Goal: Task Accomplishment & Management: Manage account settings

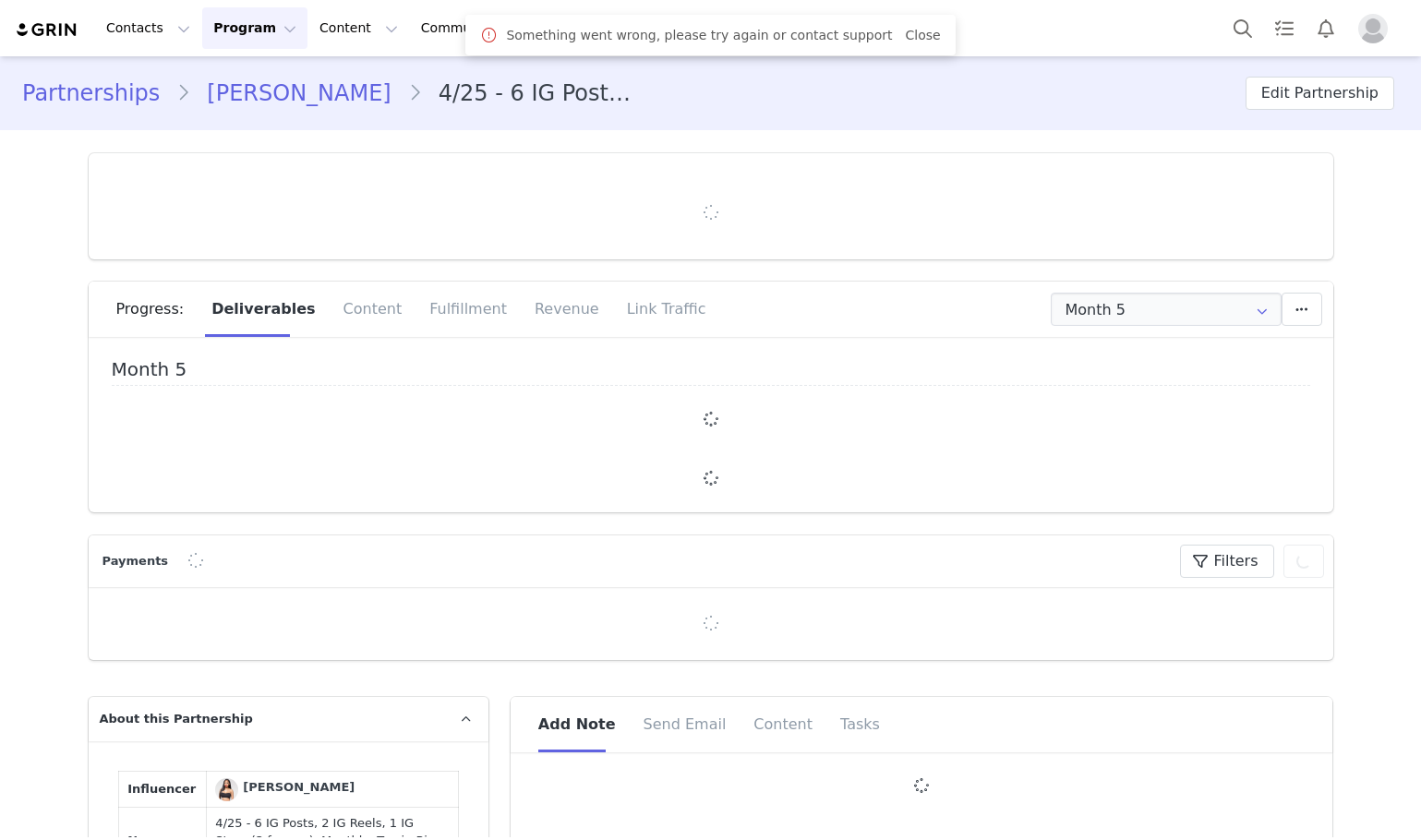
type input "+1 ([GEOGRAPHIC_DATA])"
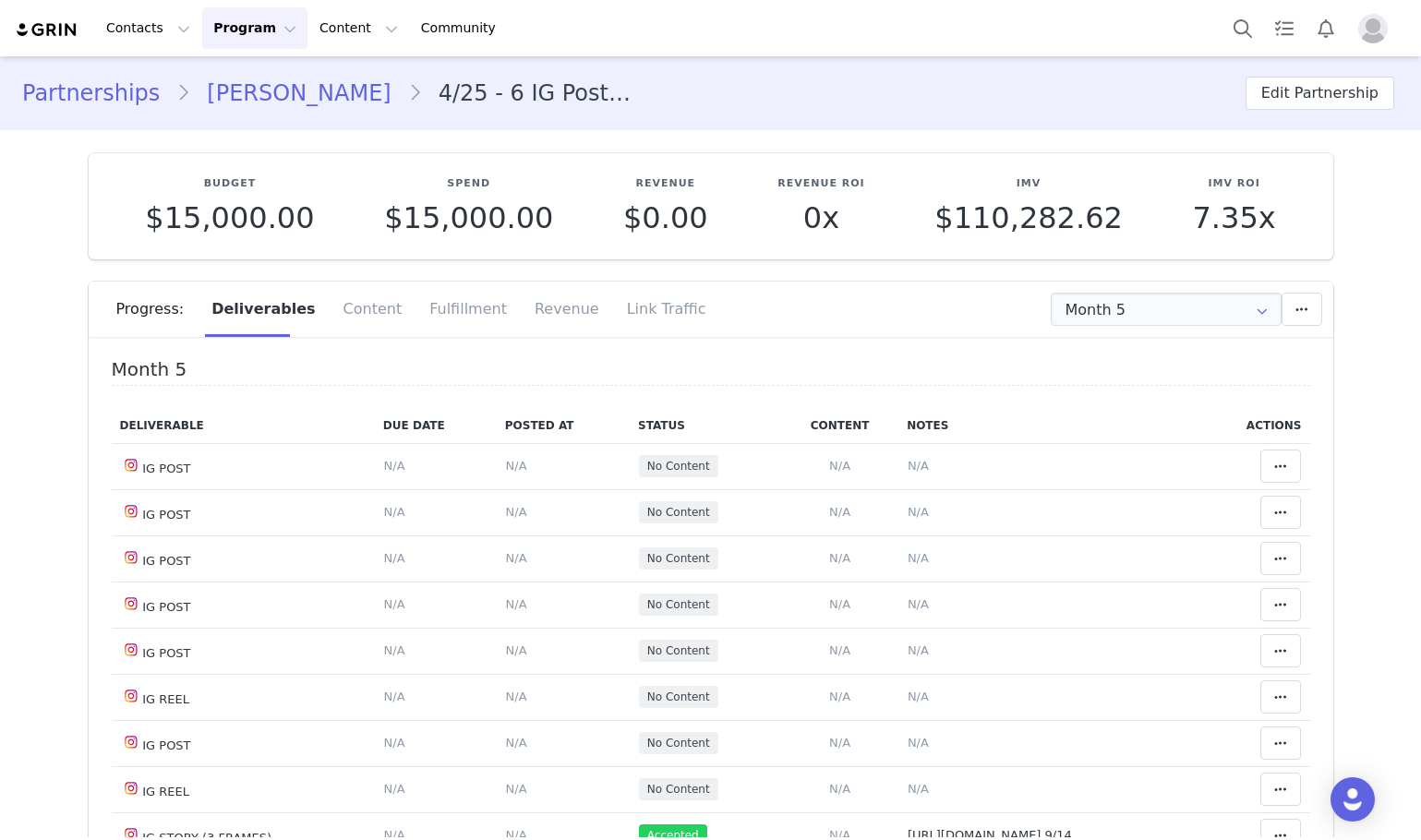
click at [1106, 286] on div "Progress: Deliverables Content Fulfillment Revenue Link Traffic" at bounding box center [725, 309] width 1217 height 55
click at [1110, 314] on input "Month 5" at bounding box center [1167, 309] width 231 height 33
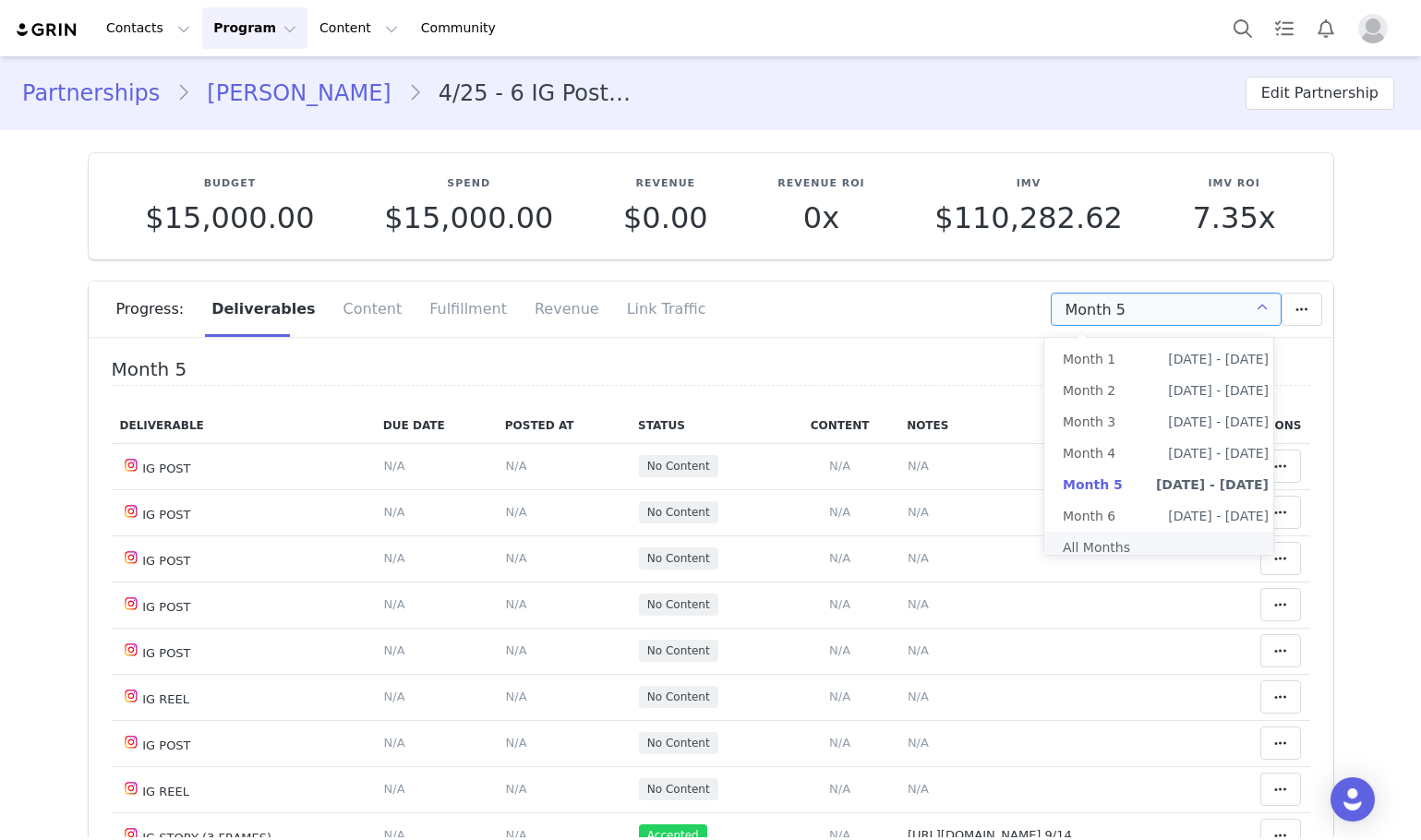
click at [1103, 542] on li "All Months" at bounding box center [1166, 548] width 243 height 31
type input "All"
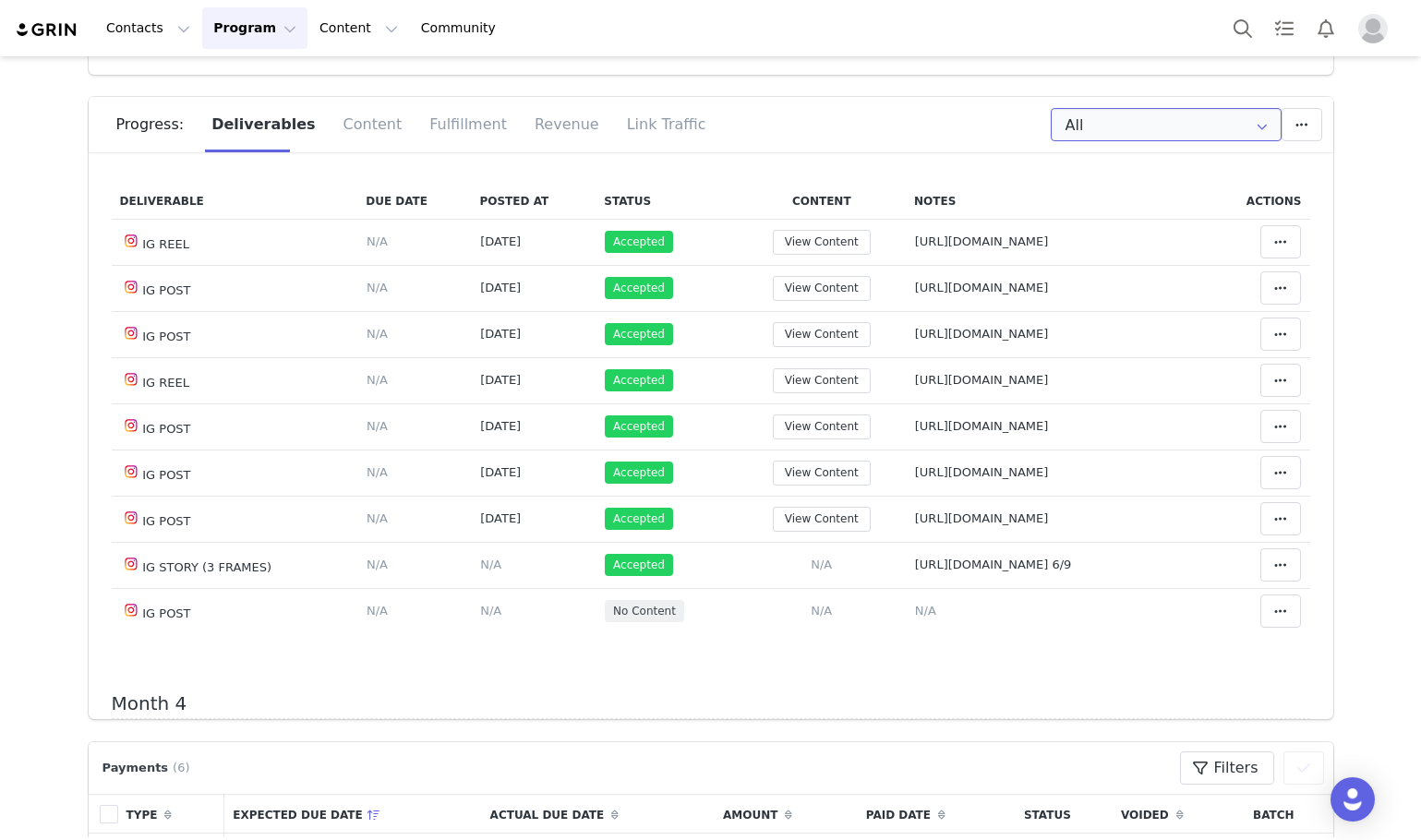
scroll to position [1200, 0]
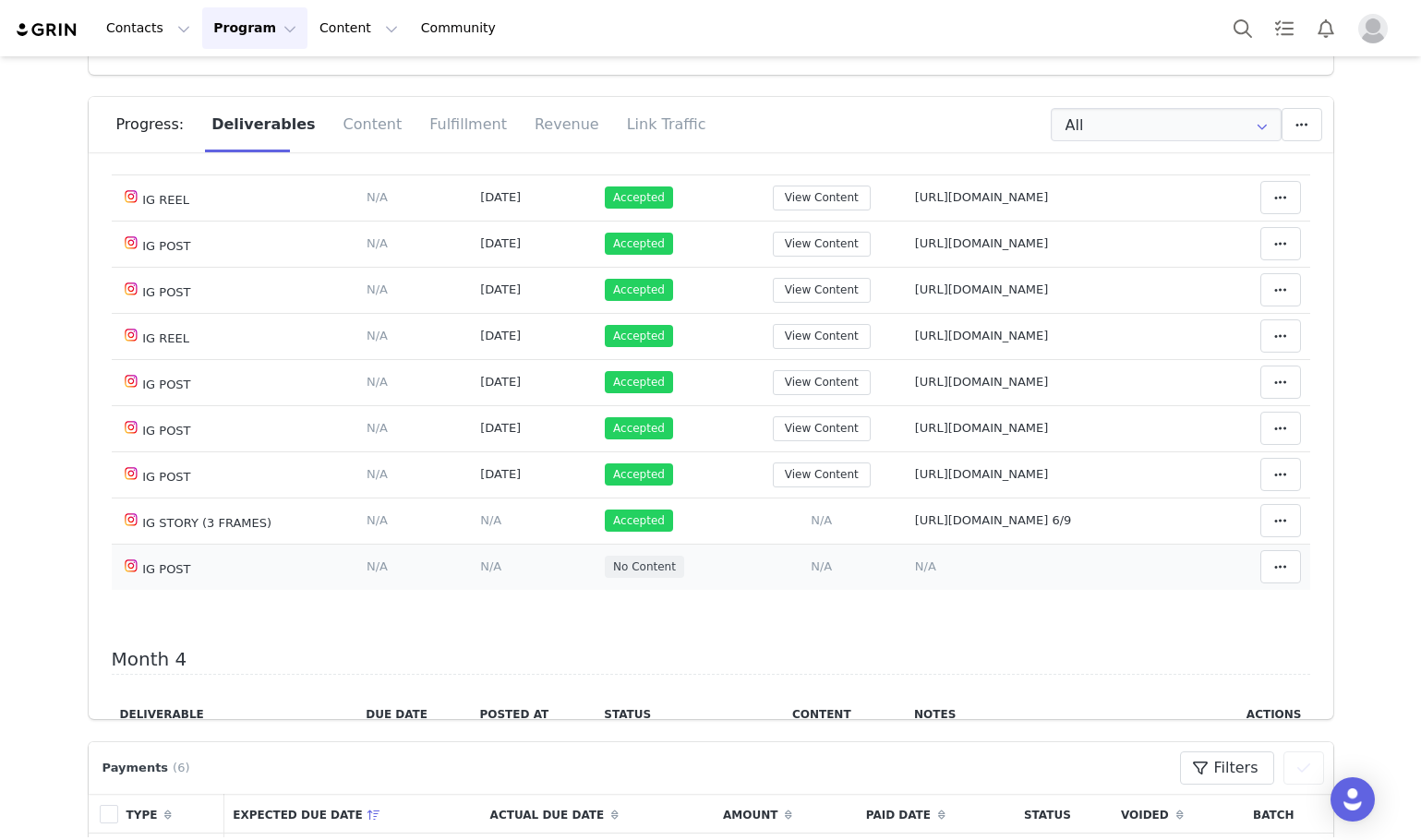
click at [811, 573] on span "N/A" at bounding box center [822, 566] width 21 height 14
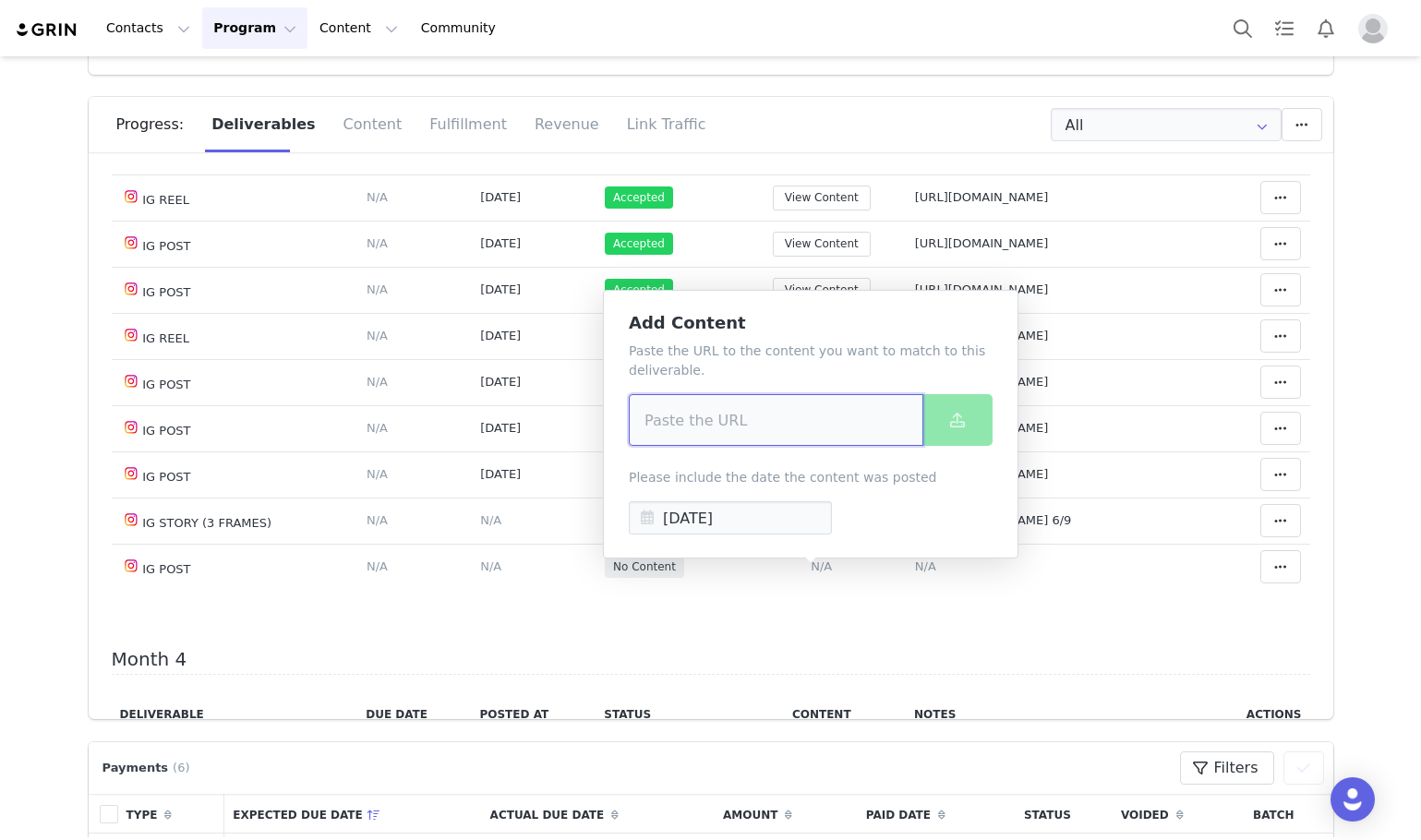
paste input "https://www.instagram.com/p/DPMGLCmEdvr/?igsh=bHkyc2RteGt0M2g2"
type input "https://www.instagram.com/p/DPMGLCmEdvr/?igsh=bHkyc2RteGt0M2g2"
click at [963, 420] on icon at bounding box center [957, 420] width 15 height 15
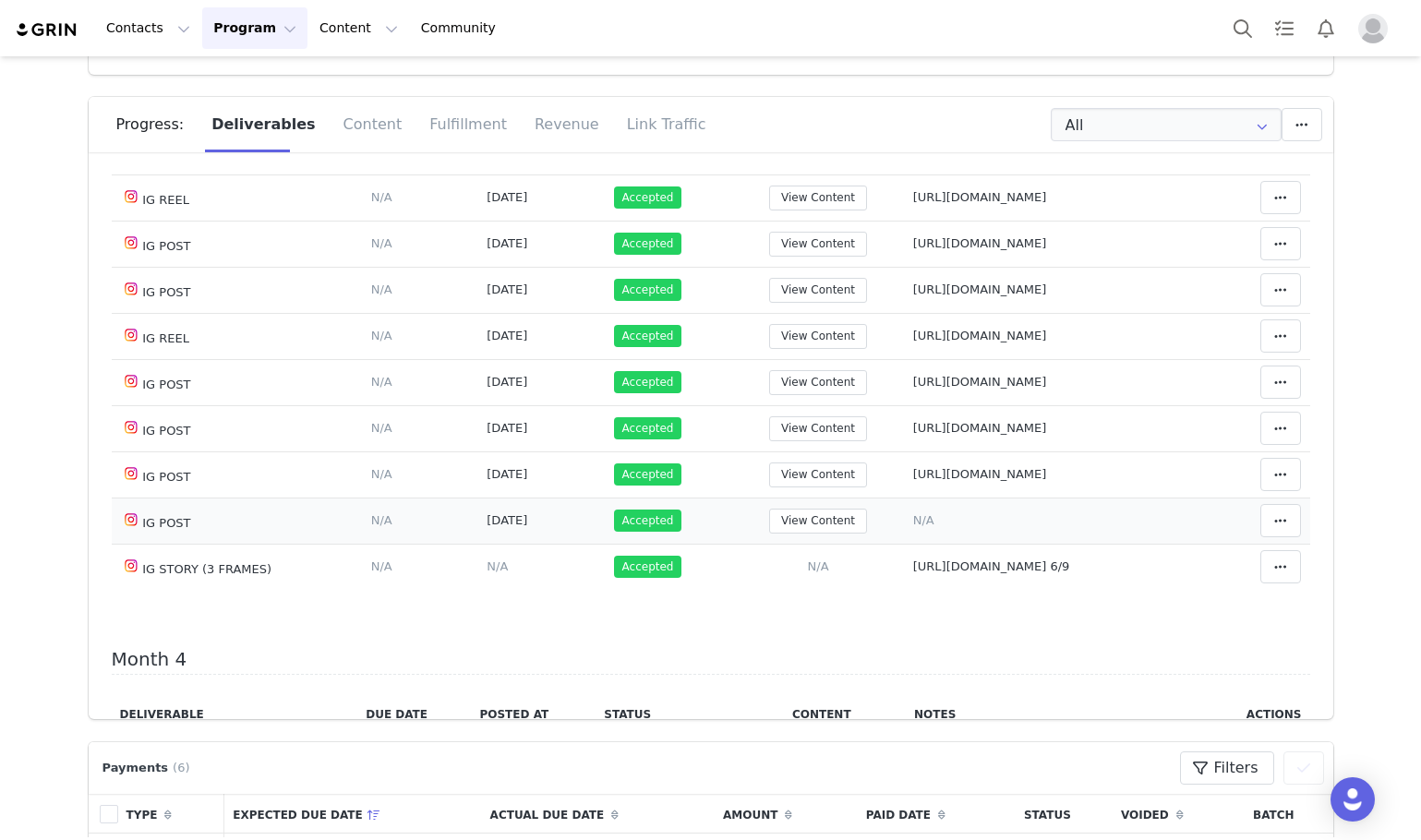
click at [913, 527] on span "N/A" at bounding box center [924, 521] width 21 height 14
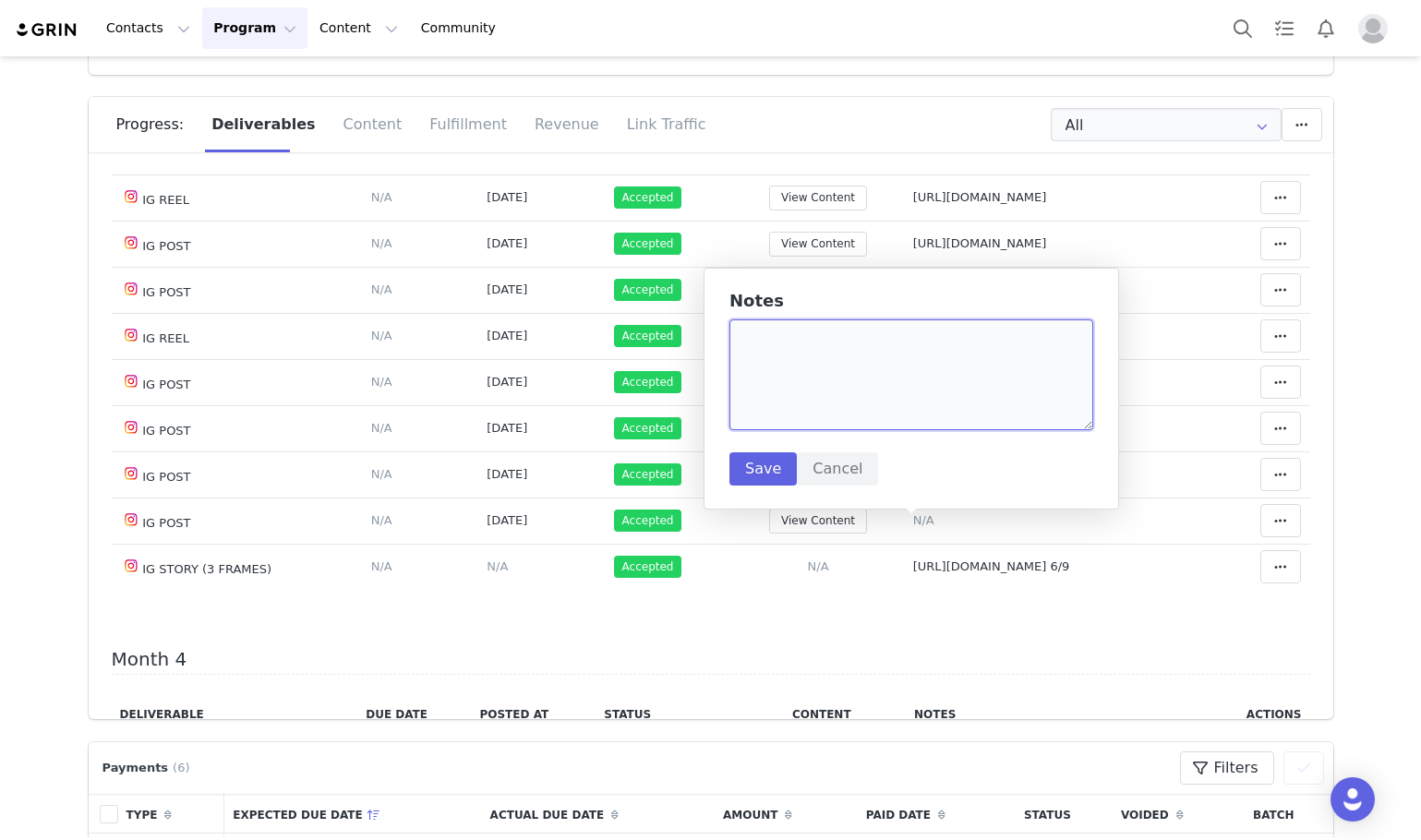
paste textarea "https://www.instagram.com/p/DPMGLCmEdvr/?igsh=bHkyc2RteGt0M2g2"
type textarea "https://www.instagram.com/p/DPMGLCmEdvr/?igsh=bHkyc2RteGt0M2g2"
click at [738, 450] on div "Notes https://www.instagram.com/p/DPMGLCmEdvr/?igsh=bHkyc2RteGt0M2g2 Save Cancel" at bounding box center [911, 388] width 364 height 194
click at [754, 460] on button "Save" at bounding box center [762, 469] width 67 height 33
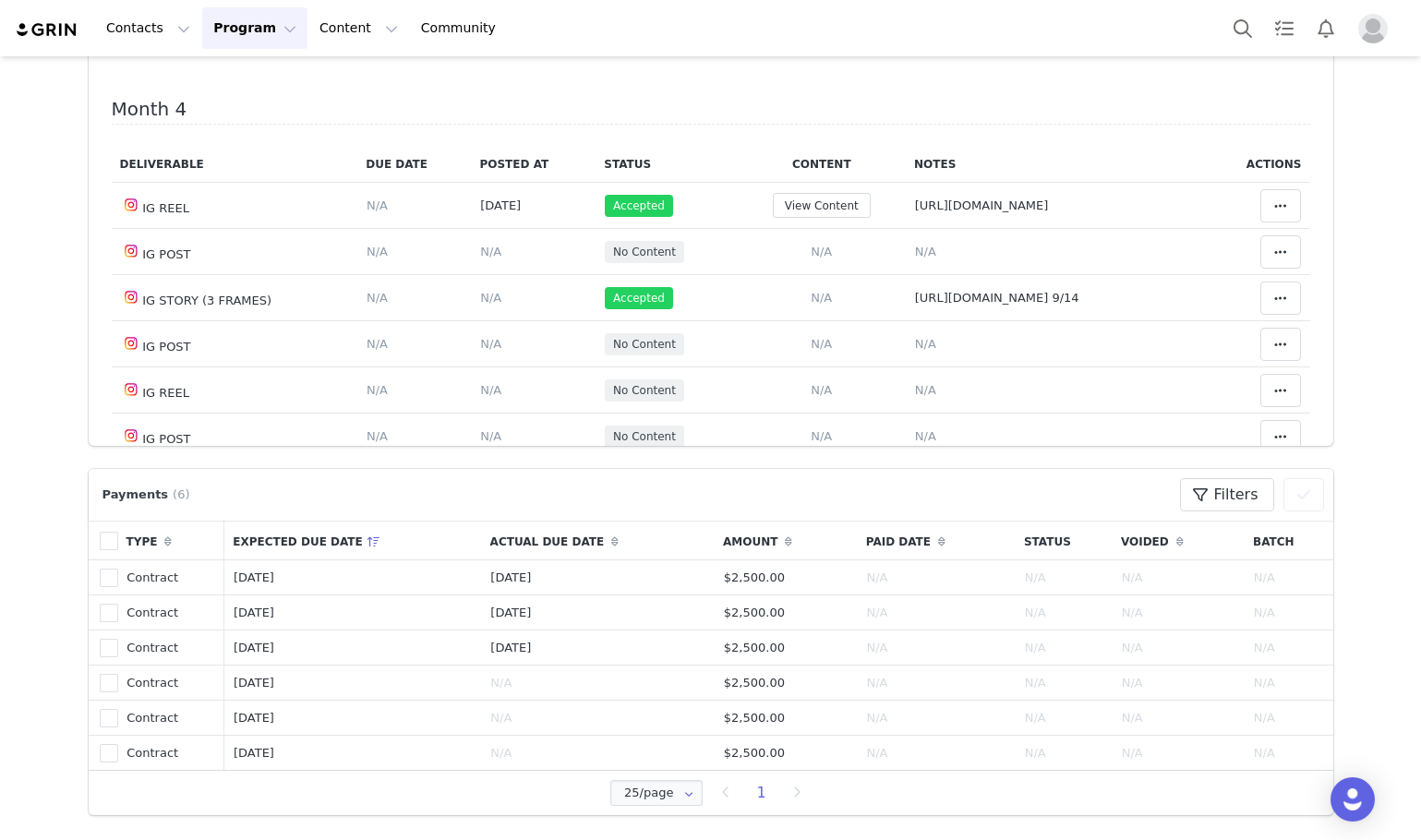
scroll to position [831, 0]
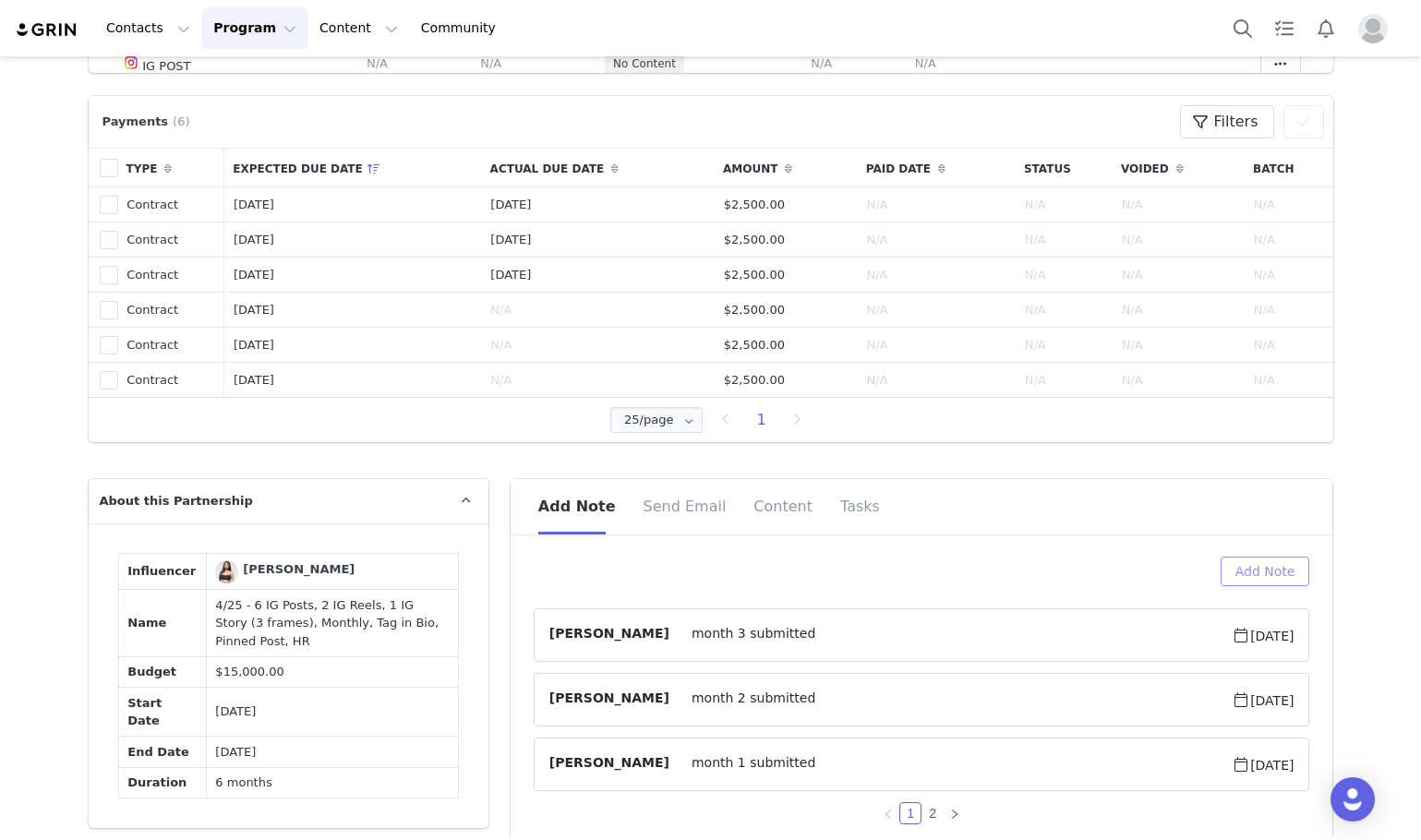
click at [1263, 576] on button "Add Note" at bounding box center [1266, 571] width 89 height 29
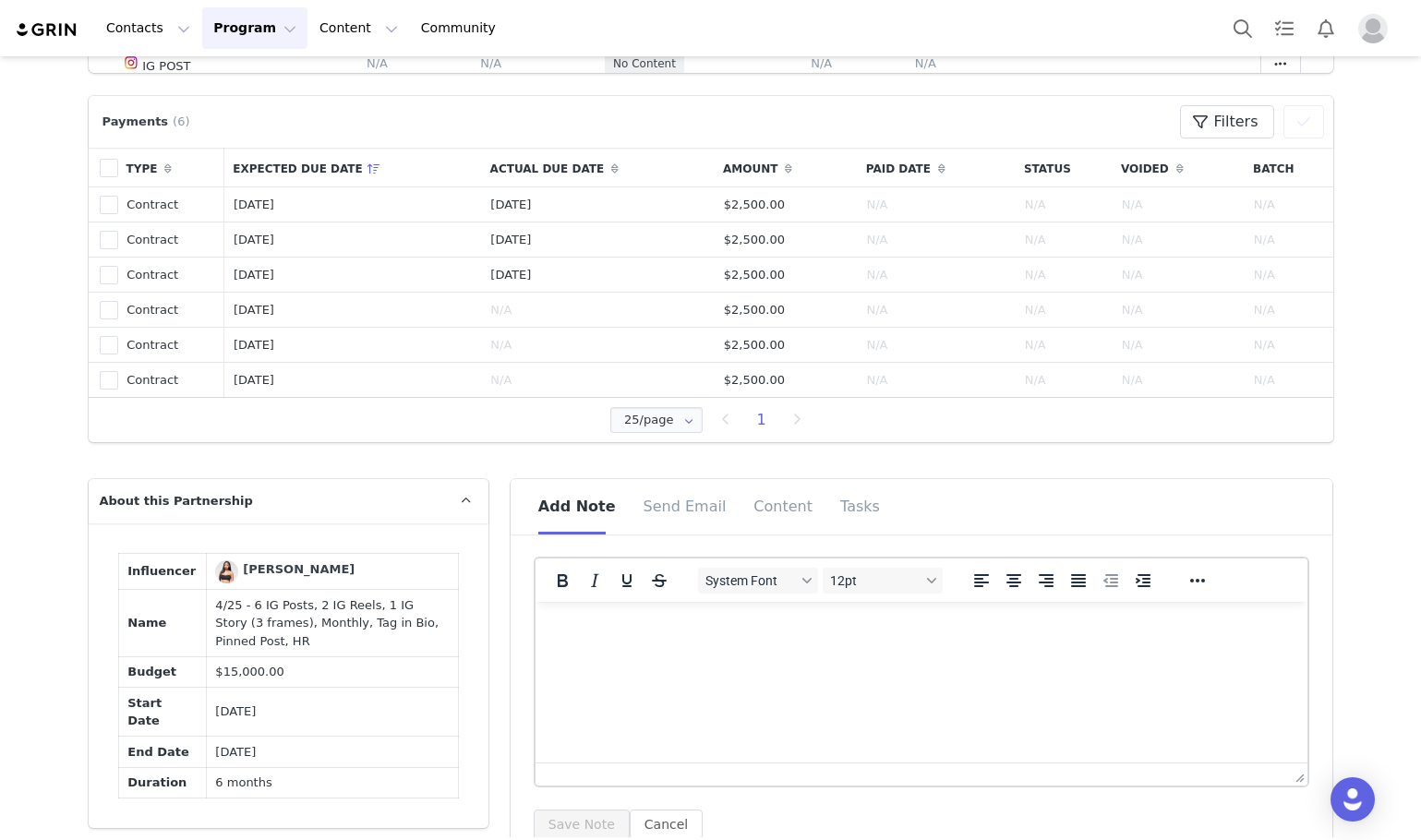
scroll to position [0, 0]
click at [581, 814] on button "Save Note" at bounding box center [581, 824] width 96 height 29
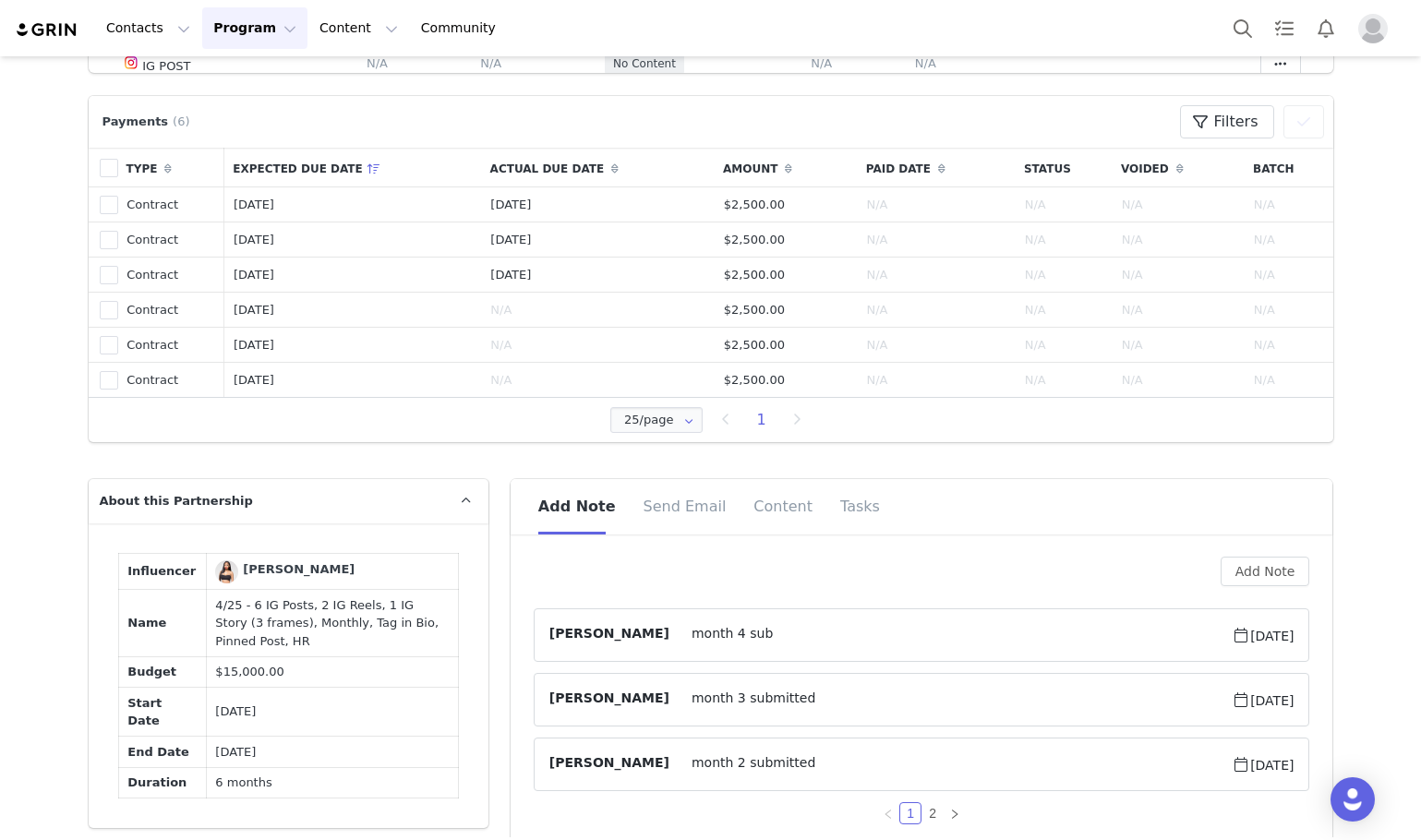
scroll to position [1016, 0]
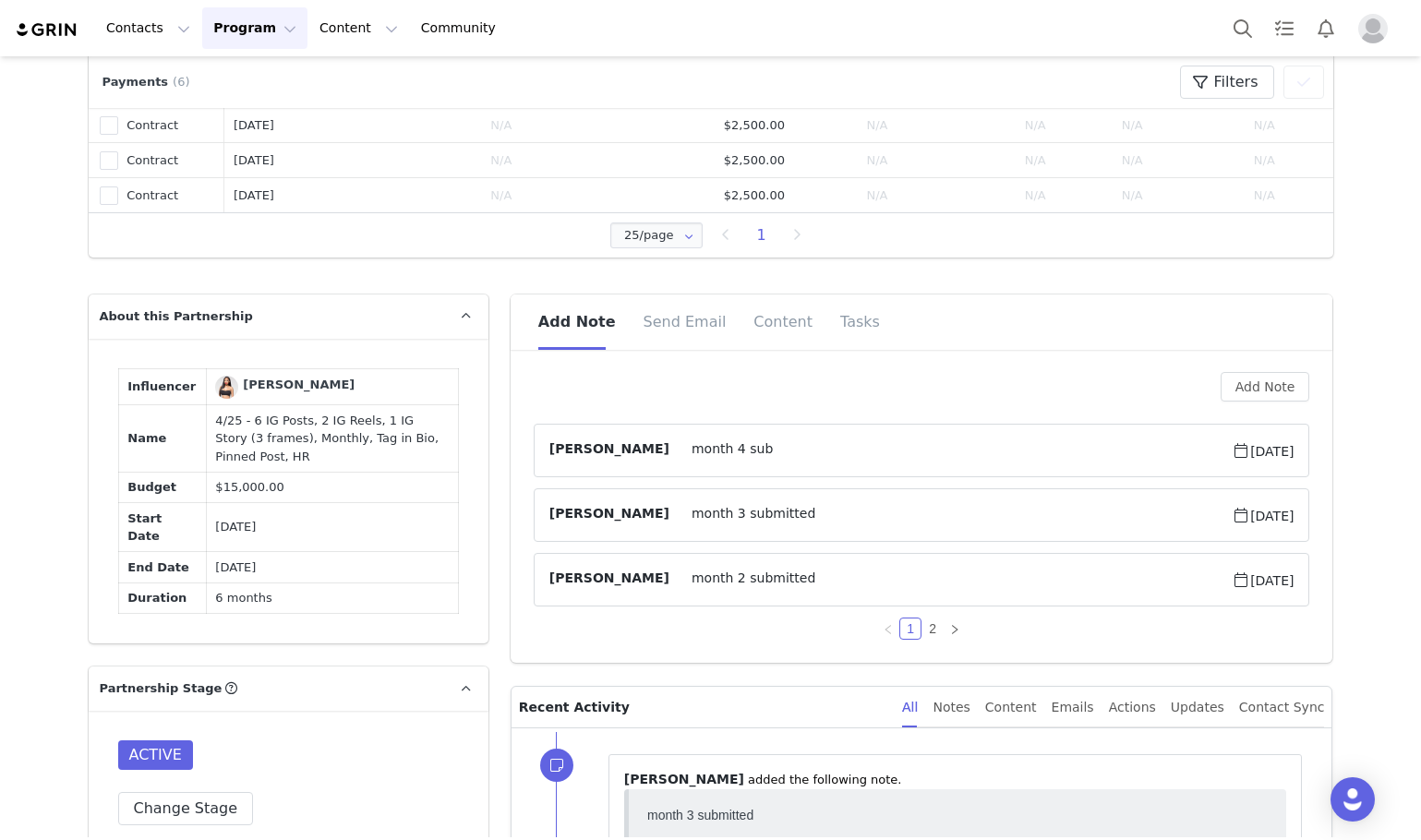
click at [322, 473] on td "4/25 - 6 IG Posts, 2 IG Reels, 1 IG Story (3 frames), Monthly, Tag in Bio, Pinn…" at bounding box center [332, 438] width 253 height 67
copy td "4/25 - 6 IG Posts, 2 IG Reels, 1 IG Story (3 frames), Monthly, Tag in Bio, Pinn…"
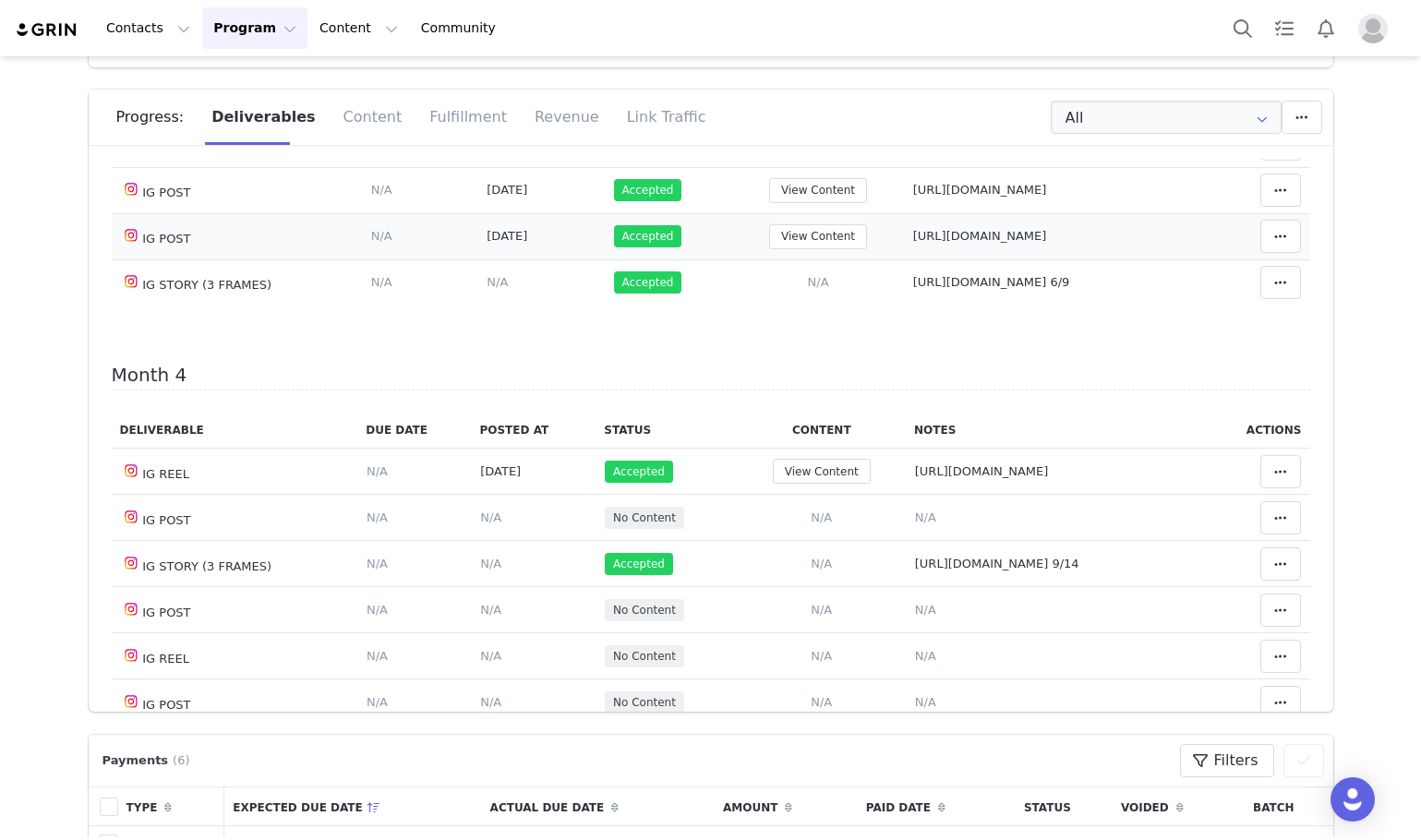
scroll to position [185, 0]
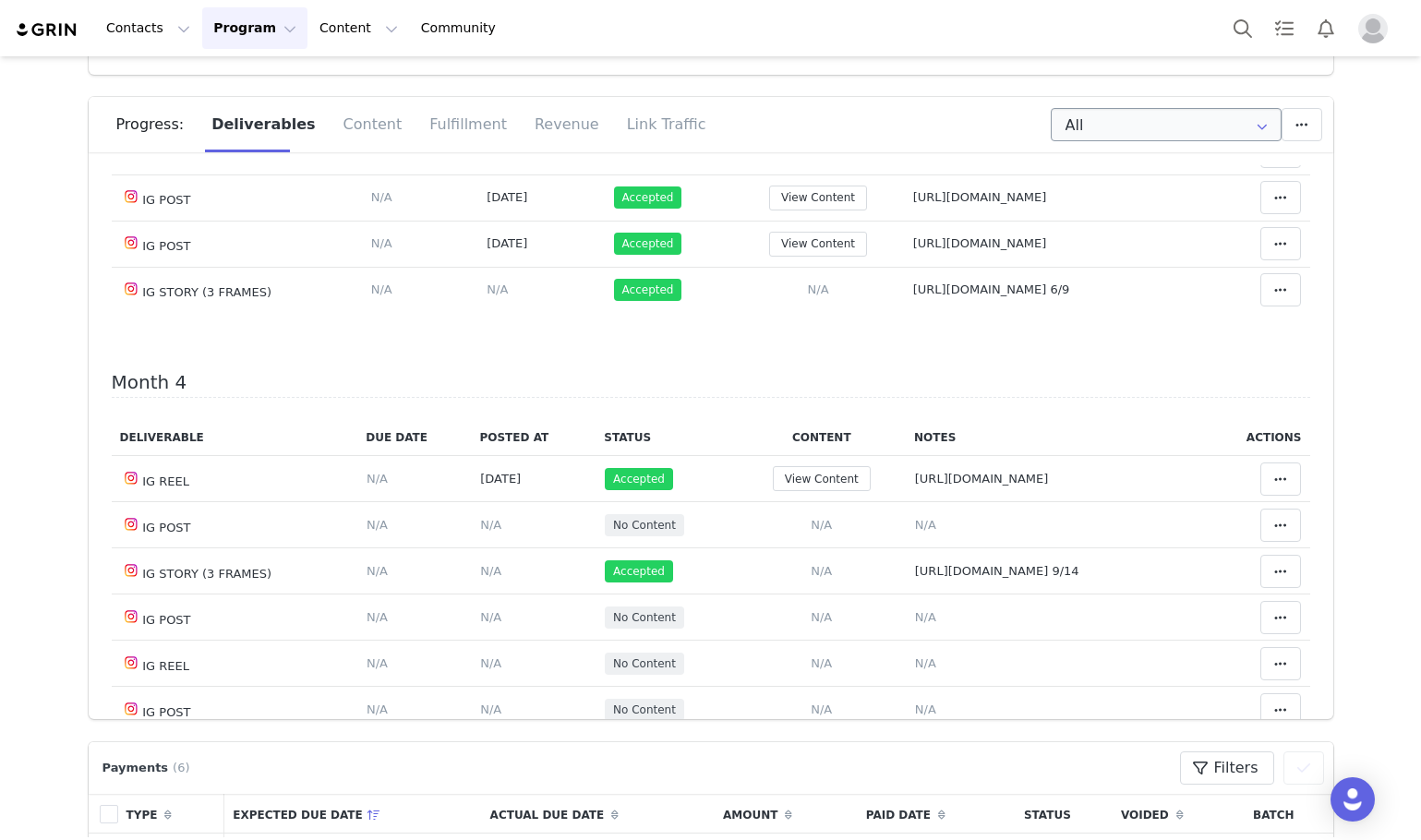
drag, startPoint x: 1069, startPoint y: 96, endPoint x: 1074, endPoint y: 118, distance: 22.6
click at [1072, 98] on section "Budget $15,000.00 Spend $15,000.00 Revenue $0.00 Revenue ROI 0x IMV $110,282.62…" at bounding box center [711, 332] width 1272 height 774
click at [1074, 118] on input "All" at bounding box center [1167, 124] width 231 height 33
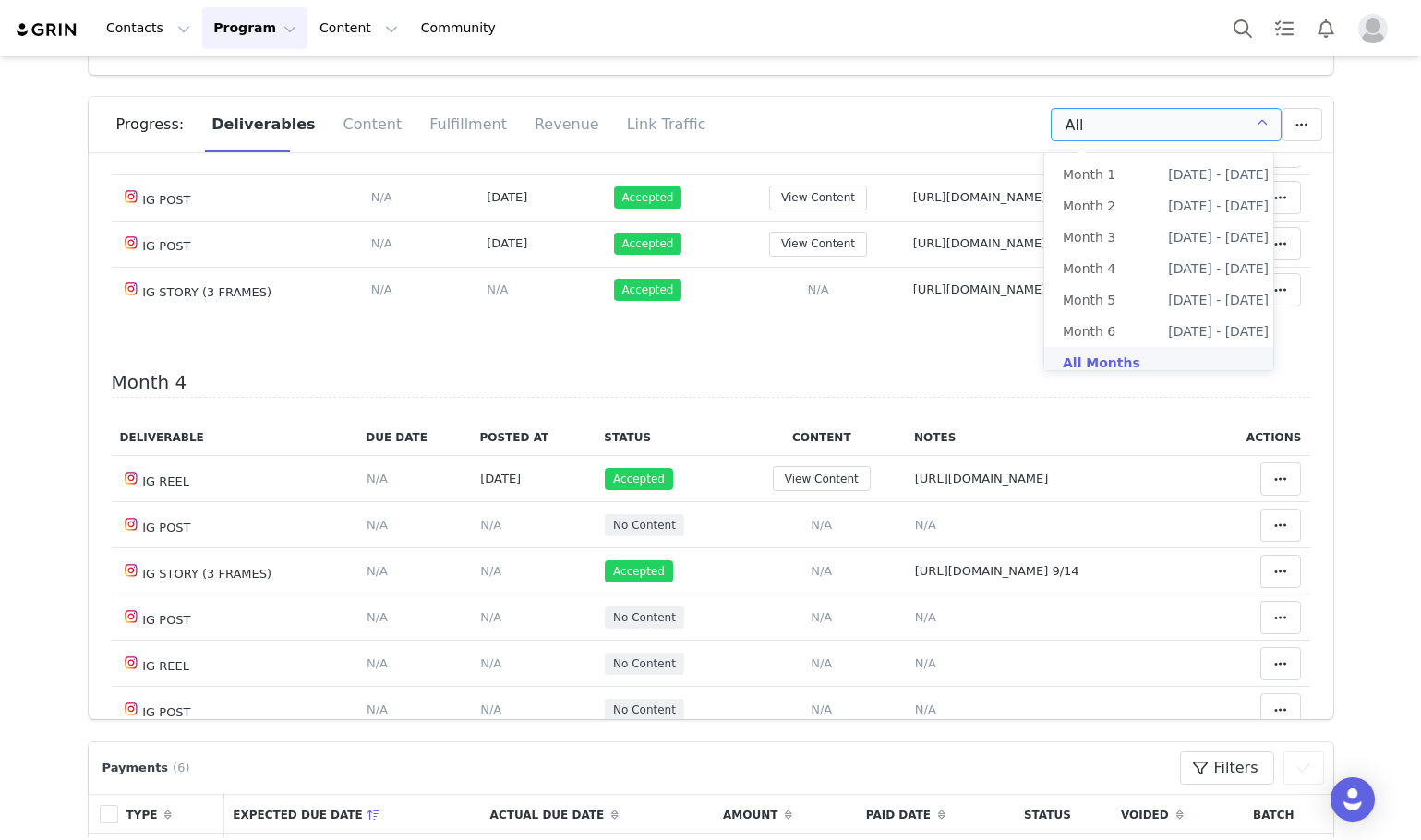
click at [1074, 118] on input "All" at bounding box center [1167, 124] width 231 height 33
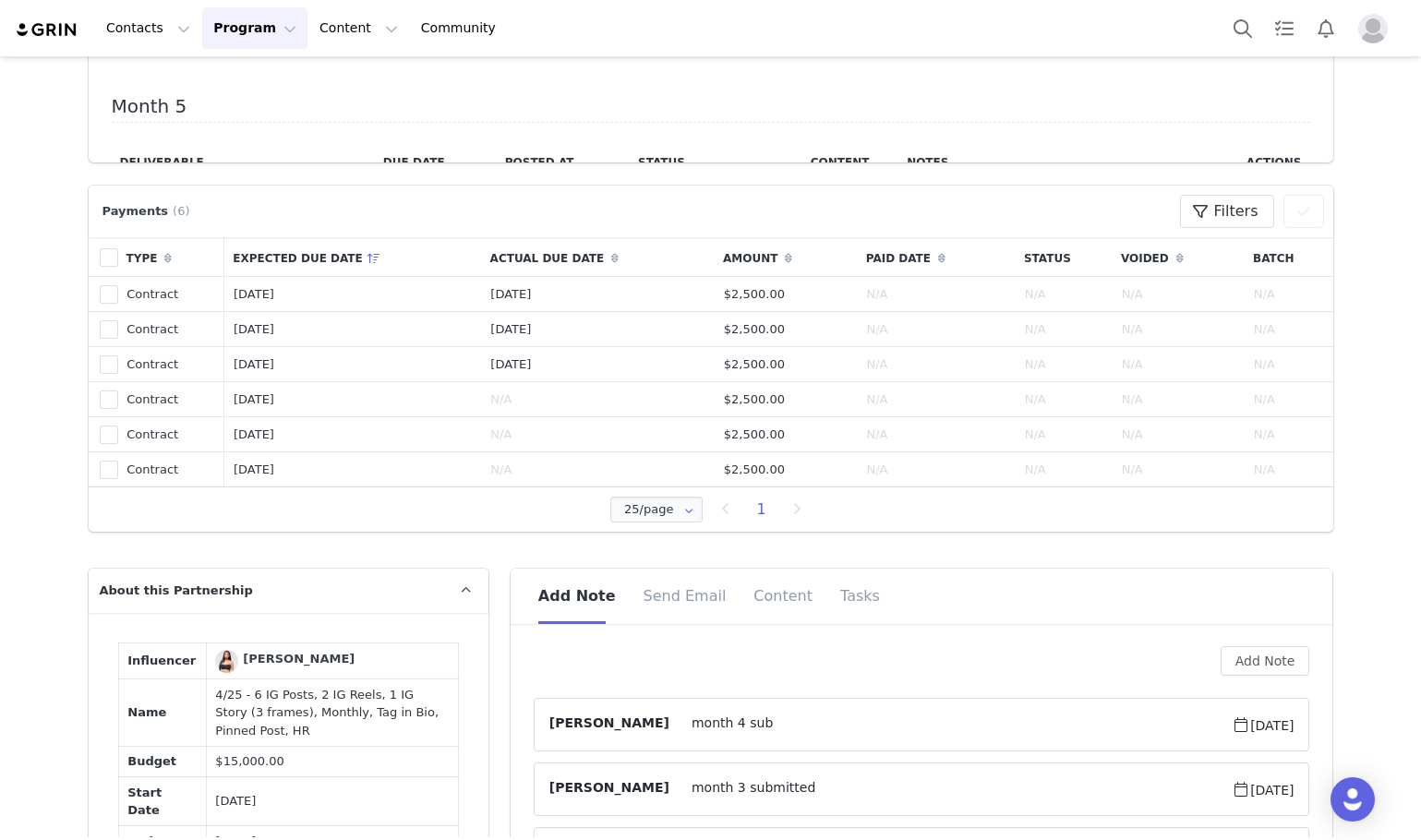
scroll to position [831, 0]
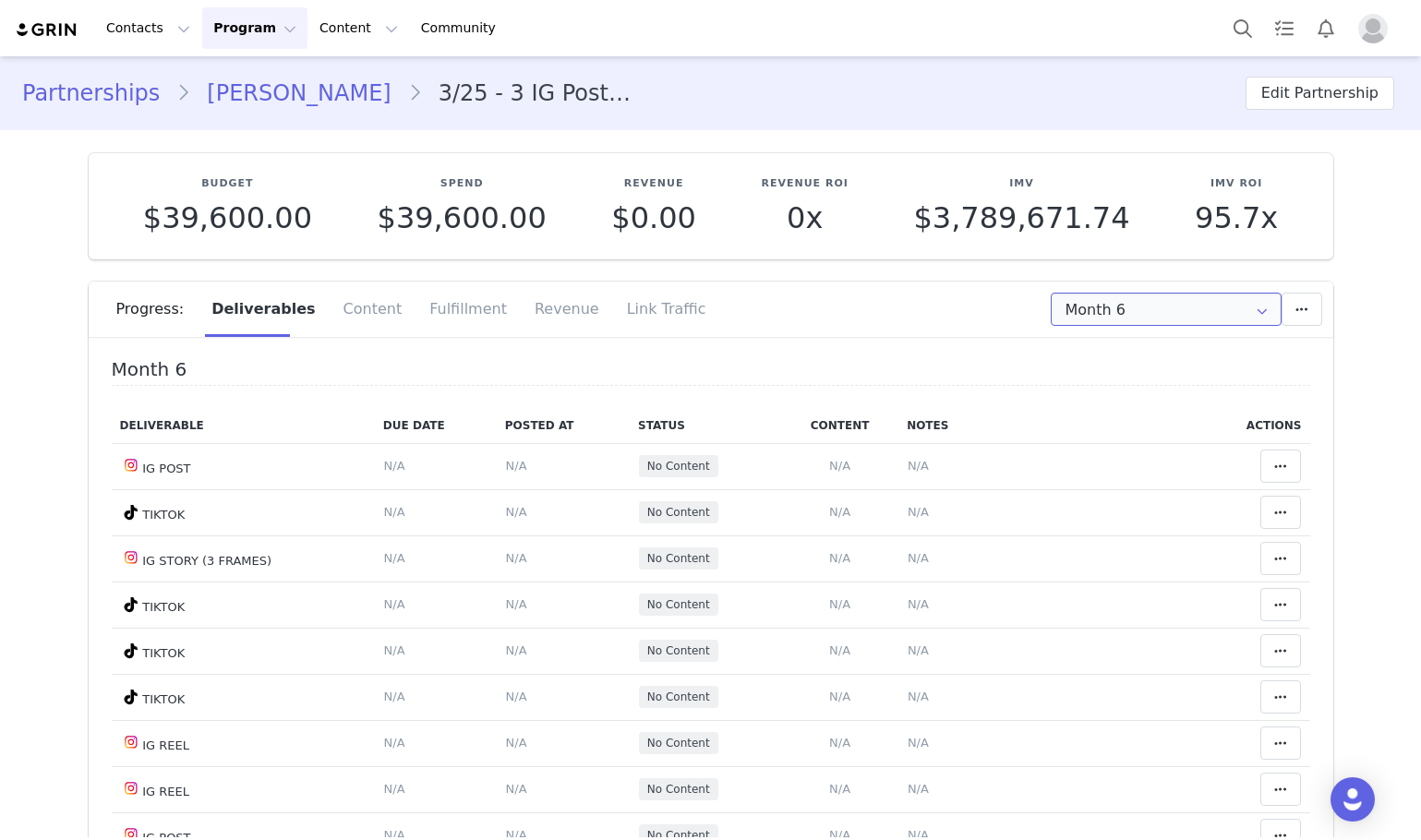
click at [1100, 292] on input "Month 6" at bounding box center [1167, 309] width 231 height 33
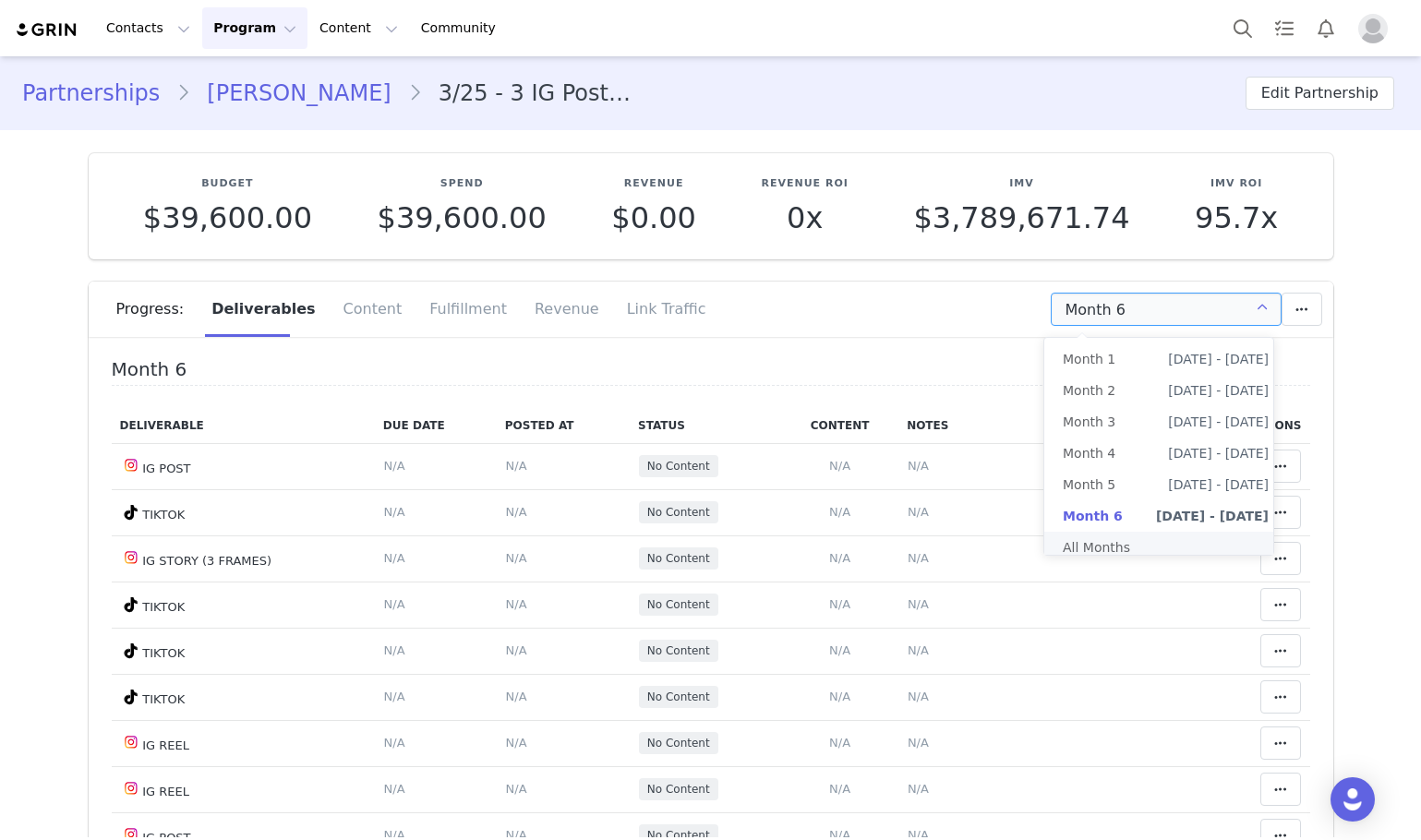
click at [1110, 550] on li "All Months" at bounding box center [1166, 548] width 243 height 31
type input "All"
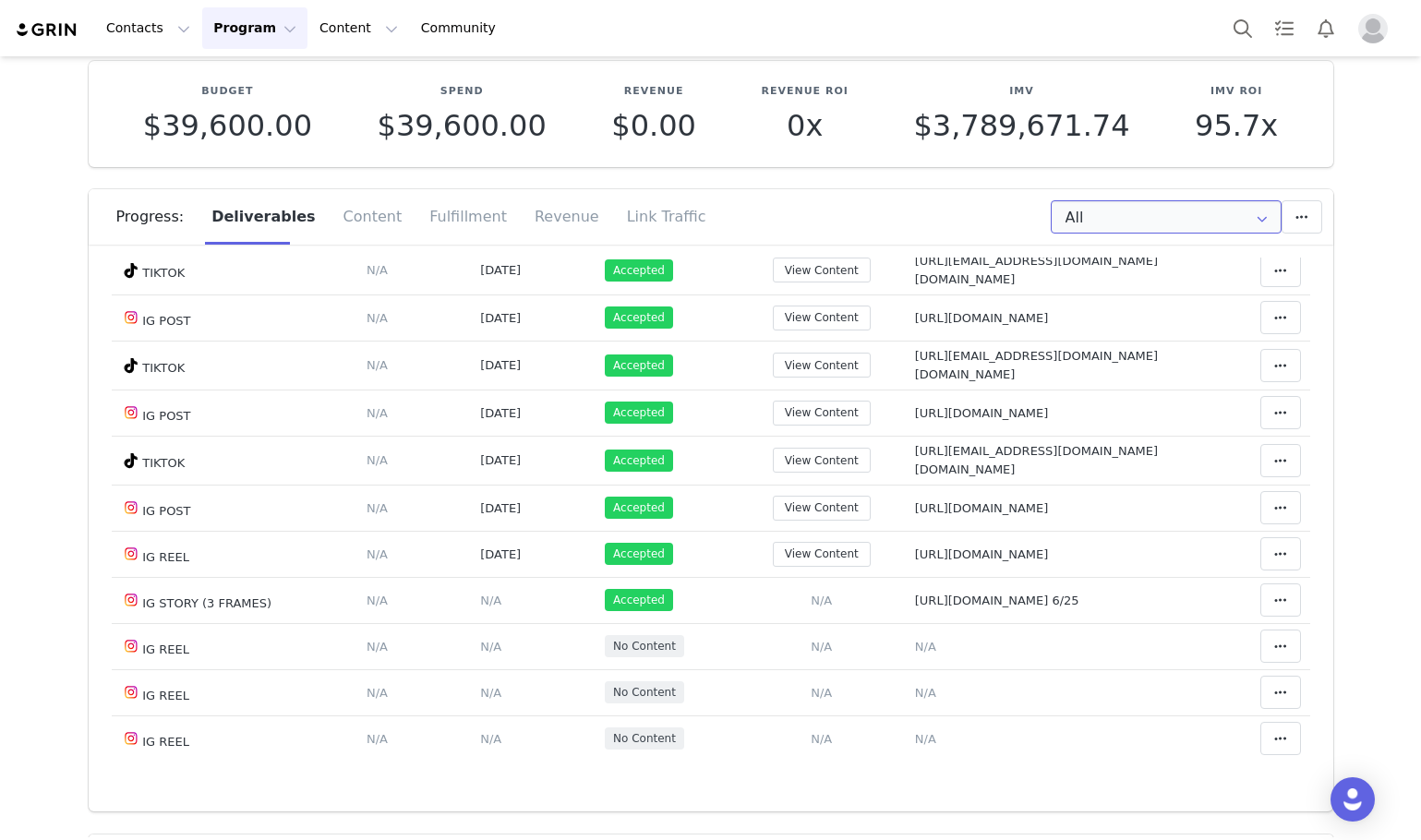
scroll to position [1662, 0]
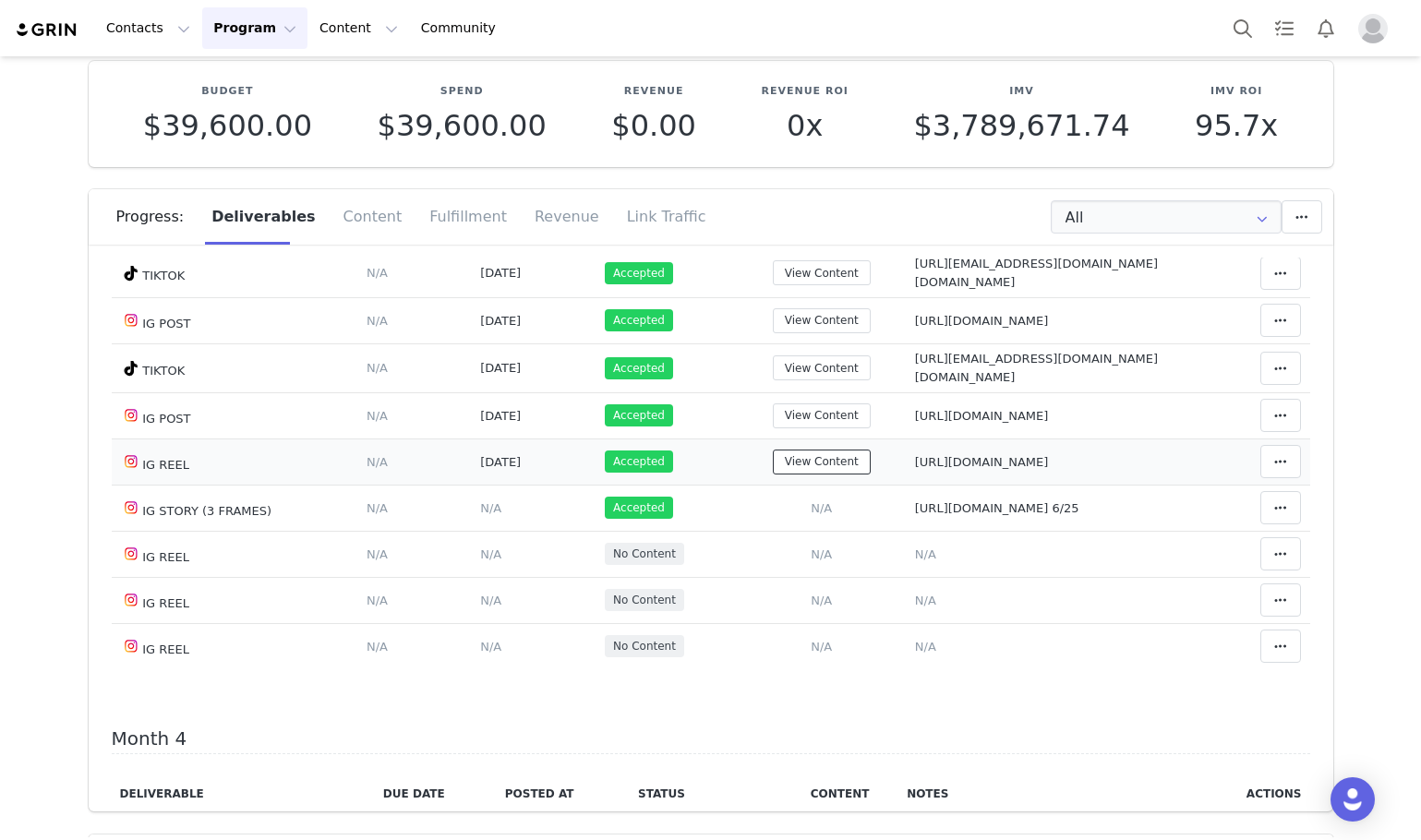
click at [773, 470] on button "View Content" at bounding box center [822, 462] width 98 height 25
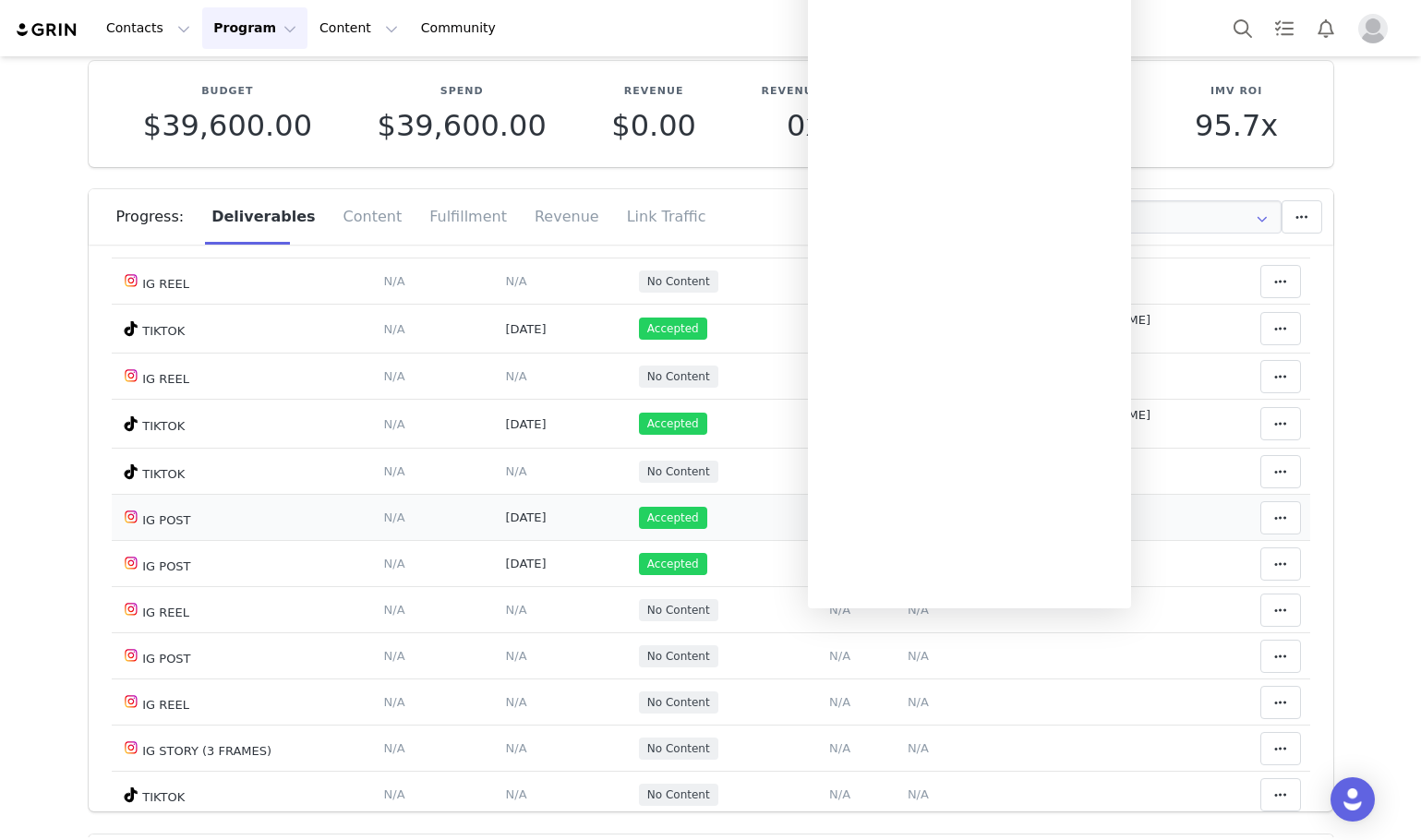
click at [781, 503] on td "Add Content Paste the URL to the content you want to match to this deliverable.…" at bounding box center [839, 519] width 118 height 47
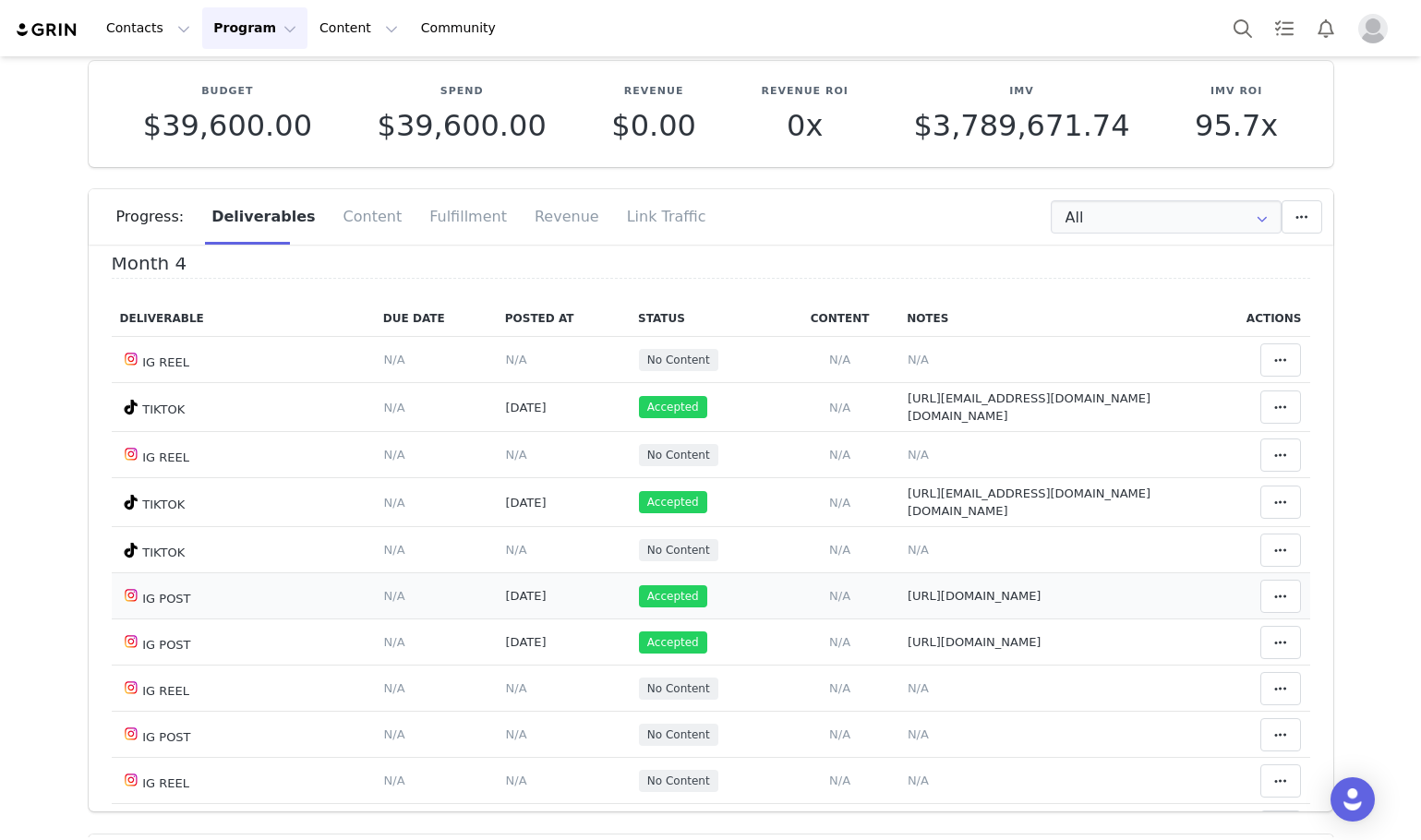
scroll to position [2031, 0]
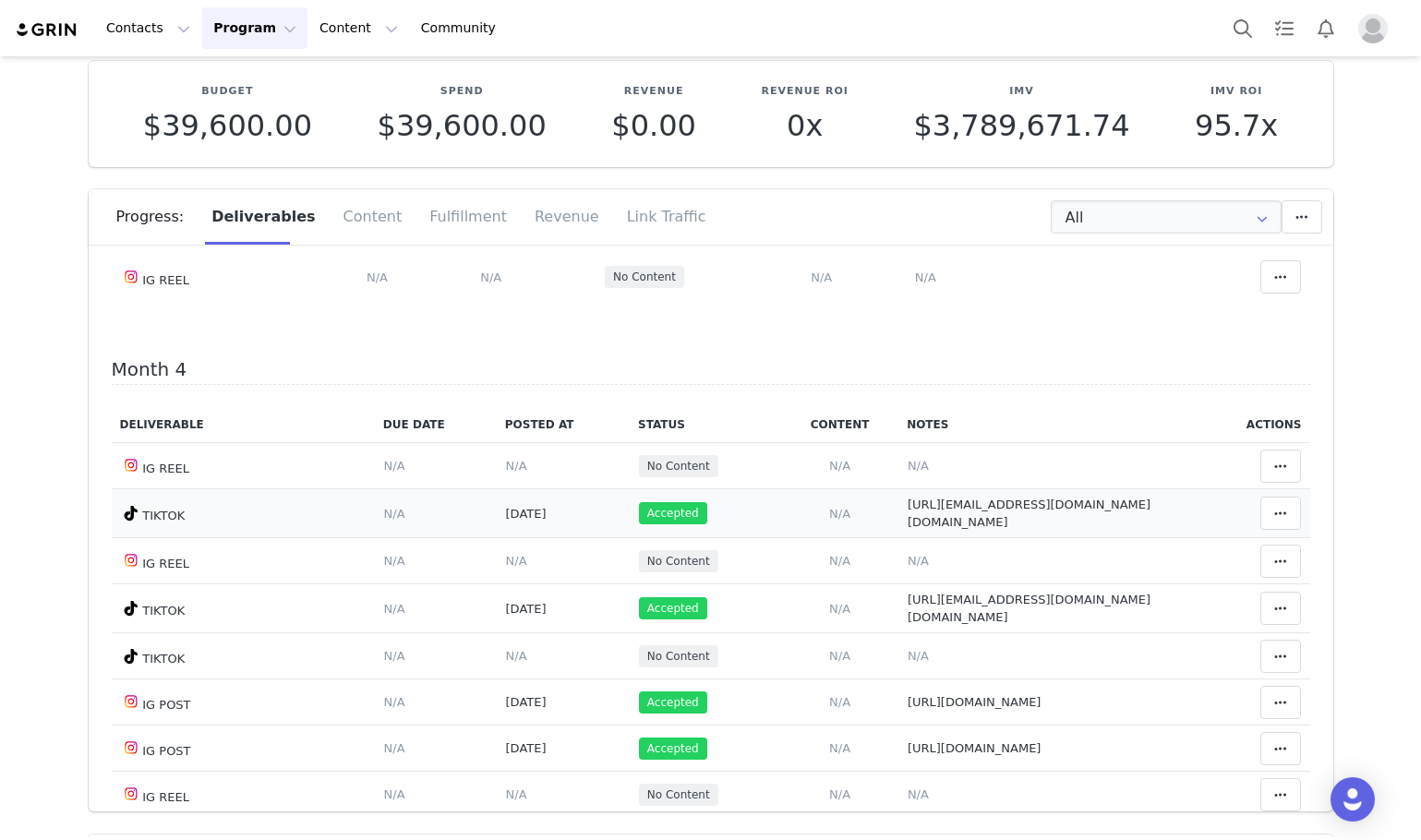
click at [907, 524] on span "https://www.tiktok.com/@fidjiruiz.fr/photo/7544689864210435350" at bounding box center [1029, 513] width 243 height 32
type textarea "https://www.tiktok.com/@fidjiruiz.fr/photo/7544689864210435350"
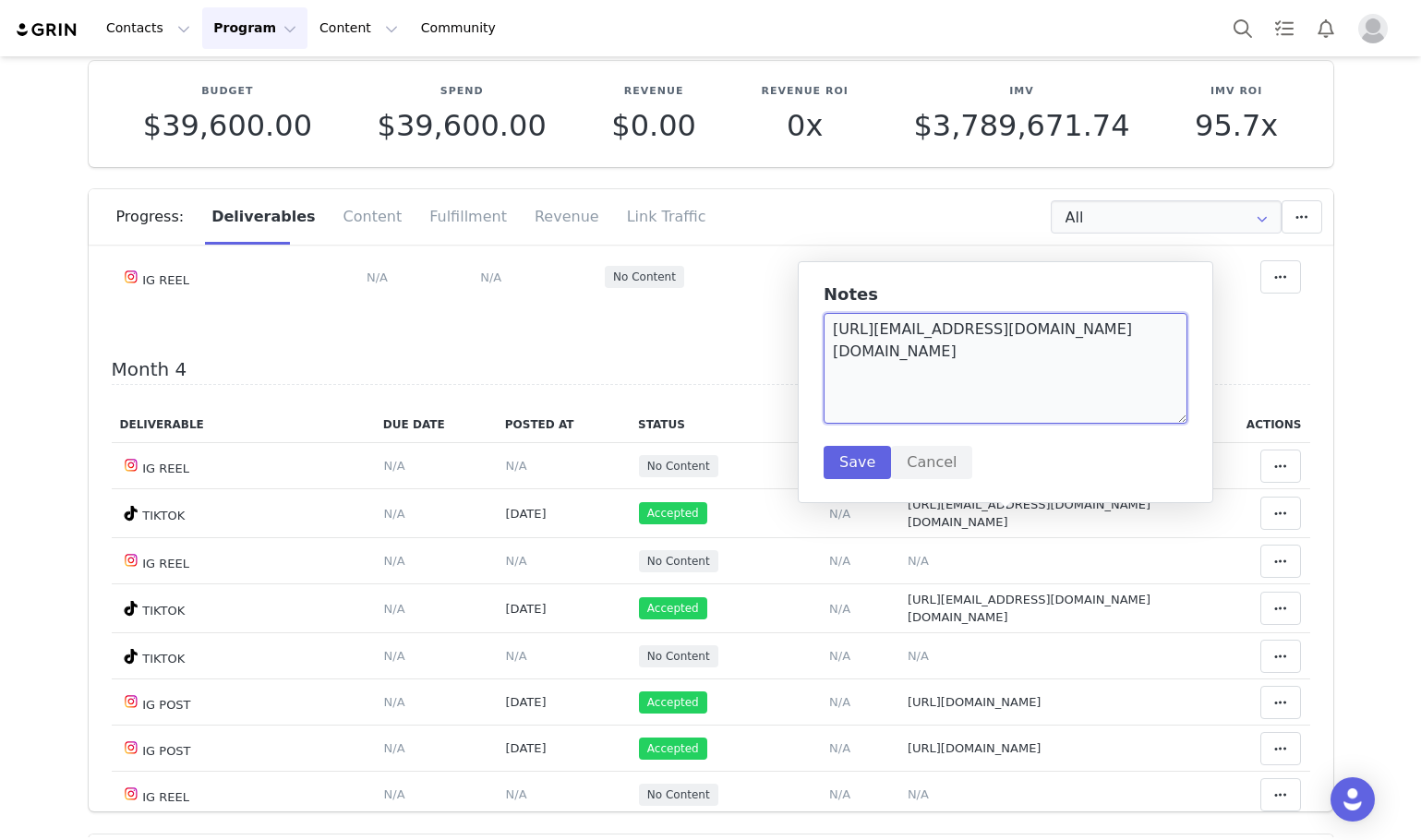
click at [870, 400] on textarea "https://www.tiktok.com/@fidjiruiz.fr/photo/7544689864210435350" at bounding box center [1005, 368] width 364 height 111
click at [689, 415] on div "Month 4 Deliverable Due Date Posted At Status Content Notes Actions IG REEL Del…" at bounding box center [711, 691] width 1199 height 665
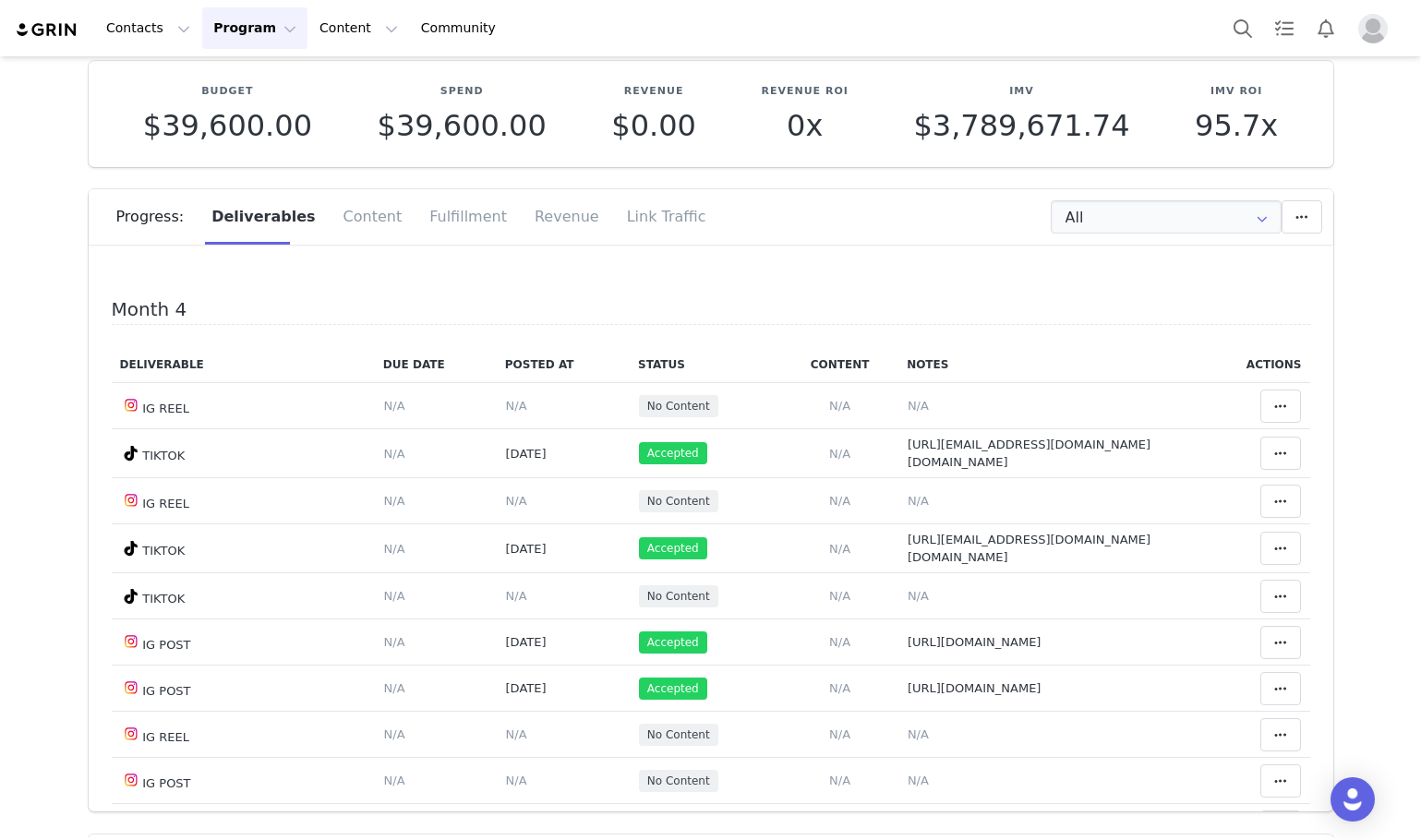
scroll to position [2216, 0]
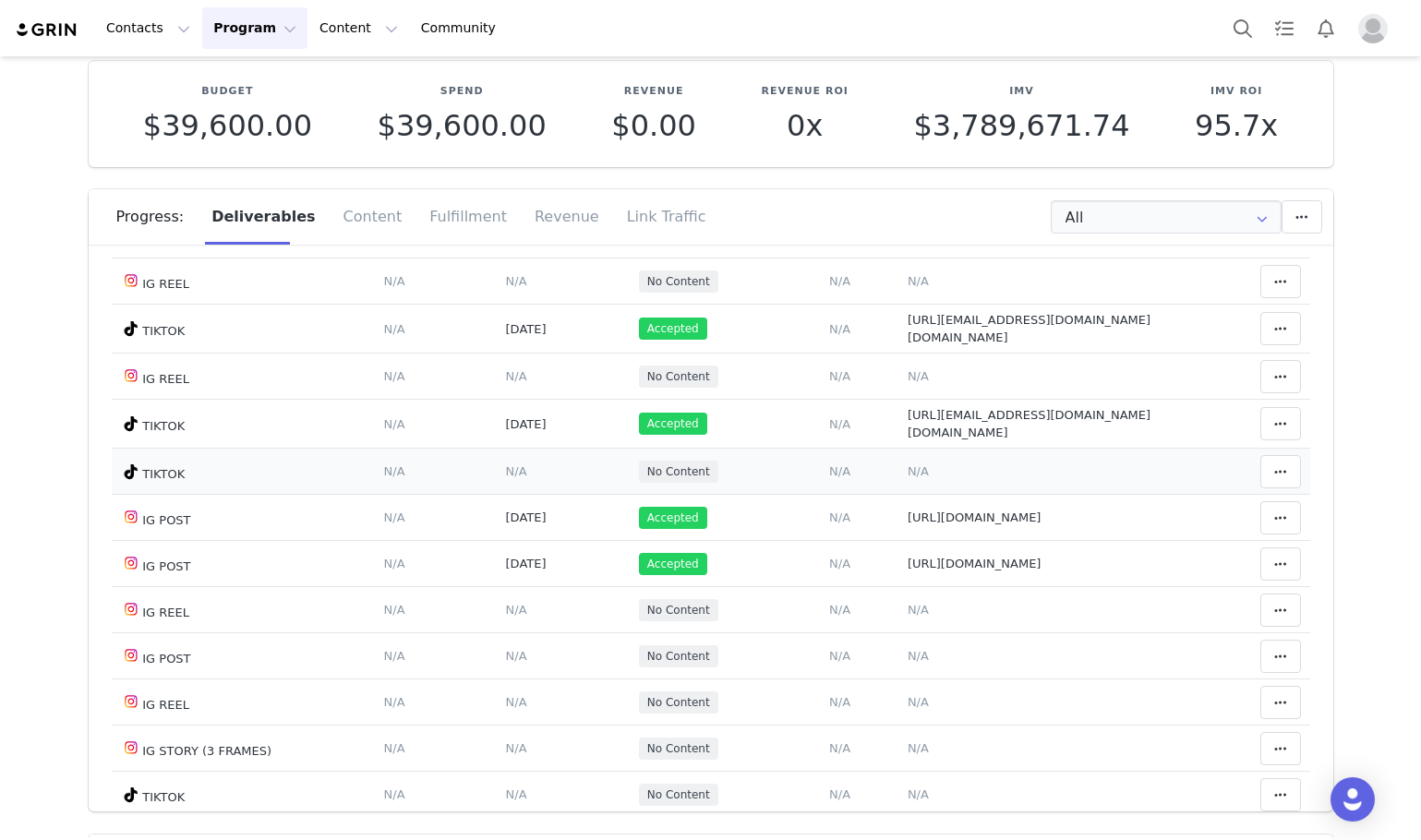
click at [829, 478] on span "N/A" at bounding box center [840, 471] width 21 height 14
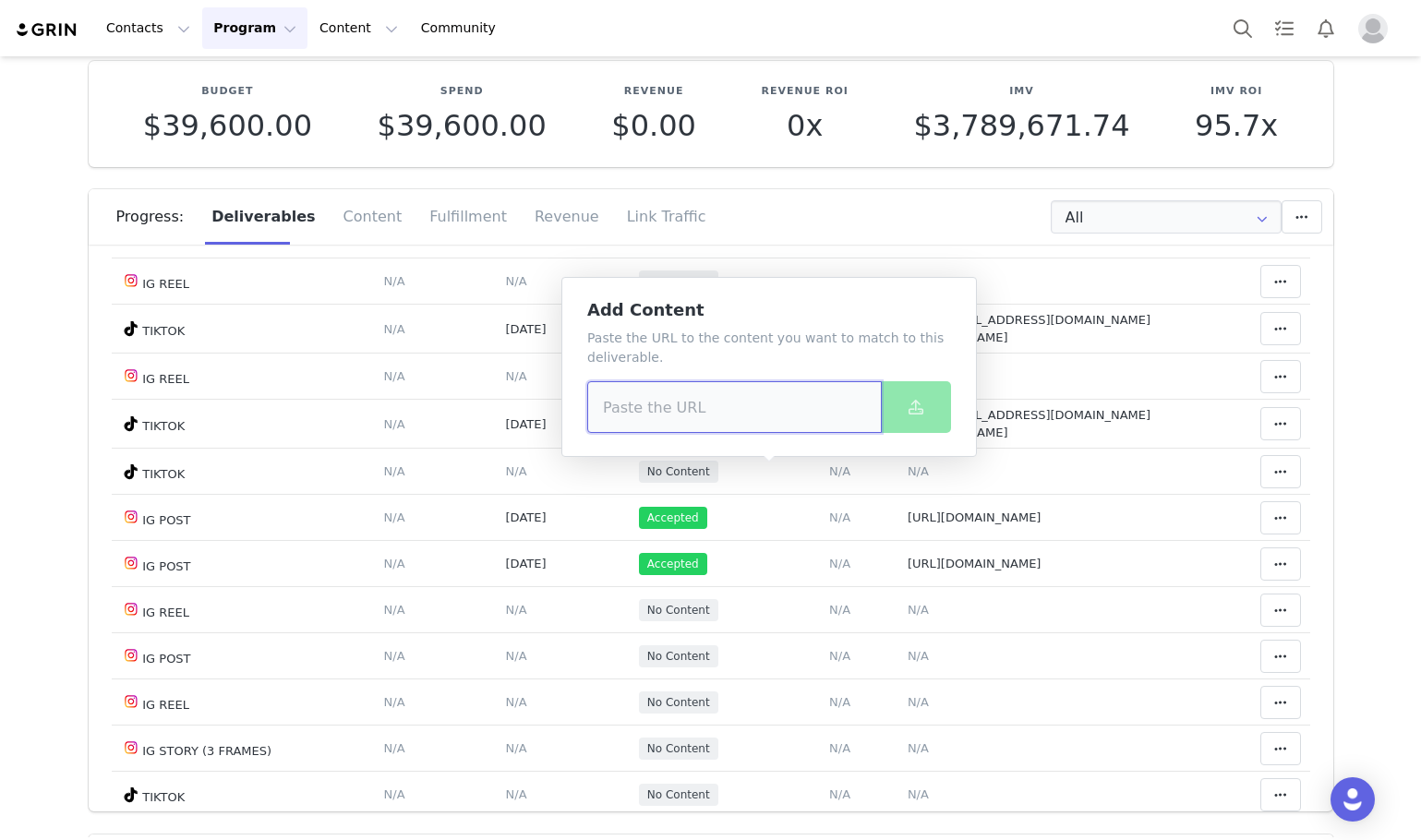
paste input "https://www.tiktok.com/@fidjiruiz.fr/video/7552523660511284502"
type input "https://www.tiktok.com/@fidjiruiz.fr/video/7552523660511284502"
click at [896, 413] on button at bounding box center [916, 407] width 70 height 51
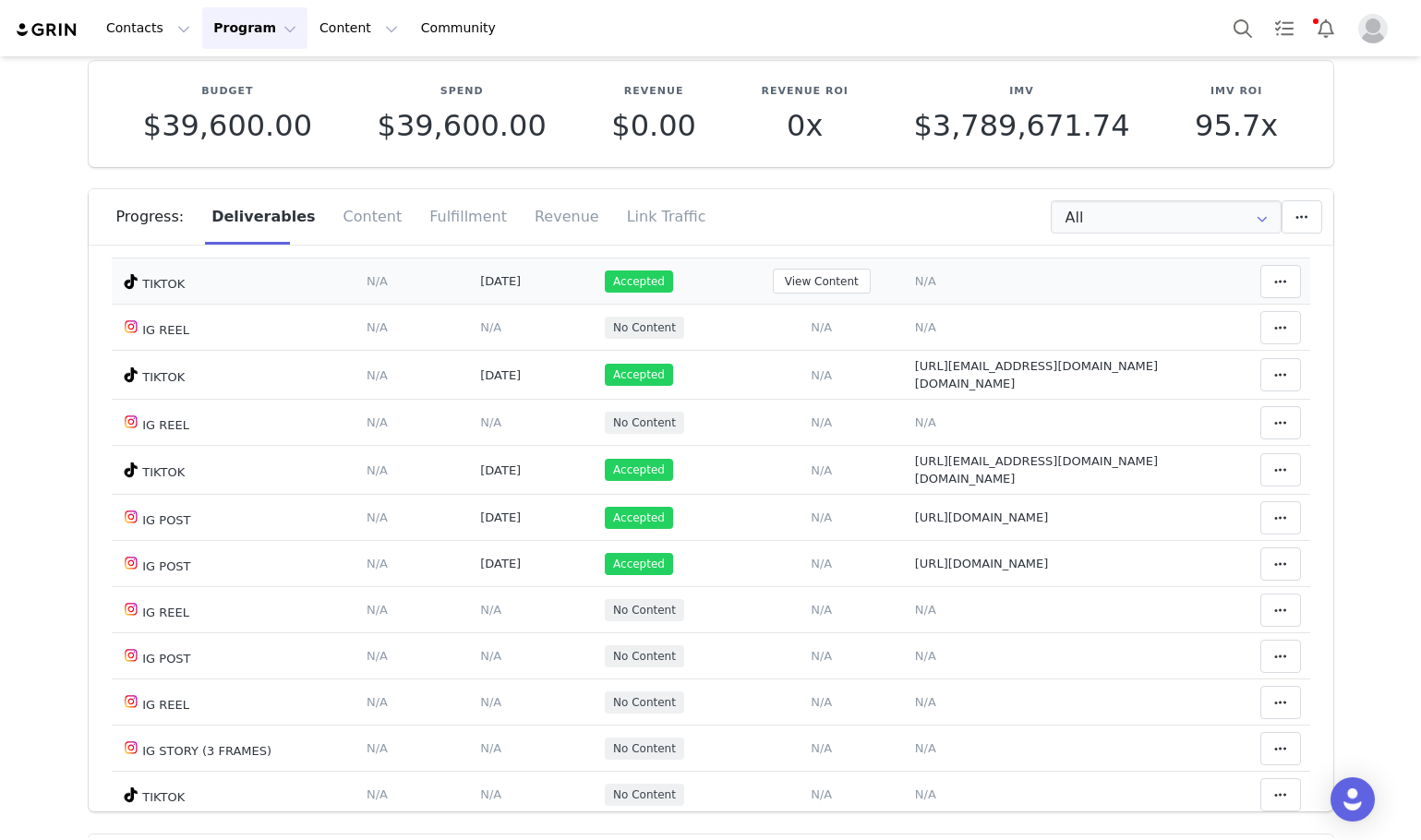
click at [906, 284] on td "Notes Save Cancel N/A" at bounding box center [1056, 282] width 300 height 47
click at [915, 288] on span "N/A" at bounding box center [926, 281] width 21 height 14
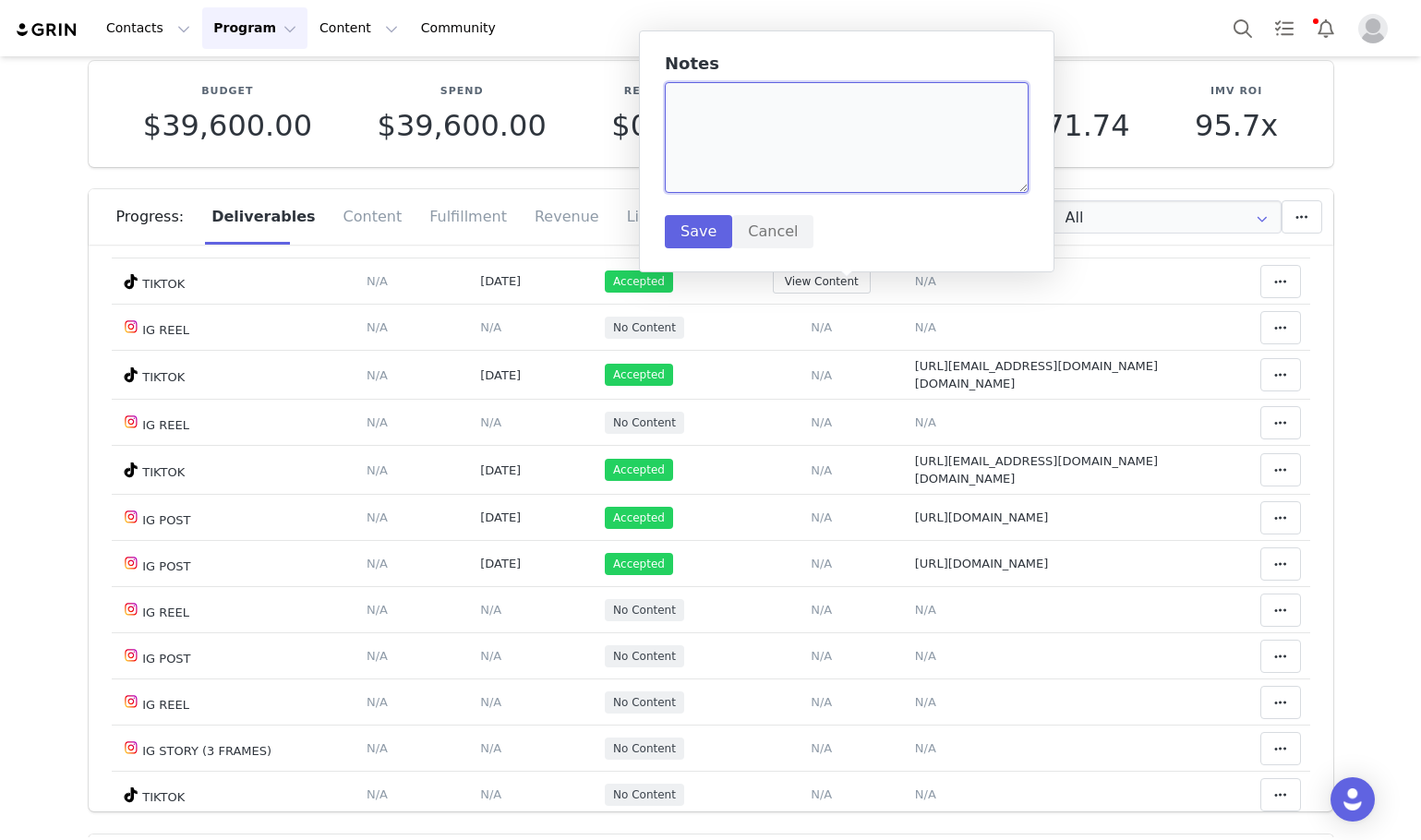
paste textarea "https://www.tiktok.com/@fidjiruiz.fr/video/7552523660511284502"
type textarea "https://www.tiktok.com/@fidjiruiz.fr/video/7552523660511284502"
click at [694, 218] on button "Save" at bounding box center [697, 232] width 67 height 33
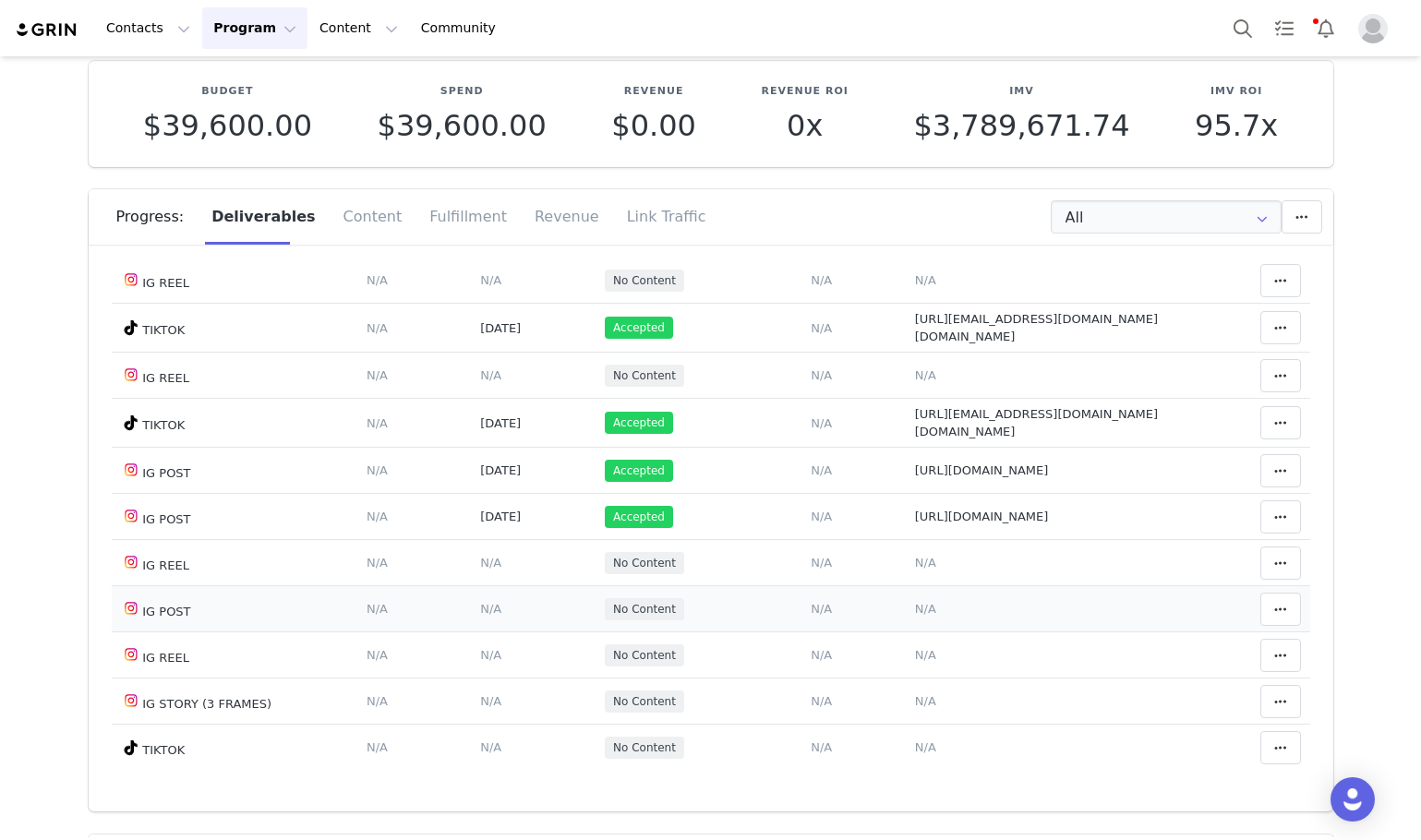
scroll to position [2308, 0]
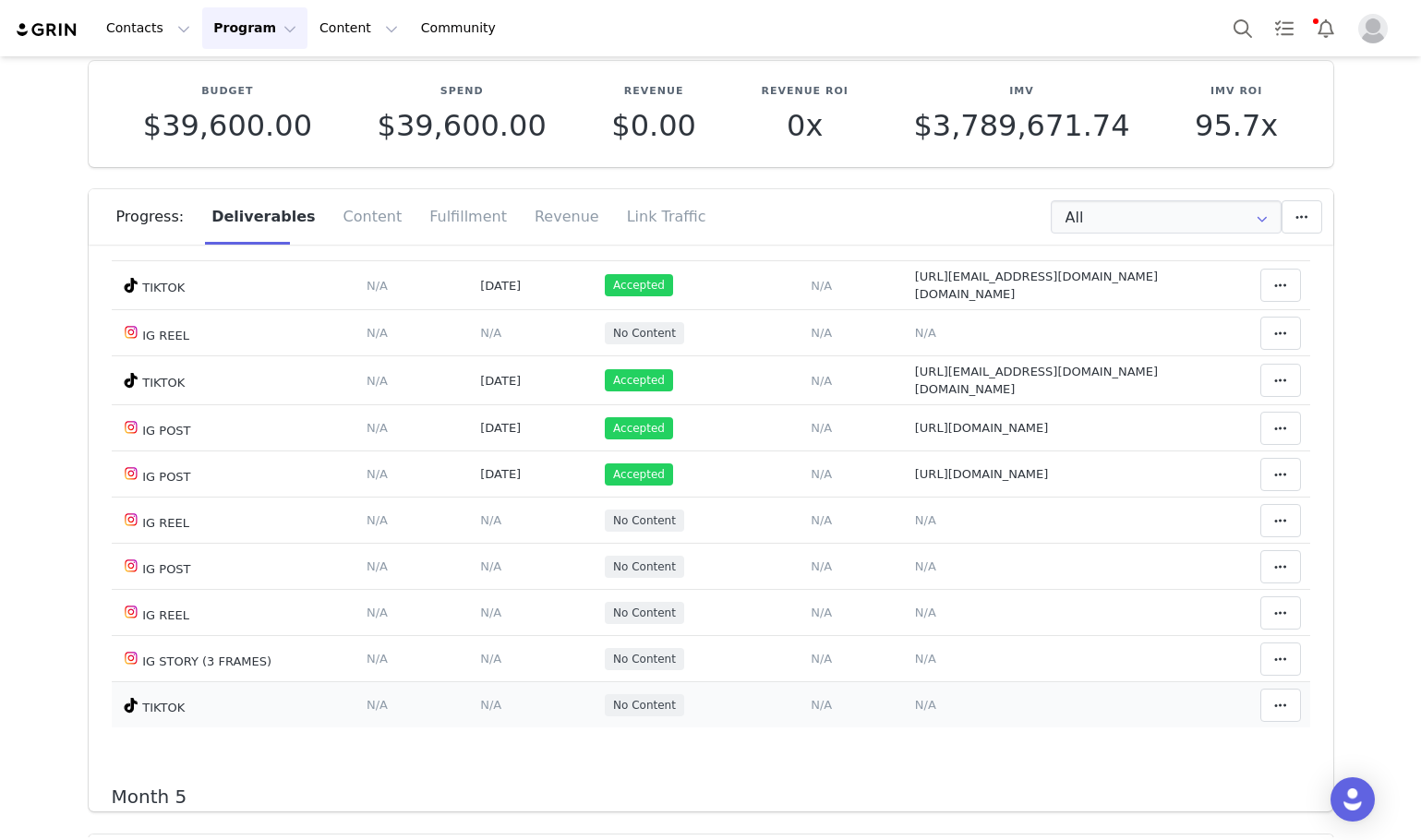
click at [811, 709] on span "N/A" at bounding box center [822, 705] width 21 height 14
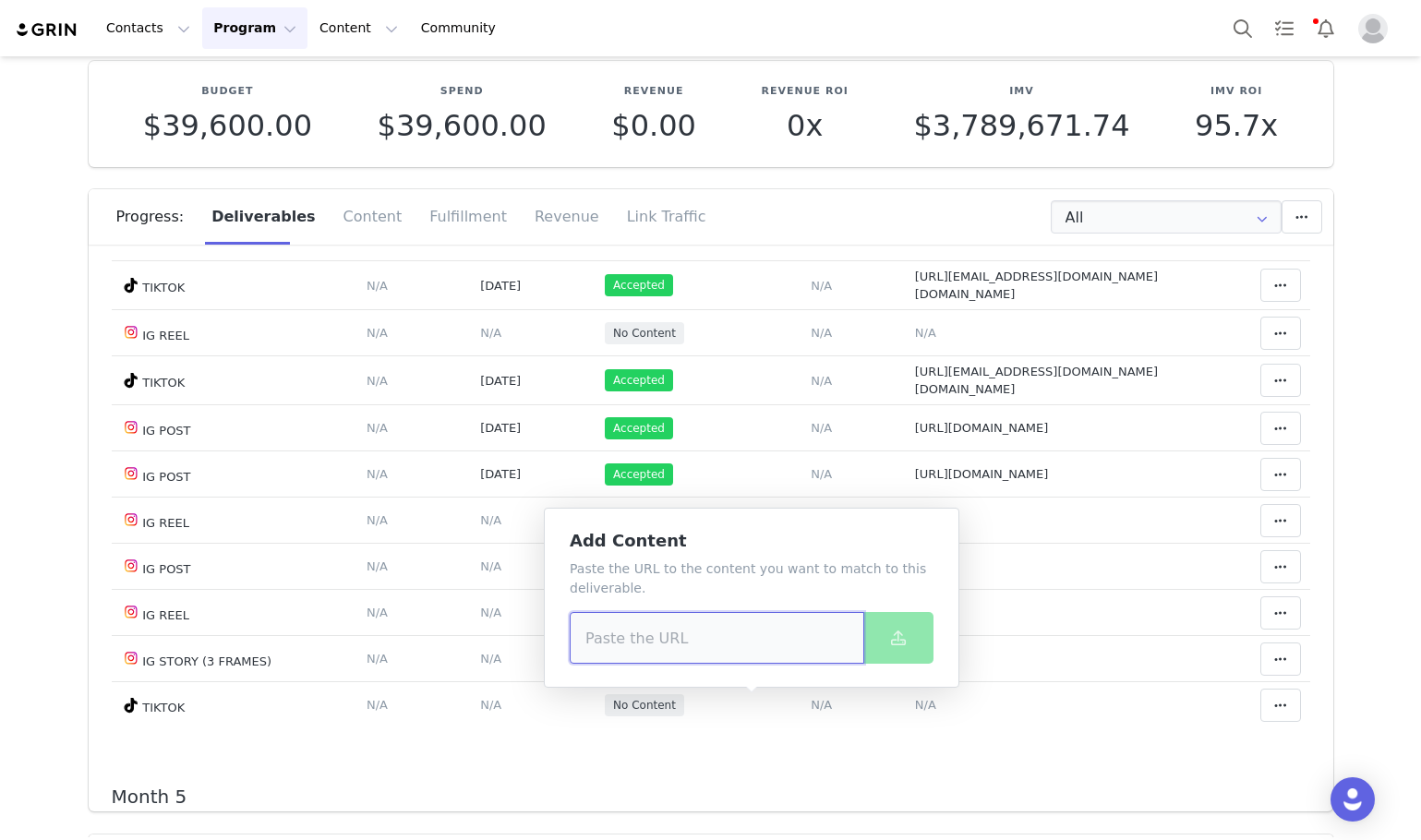
paste input "https://www.tiktok.com/@fidjiruiz.fr/video/7553961815206612246"
type input "https://www.tiktok.com/@fidjiruiz.fr/video/7553961815206612246"
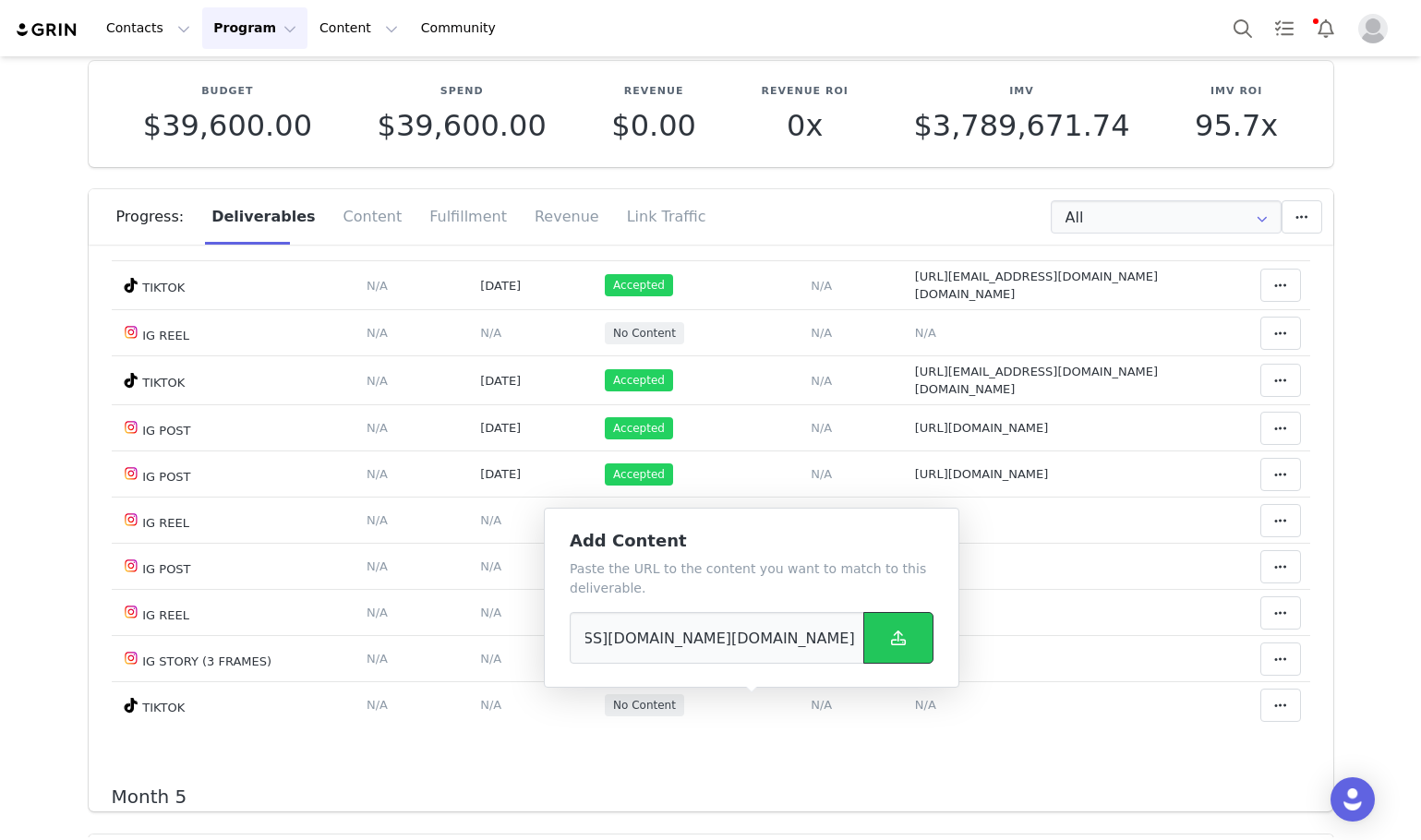
scroll to position [0, 0]
click at [882, 623] on button at bounding box center [898, 637] width 70 height 51
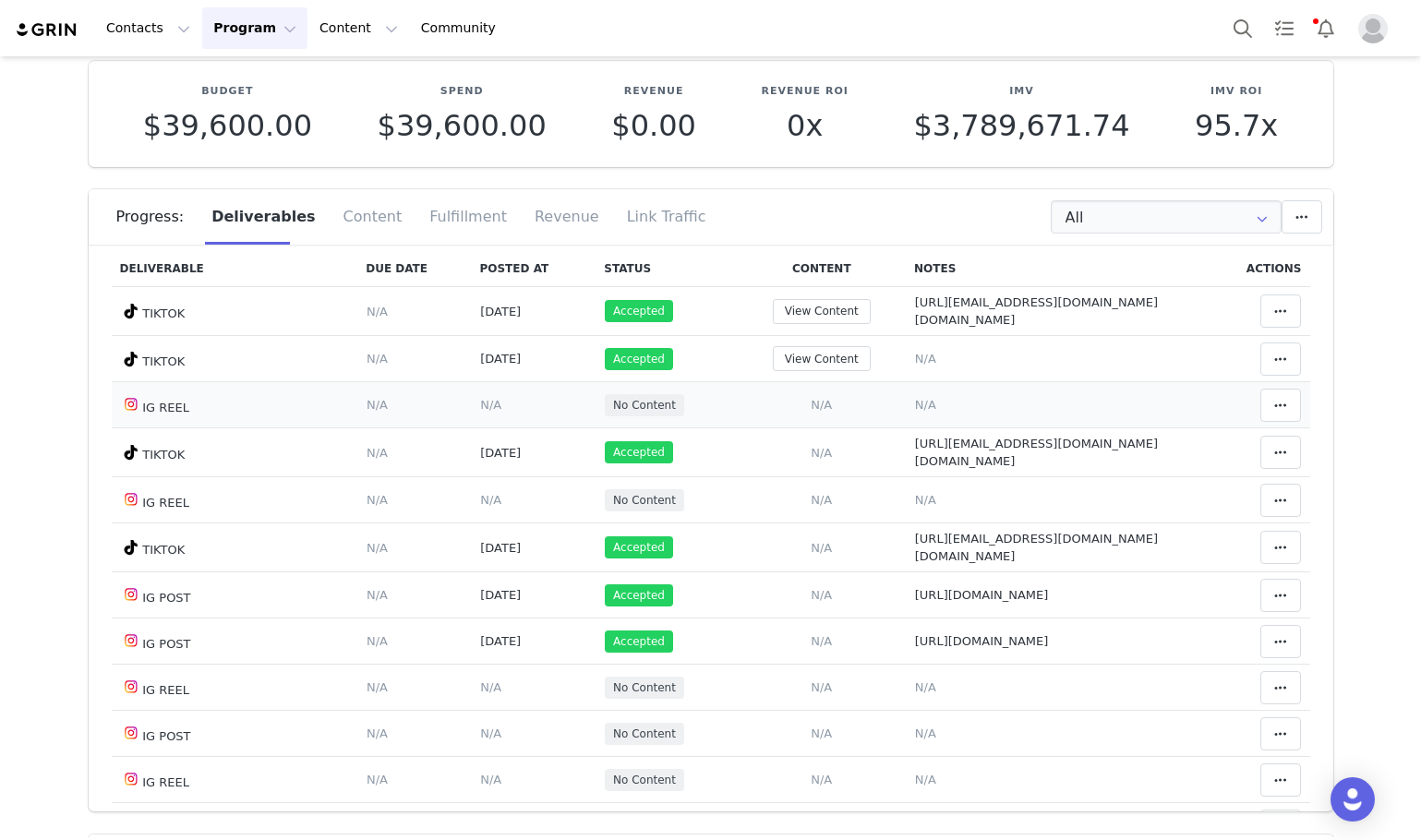
scroll to position [2169, 0]
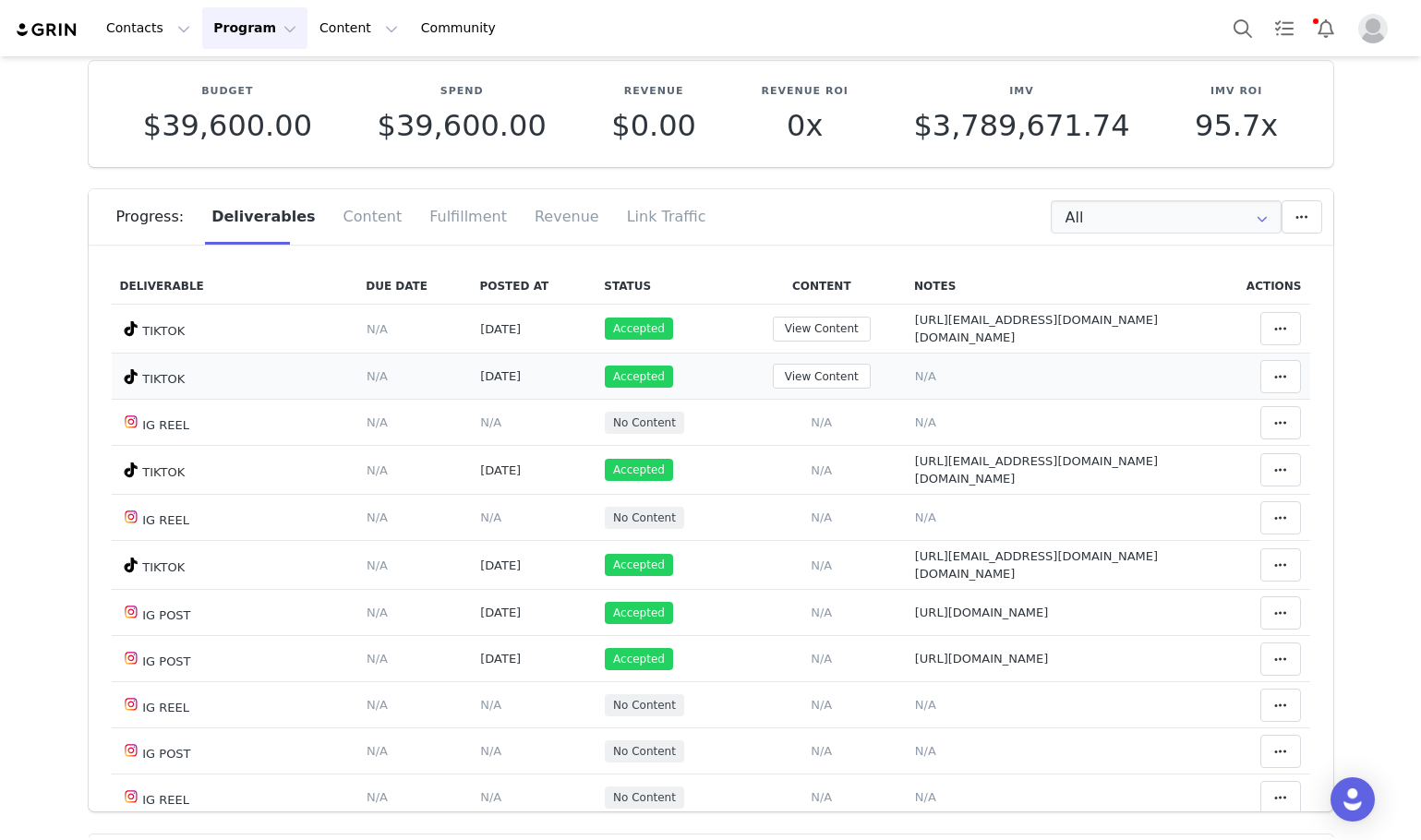
click at [906, 395] on td "Notes Save Cancel N/A" at bounding box center [1056, 377] width 300 height 47
click at [915, 384] on span "N/A" at bounding box center [926, 376] width 21 height 14
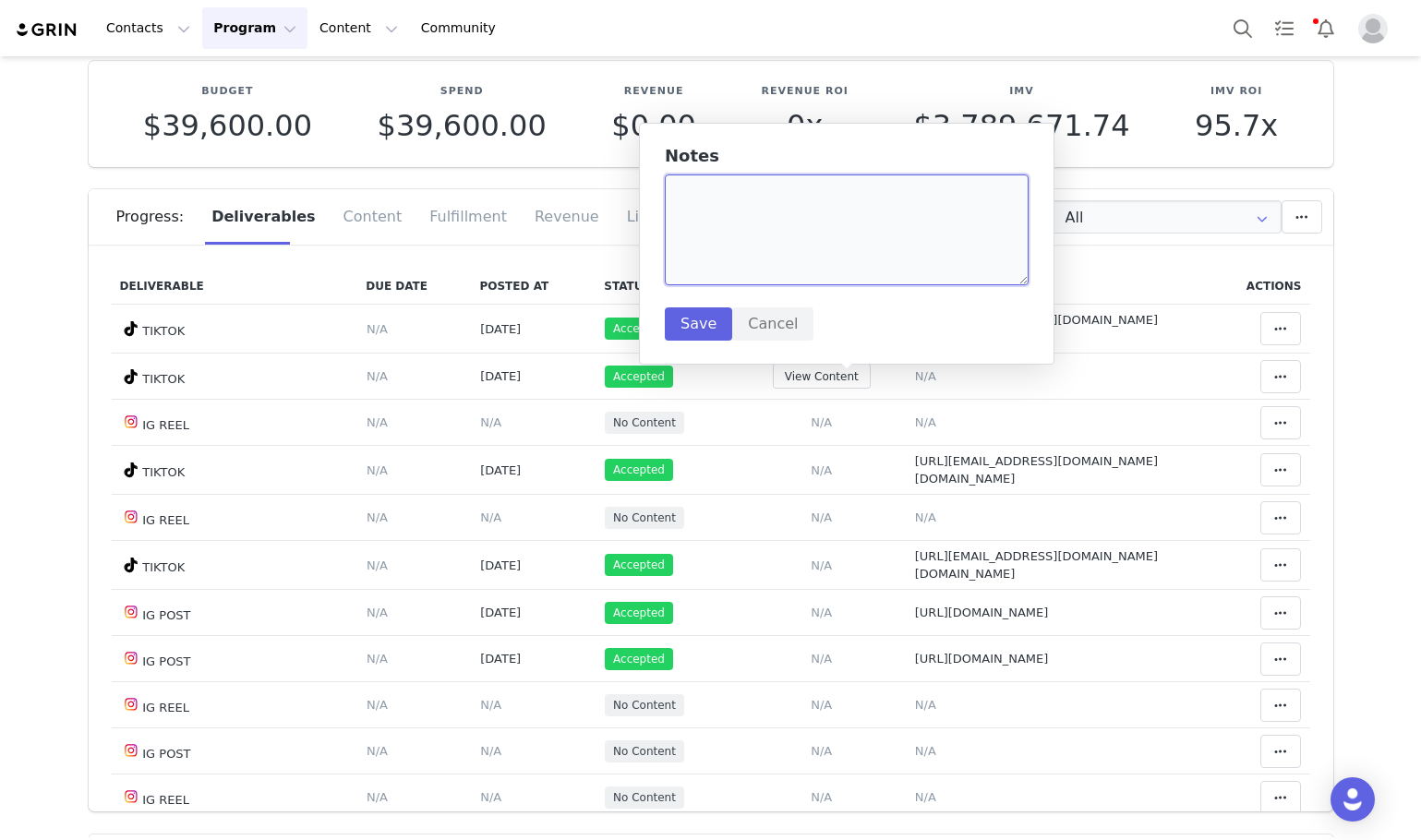
paste textarea "https://www.tiktok.com/@fidjiruiz.fr/video/7553961815206612246"
type textarea "https://www.tiktok.com/@fidjiruiz.fr/video/7553961815206612246"
click at [690, 345] on div "Notes https://www.tiktok.com/@fidjiruiz.fr/video/7553961815206612246 Save Cancel" at bounding box center [847, 243] width 416 height 242
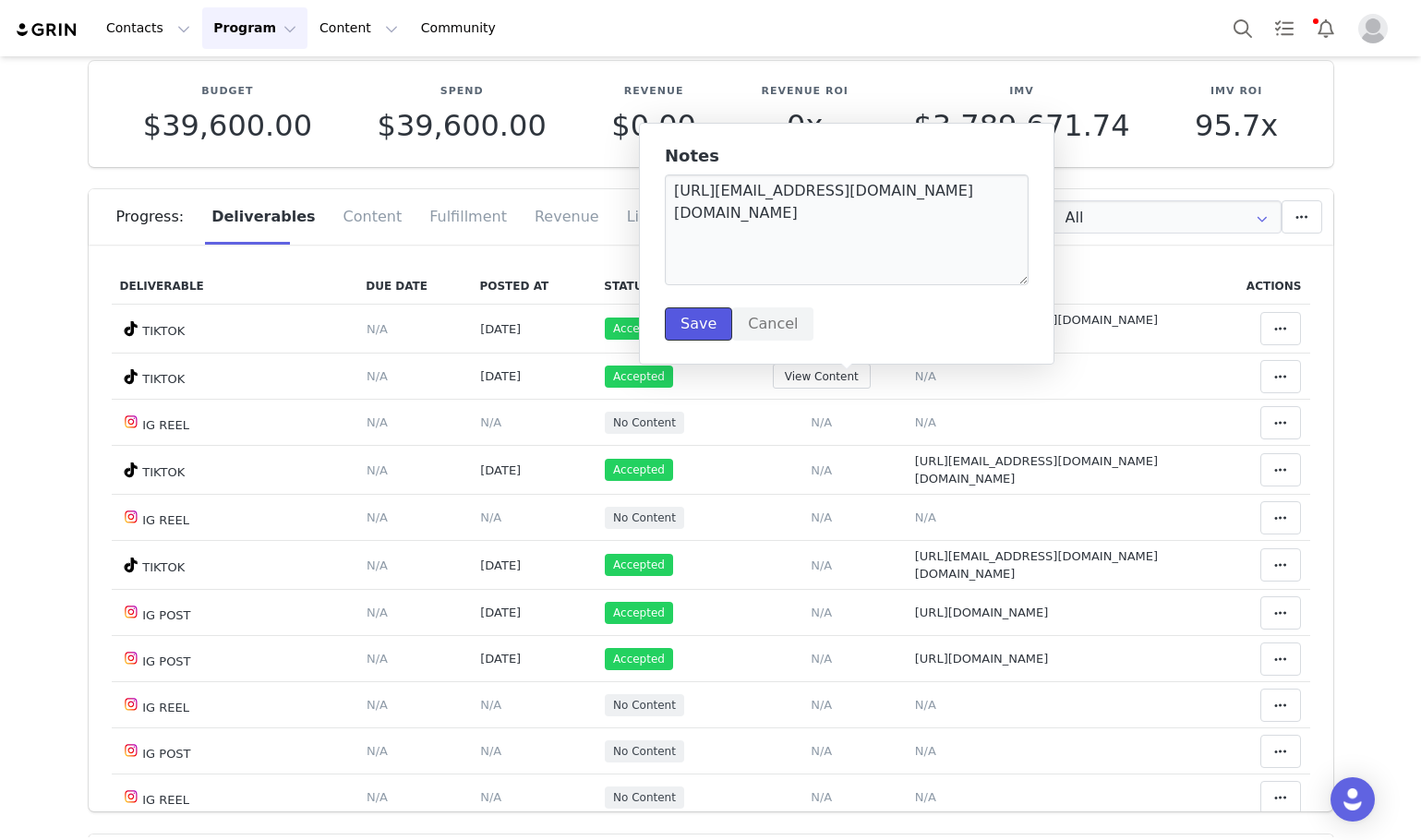
click at [702, 336] on button "Save" at bounding box center [697, 324] width 67 height 33
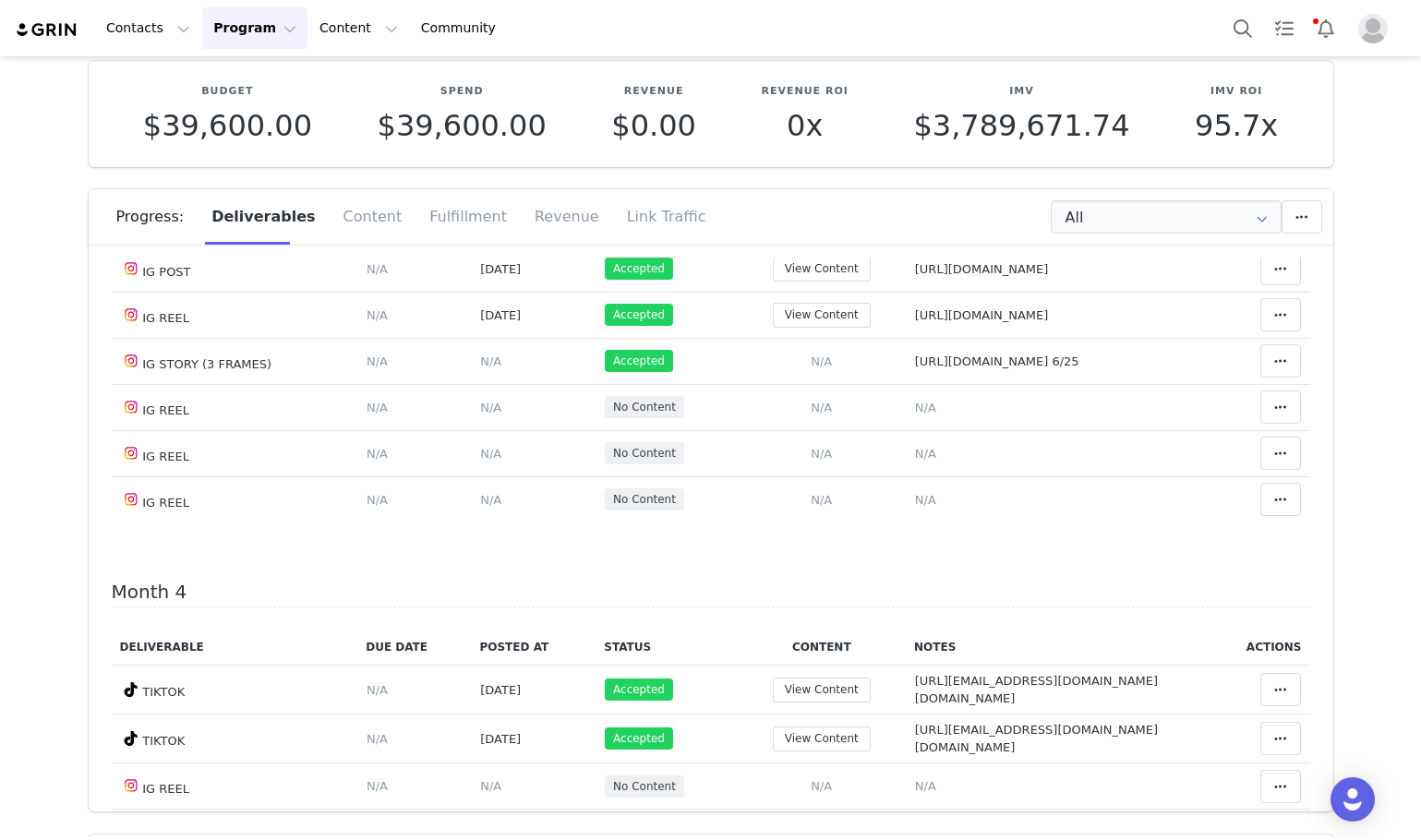
scroll to position [1800, 0]
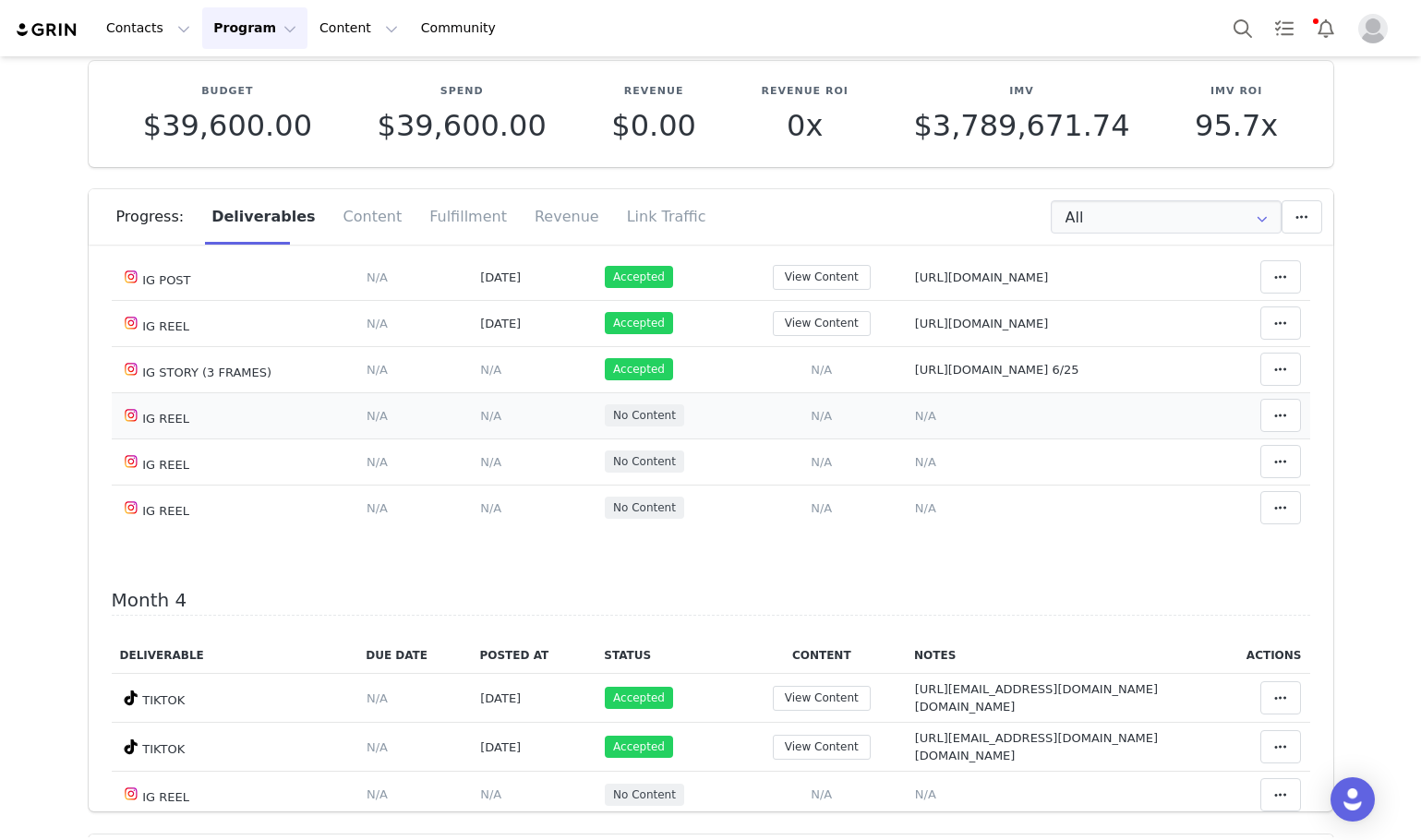
click at [765, 433] on td "Add Content Paste the URL to the content you want to match to this deliverable.…" at bounding box center [823, 416] width 169 height 47
click at [764, 419] on td "Add Content Paste the URL to the content you want to match to this deliverable.…" at bounding box center [823, 416] width 169 height 47
click at [811, 421] on span "N/A" at bounding box center [822, 416] width 21 height 14
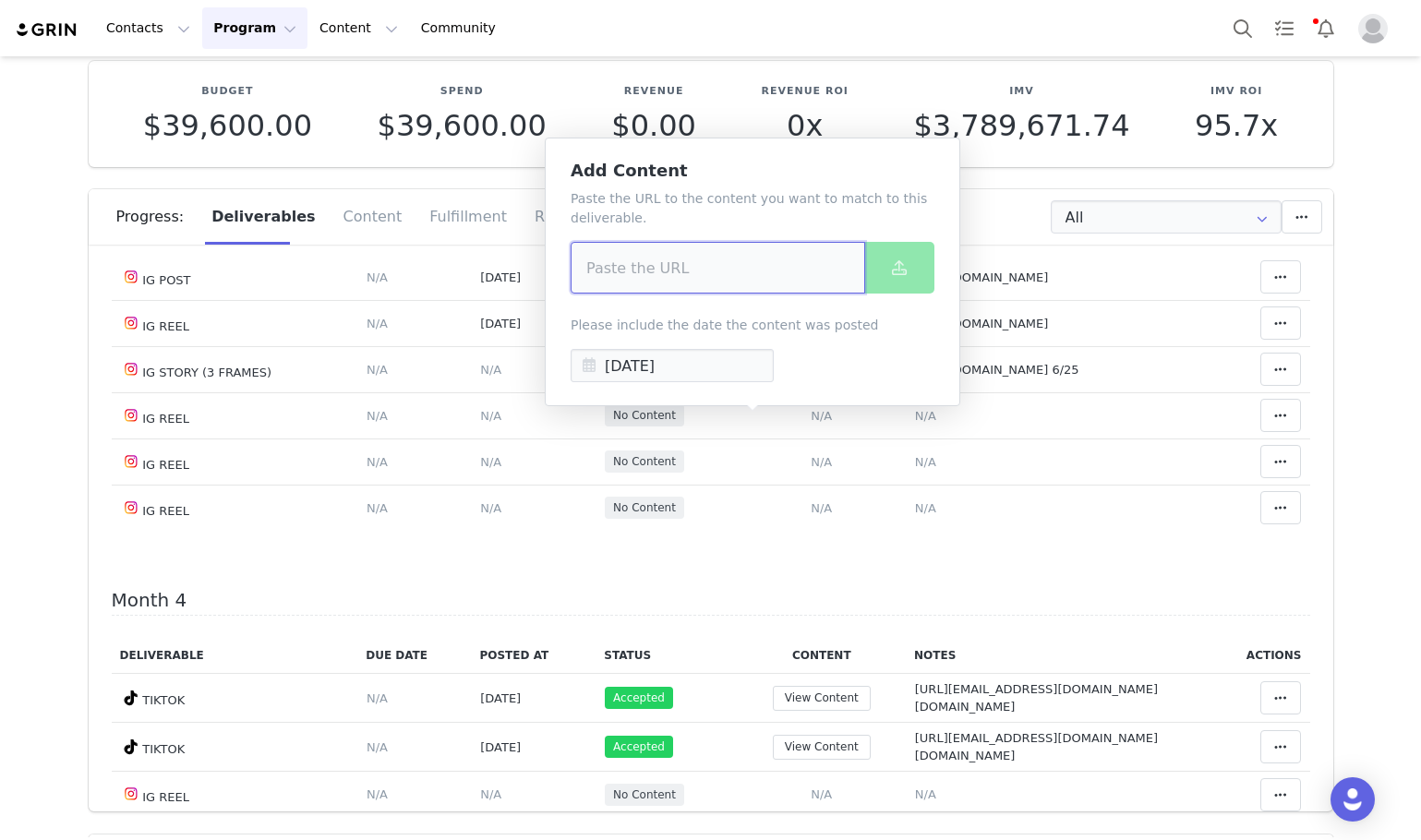
paste input "https://www.instagram.com/reel/DPJdRE1EeuN/"
type input "https://www.instagram.com/reel/DPJdRE1EeuN/"
click at [915, 271] on button at bounding box center [899, 267] width 70 height 51
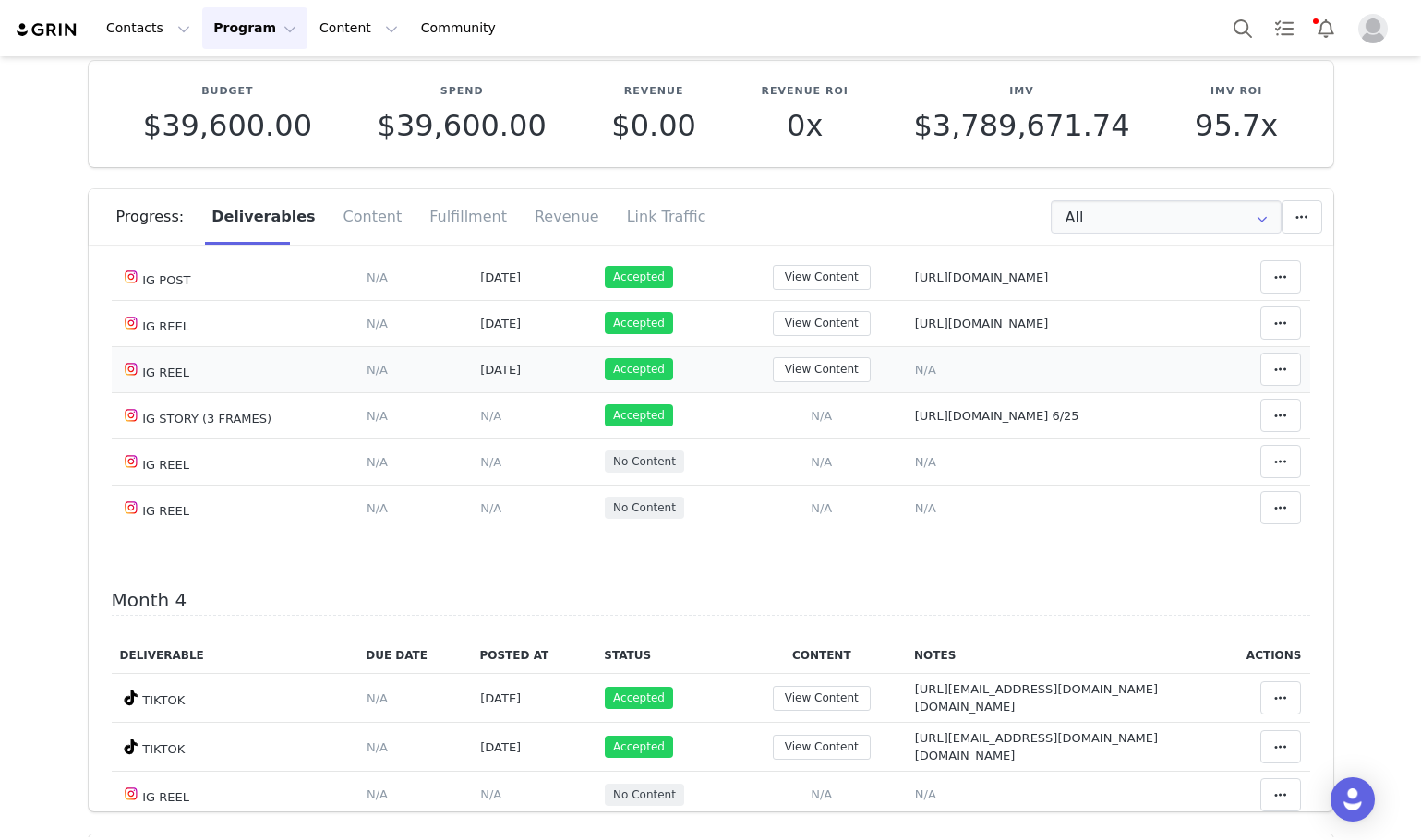
click at [915, 376] on span "N/A" at bounding box center [926, 370] width 21 height 14
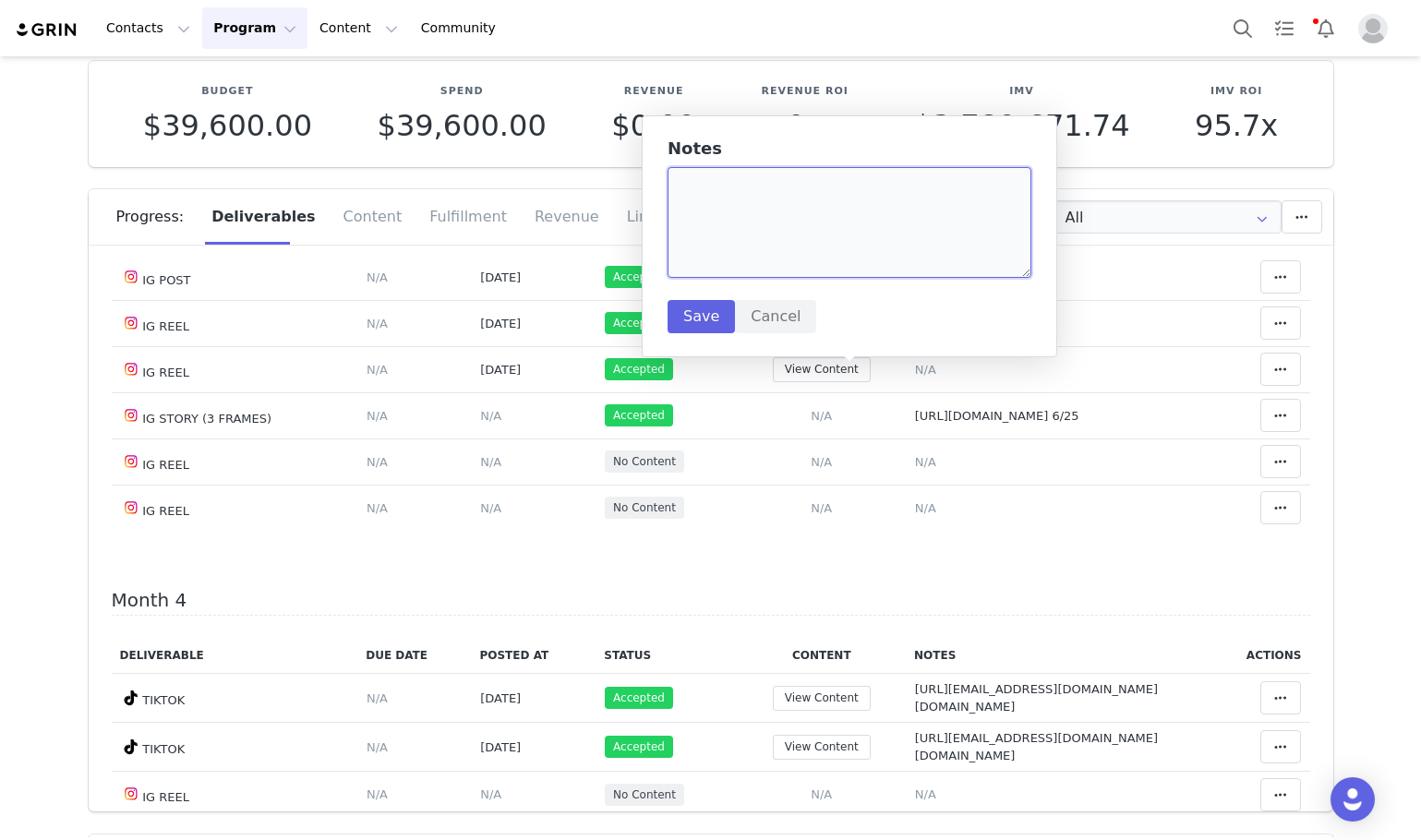
paste textarea "https://www.instagram.com/reel/DPJdRE1EeuN/"
type textarea "https://www.instagram.com/reel/DPJdRE1EeuN/"
click at [702, 317] on button "Save" at bounding box center [700, 317] width 67 height 33
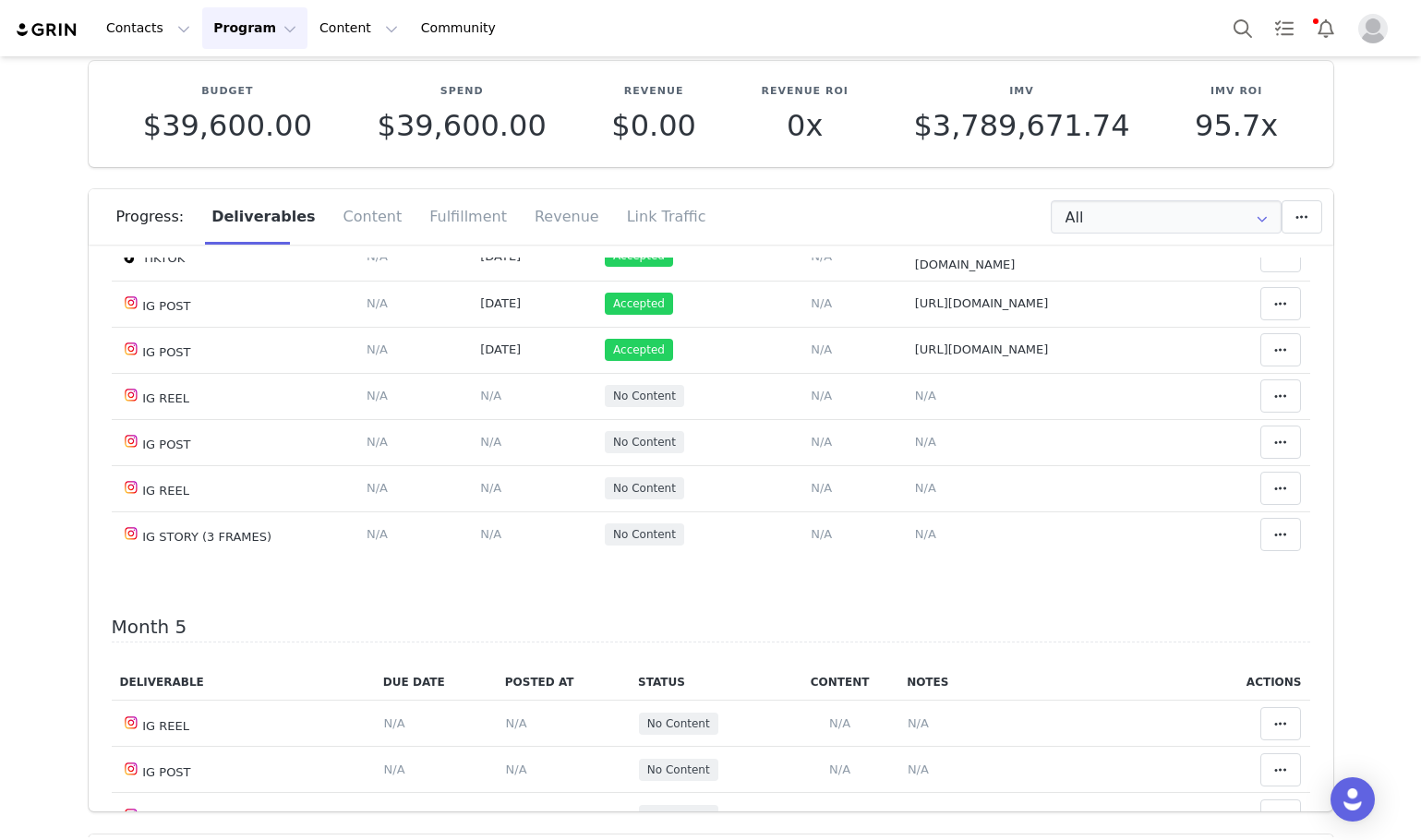
scroll to position [2723, 0]
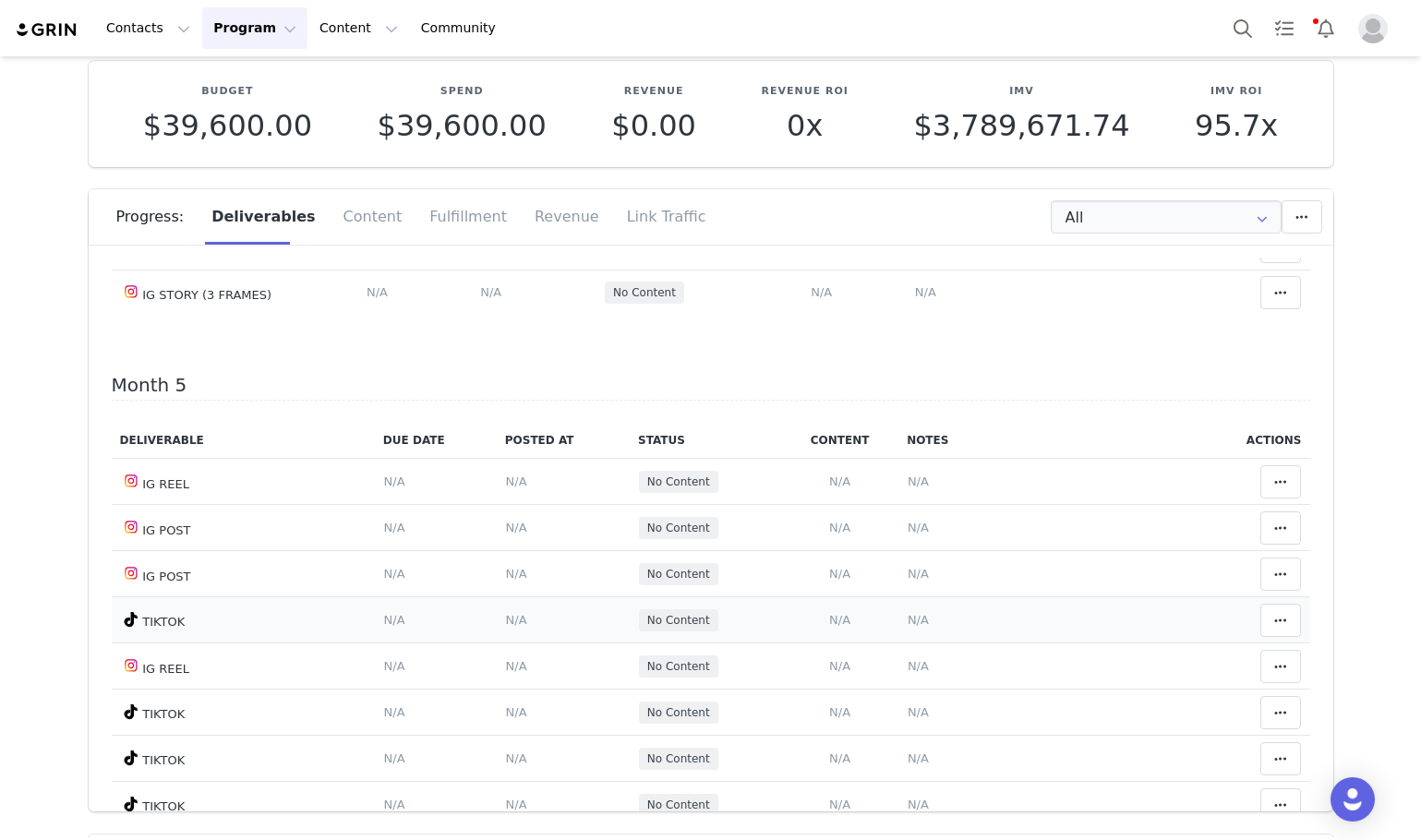
click at [834, 629] on td "Add Content Paste the URL to the content you want to match to this deliverable.…" at bounding box center [839, 621] width 118 height 47
click at [829, 619] on span "N/A" at bounding box center [840, 620] width 21 height 14
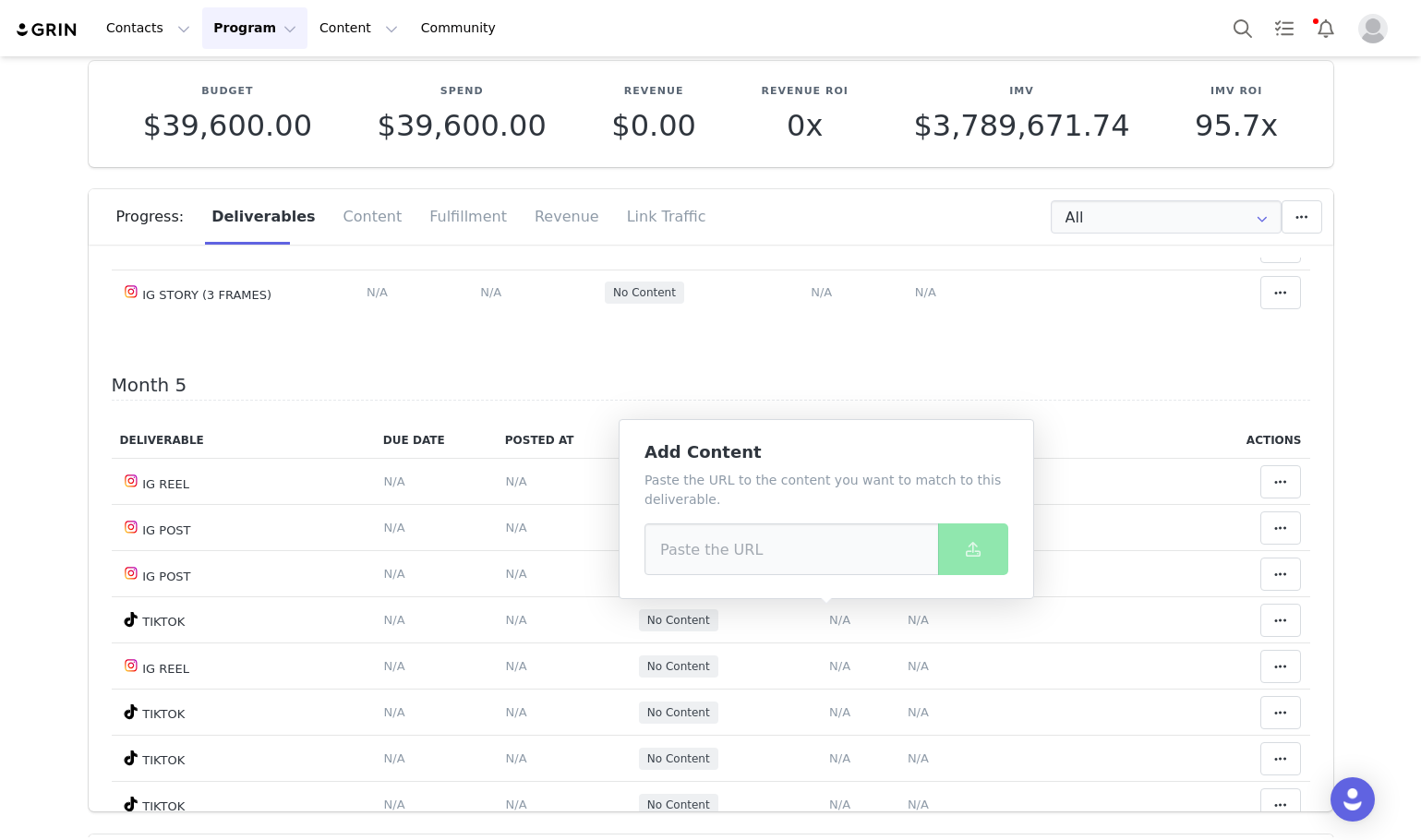
drag, startPoint x: 784, startPoint y: 476, endPoint x: 772, endPoint y: 487, distance: 16.3
drag, startPoint x: 772, startPoint y: 487, endPoint x: 699, endPoint y: 558, distance: 101.8
paste input "https://www.tiktok.com/@fidjiruiz.fr/video/7555197554766384386"
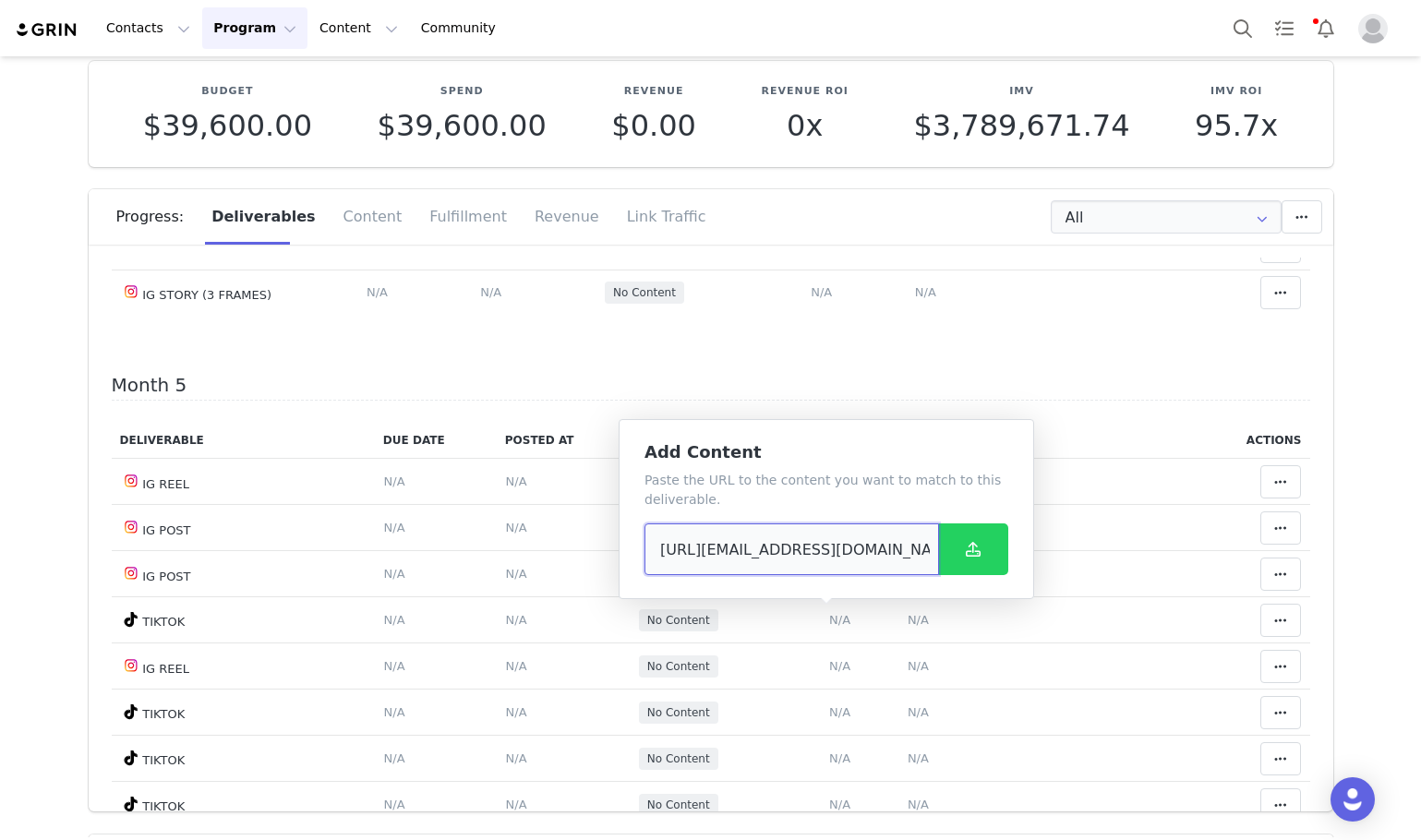
scroll to position [0, 160]
type input "https://www.tiktok.com/@fidjiruiz.fr/video/7555197554766384386"
click at [965, 538] on span at bounding box center [973, 549] width 22 height 22
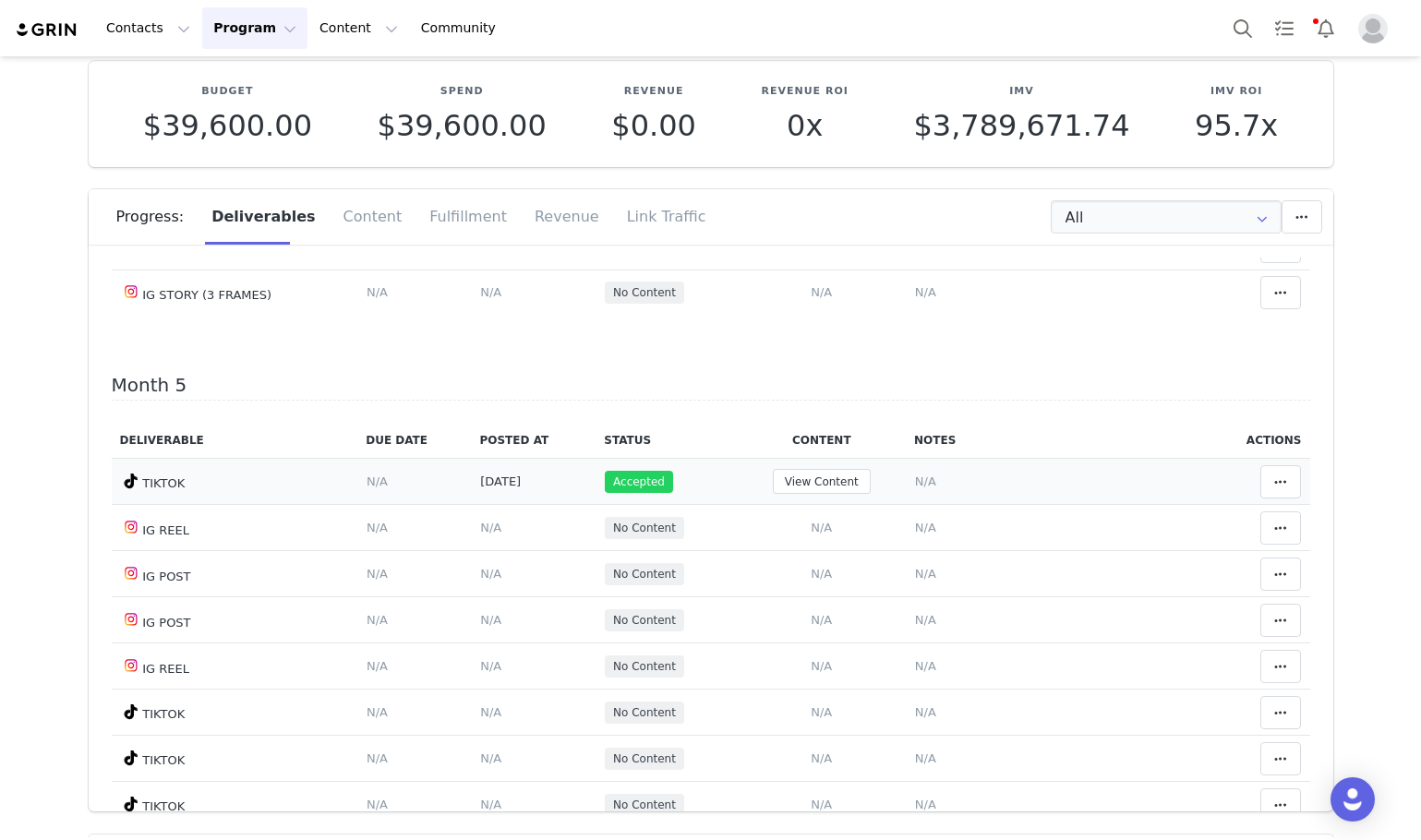
click at [915, 479] on span "N/A" at bounding box center [926, 482] width 21 height 14
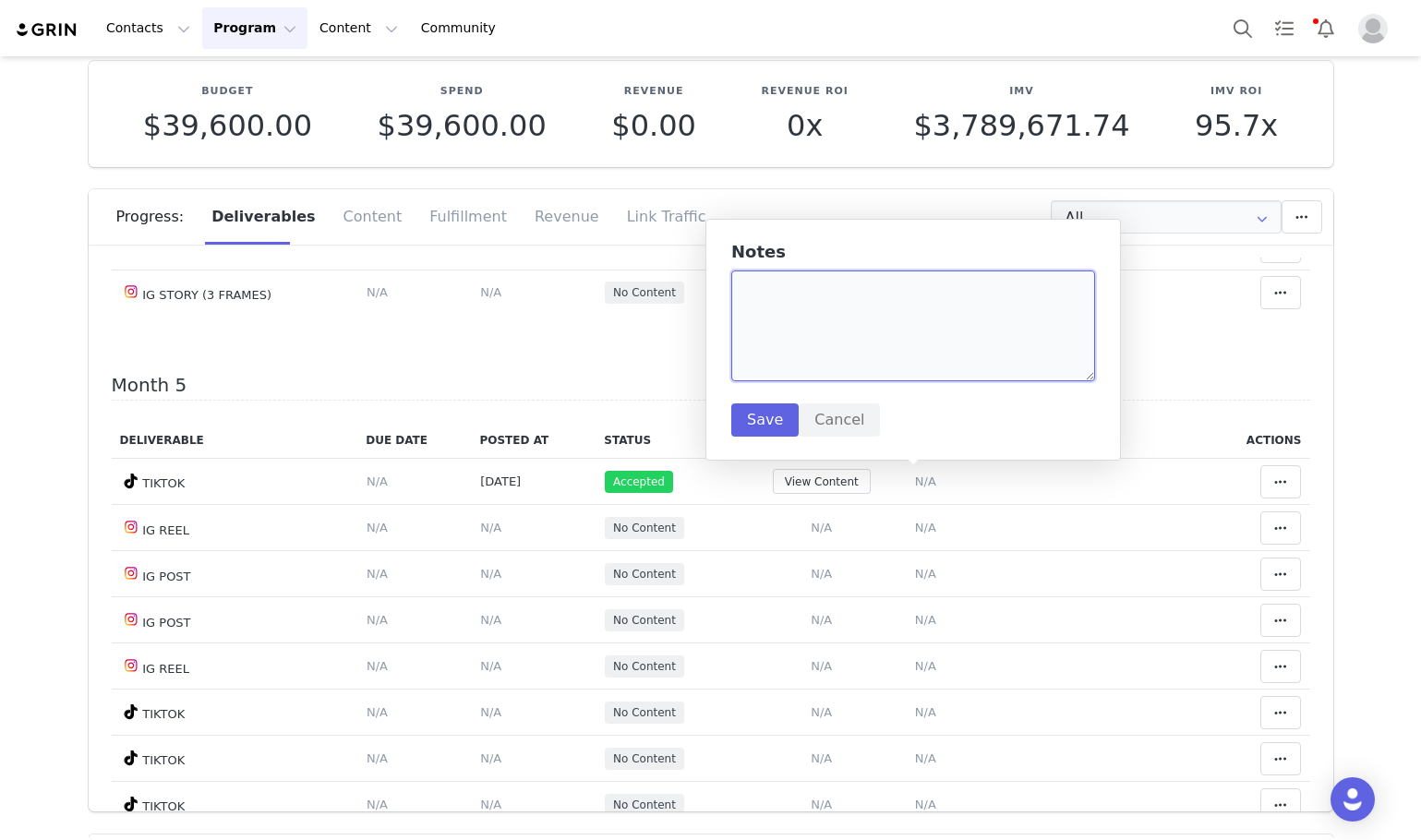
paste textarea "https://www.tiktok.com/@fidjiruiz.fr/video/7555197554766384386"
type textarea "https://www.tiktok.com/@fidjiruiz.fr/video/7555197554766384386"
click at [764, 423] on button "Save" at bounding box center [764, 420] width 67 height 33
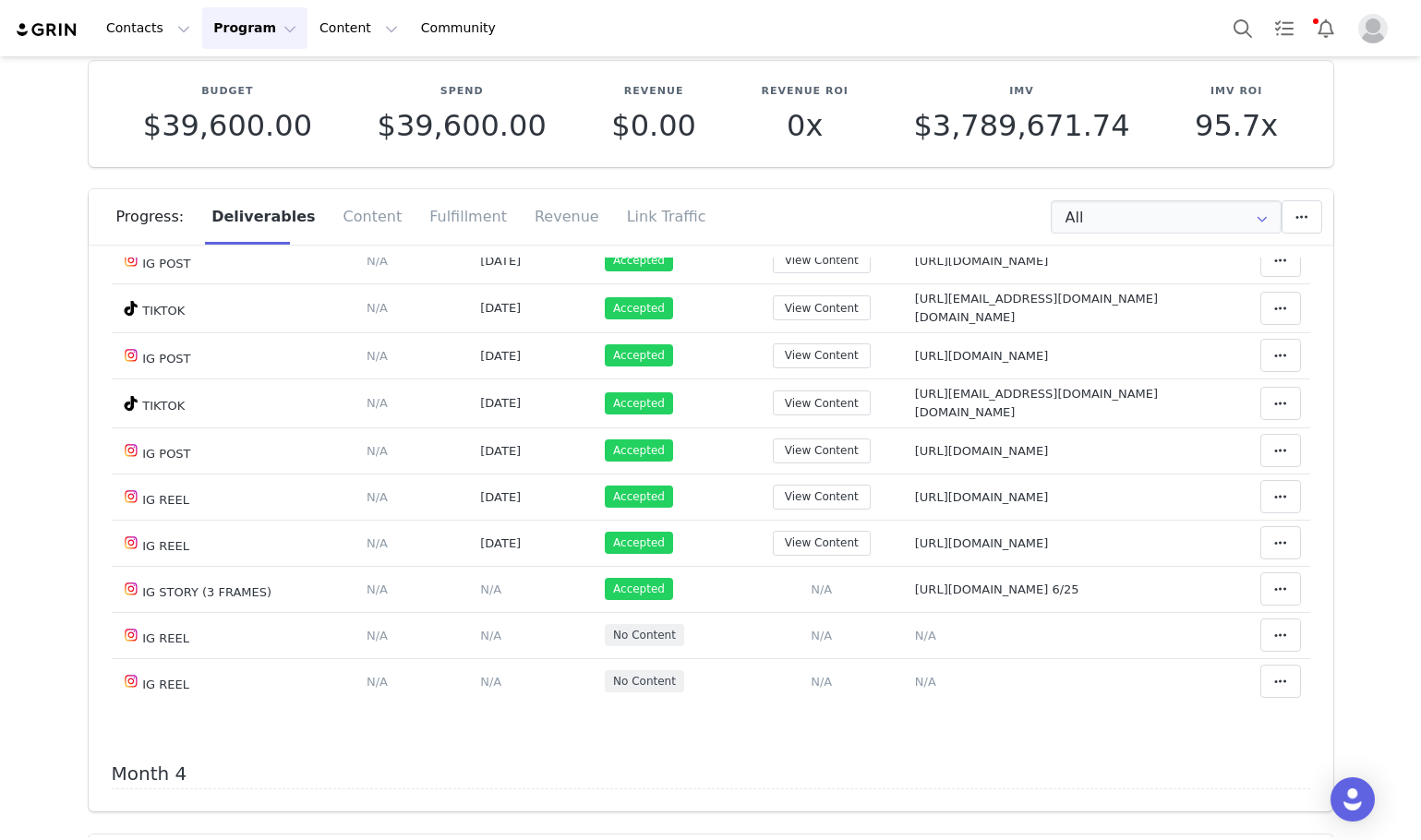
scroll to position [1616, 0]
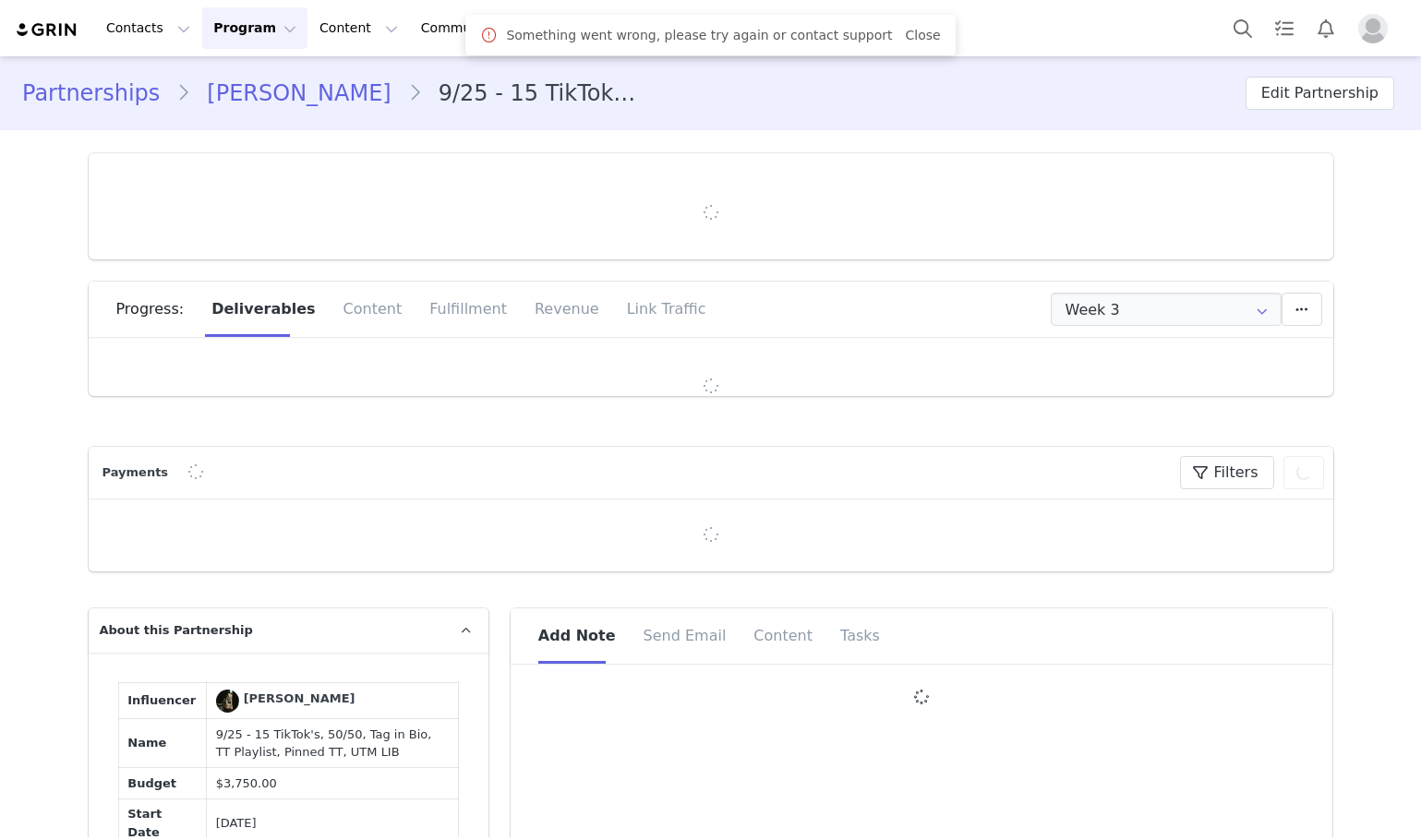
type input "+34 ([GEOGRAPHIC_DATA])"
click at [1177, 285] on div "Progress: Deliverables Content Fulfillment Revenue Link Traffic" at bounding box center [725, 309] width 1217 height 55
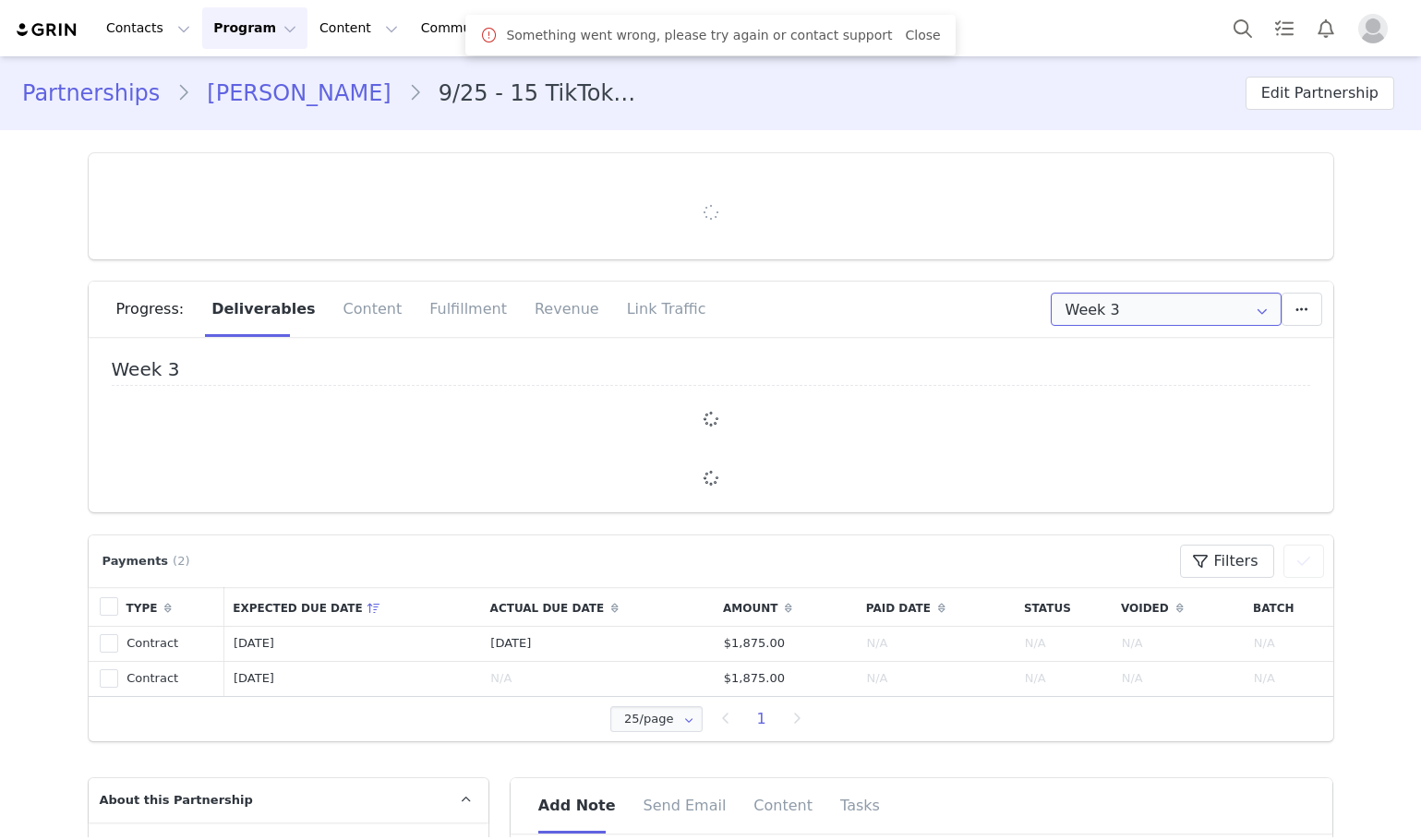
click at [1176, 296] on input "Week 3" at bounding box center [1167, 309] width 231 height 33
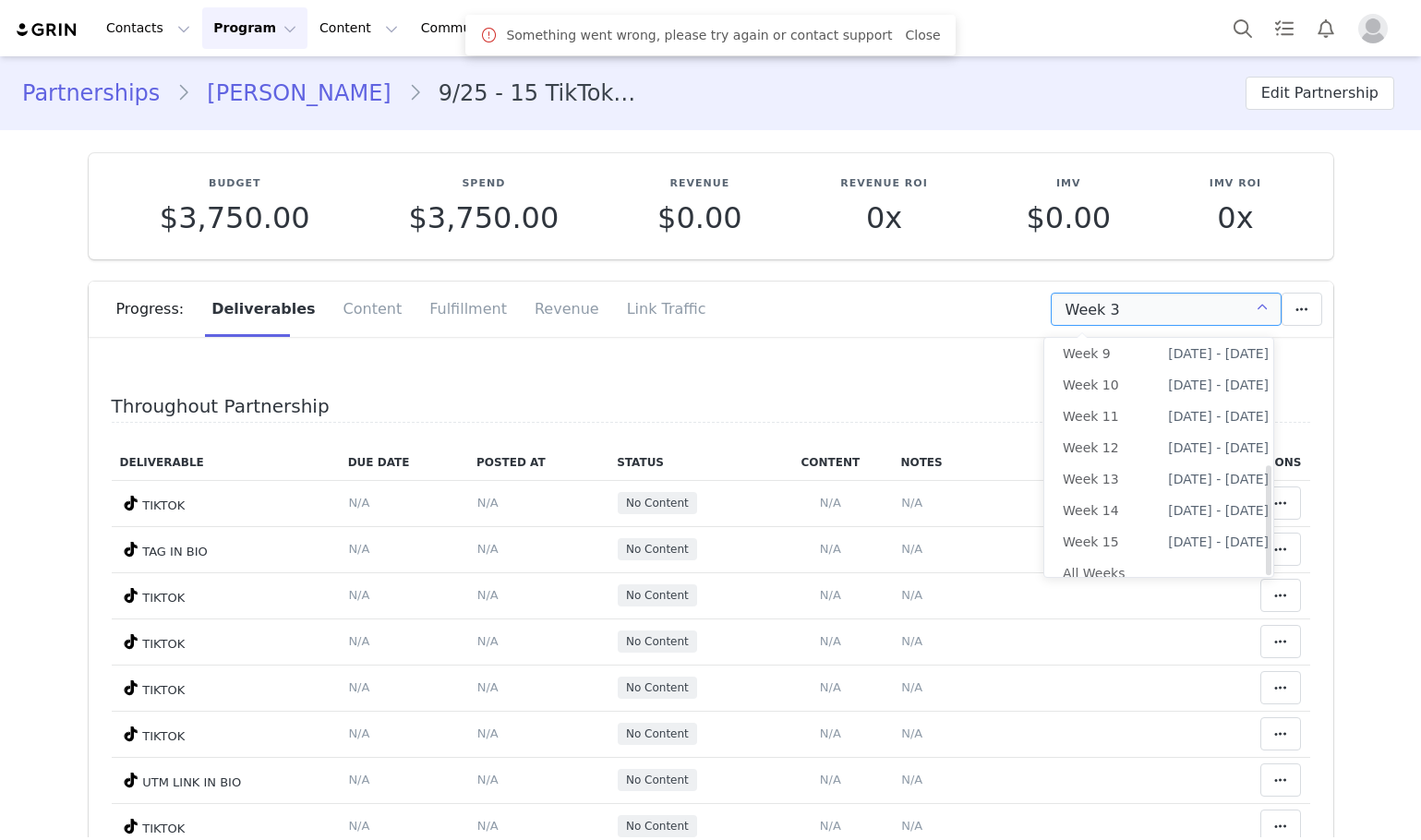
scroll to position [274, 0]
click at [1140, 565] on li "All Weeks" at bounding box center [1166, 569] width 243 height 31
type input "All"
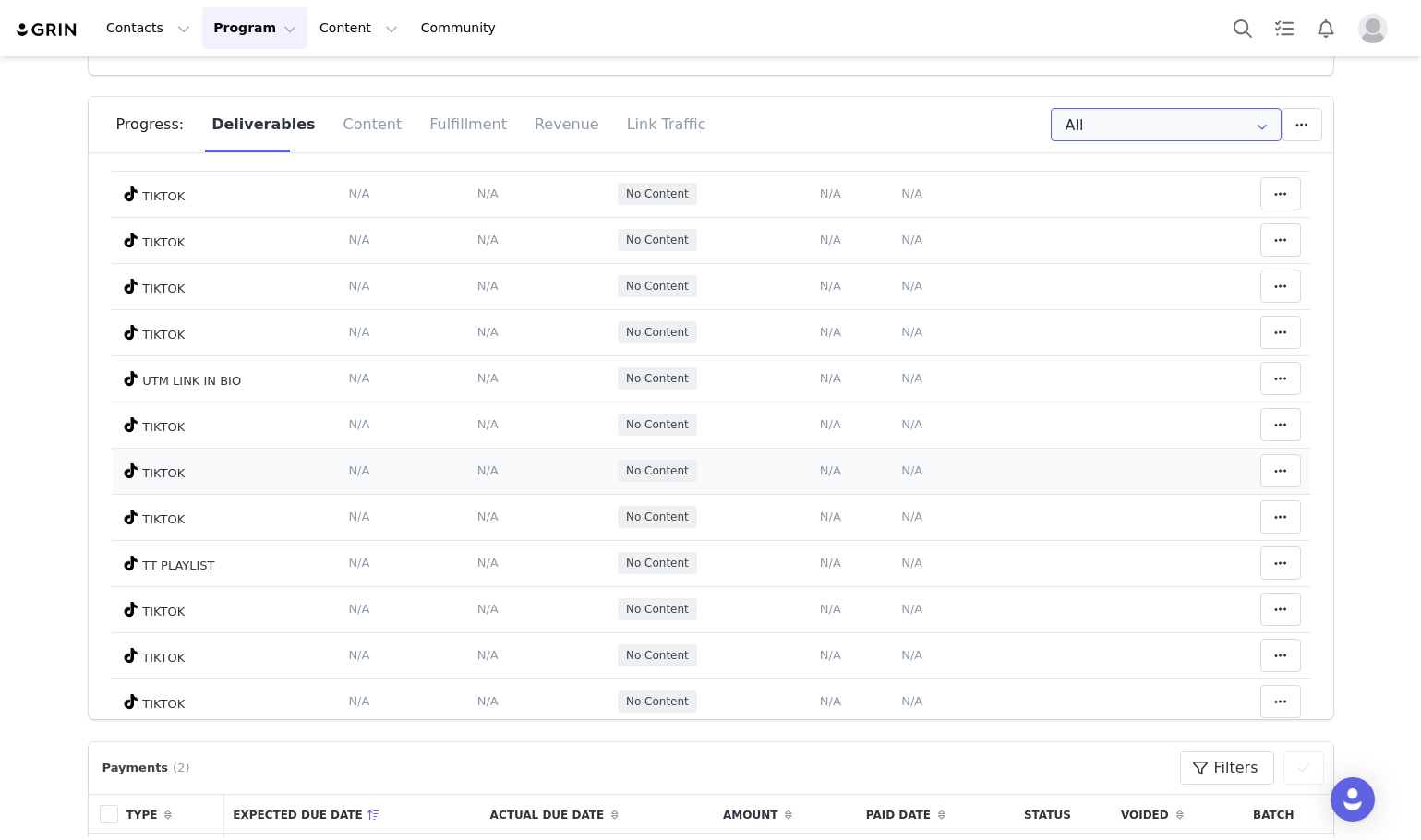
scroll to position [185, 0]
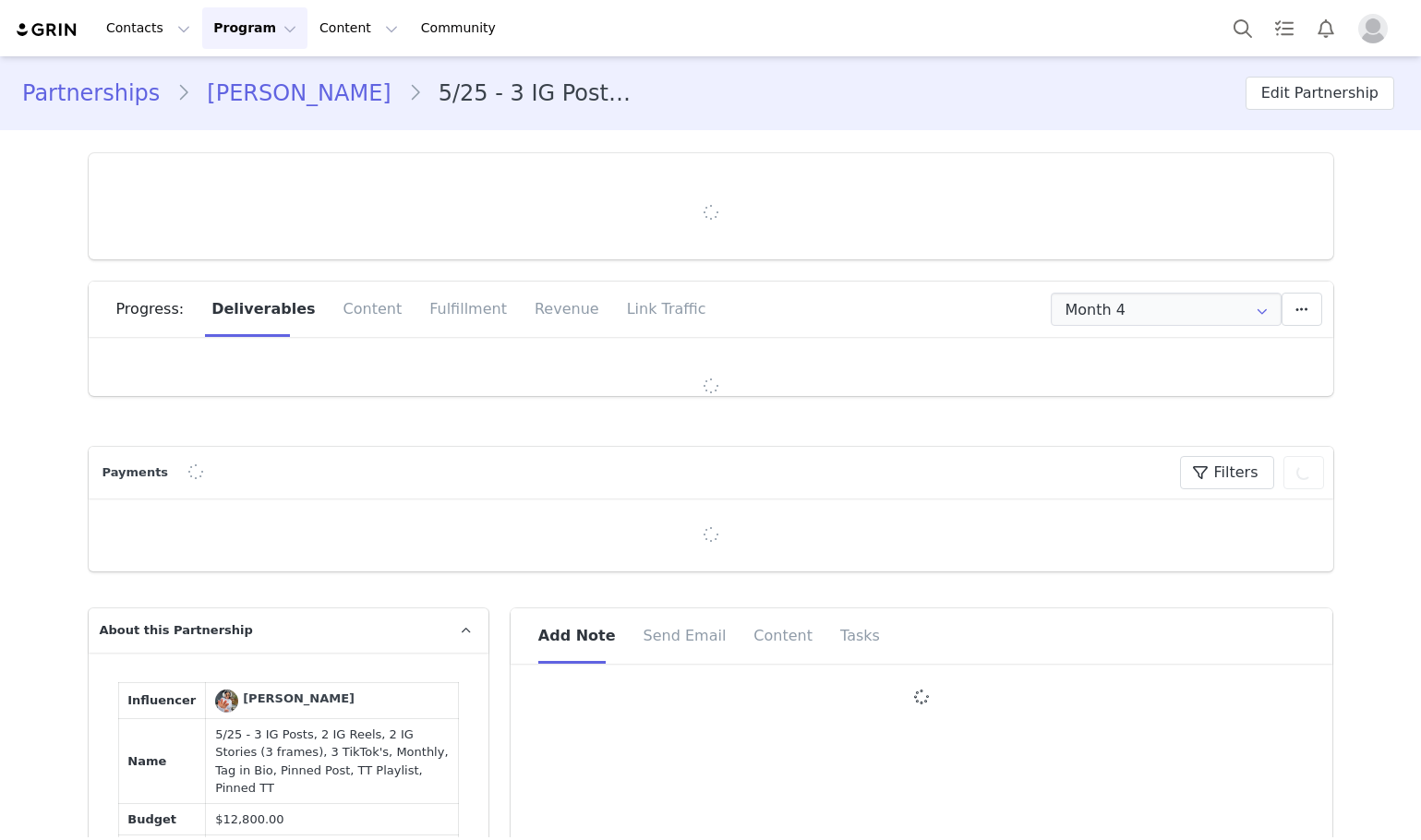
type input "+1 ([GEOGRAPHIC_DATA])"
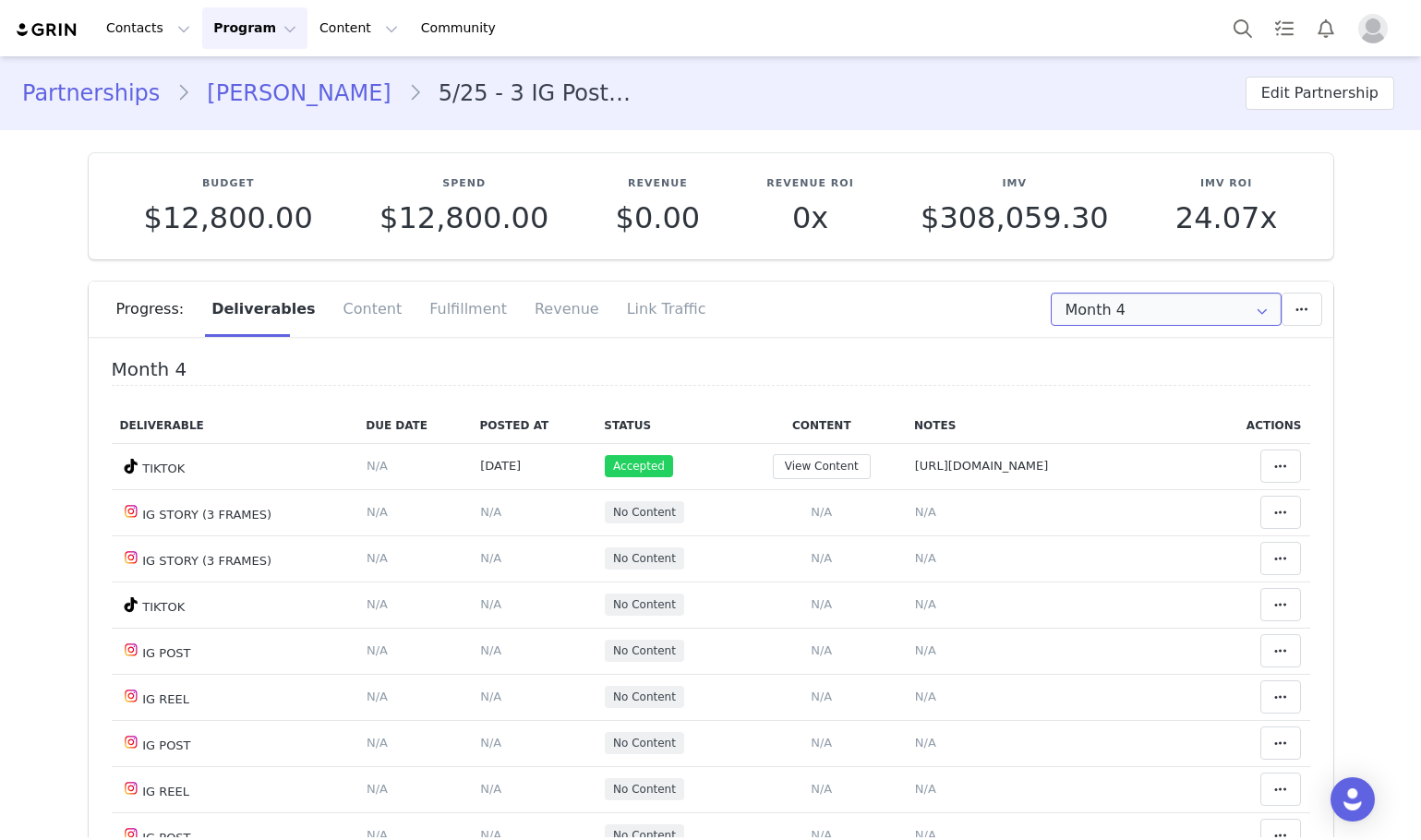
click at [1148, 304] on input "Month 4" at bounding box center [1167, 309] width 231 height 33
click at [1090, 465] on span "Month 4" at bounding box center [1093, 454] width 60 height 31
click at [1107, 319] on input "Month 4" at bounding box center [1167, 309] width 231 height 33
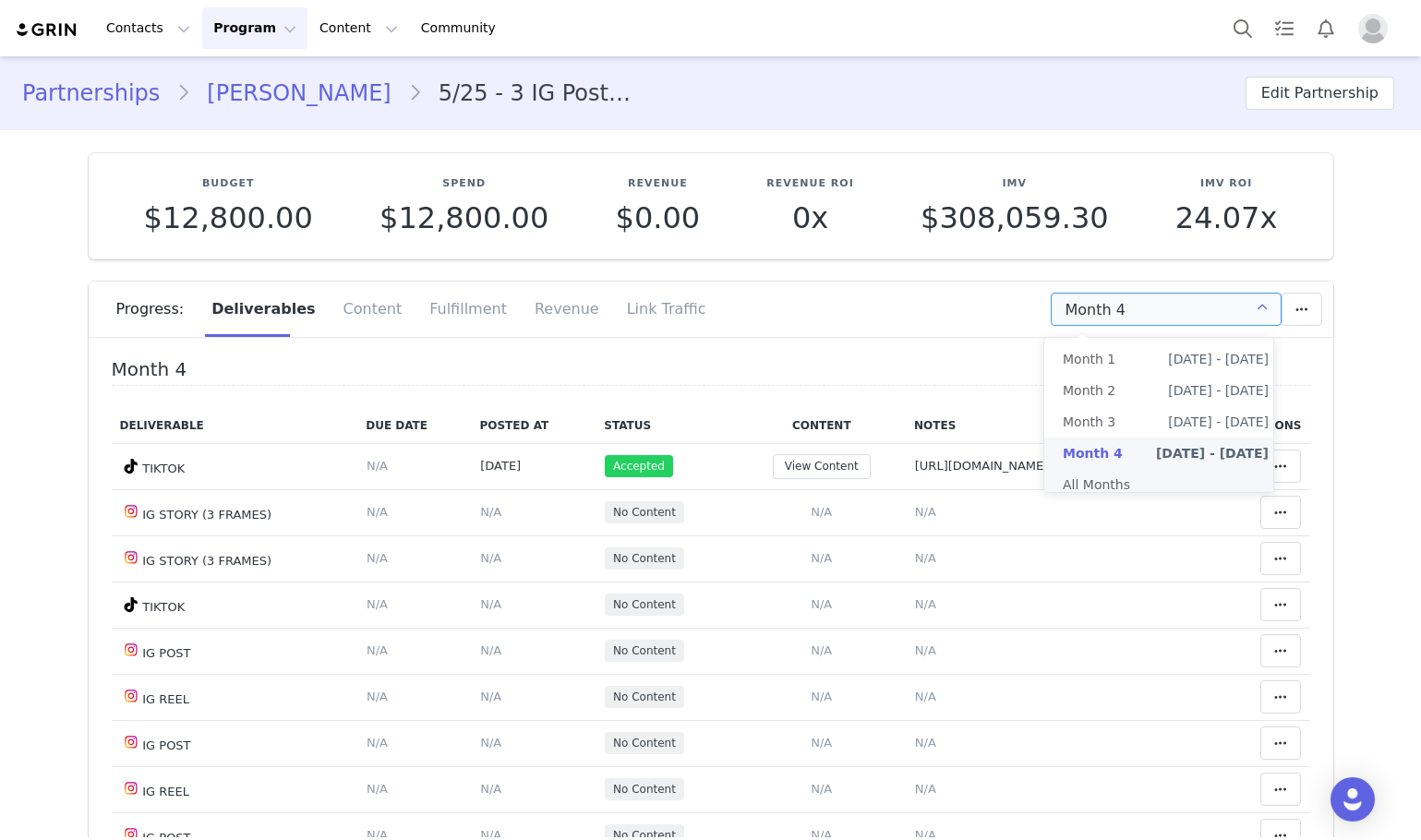
click at [1117, 471] on li "All Months" at bounding box center [1166, 485] width 243 height 31
type input "All"
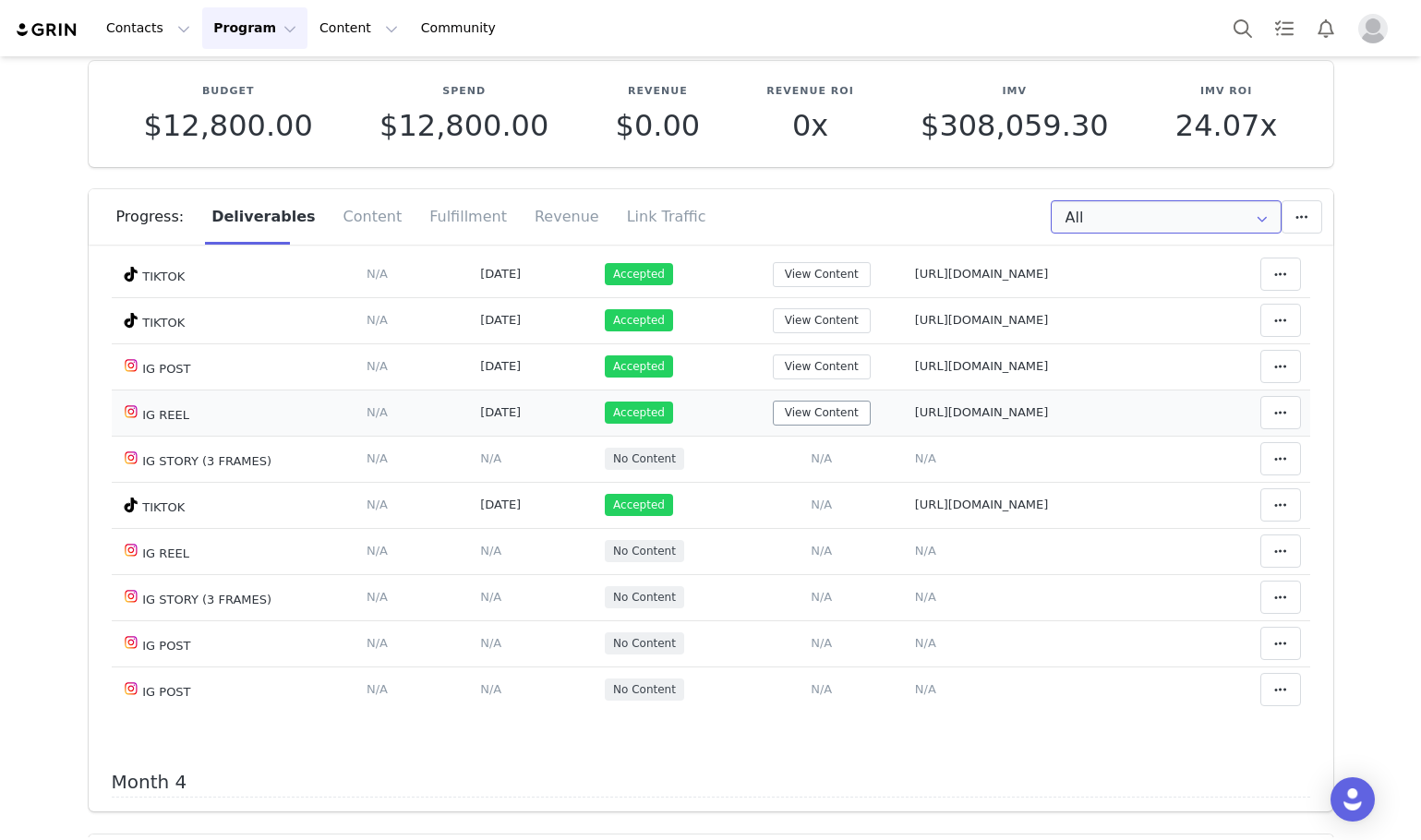
scroll to position [1293, 0]
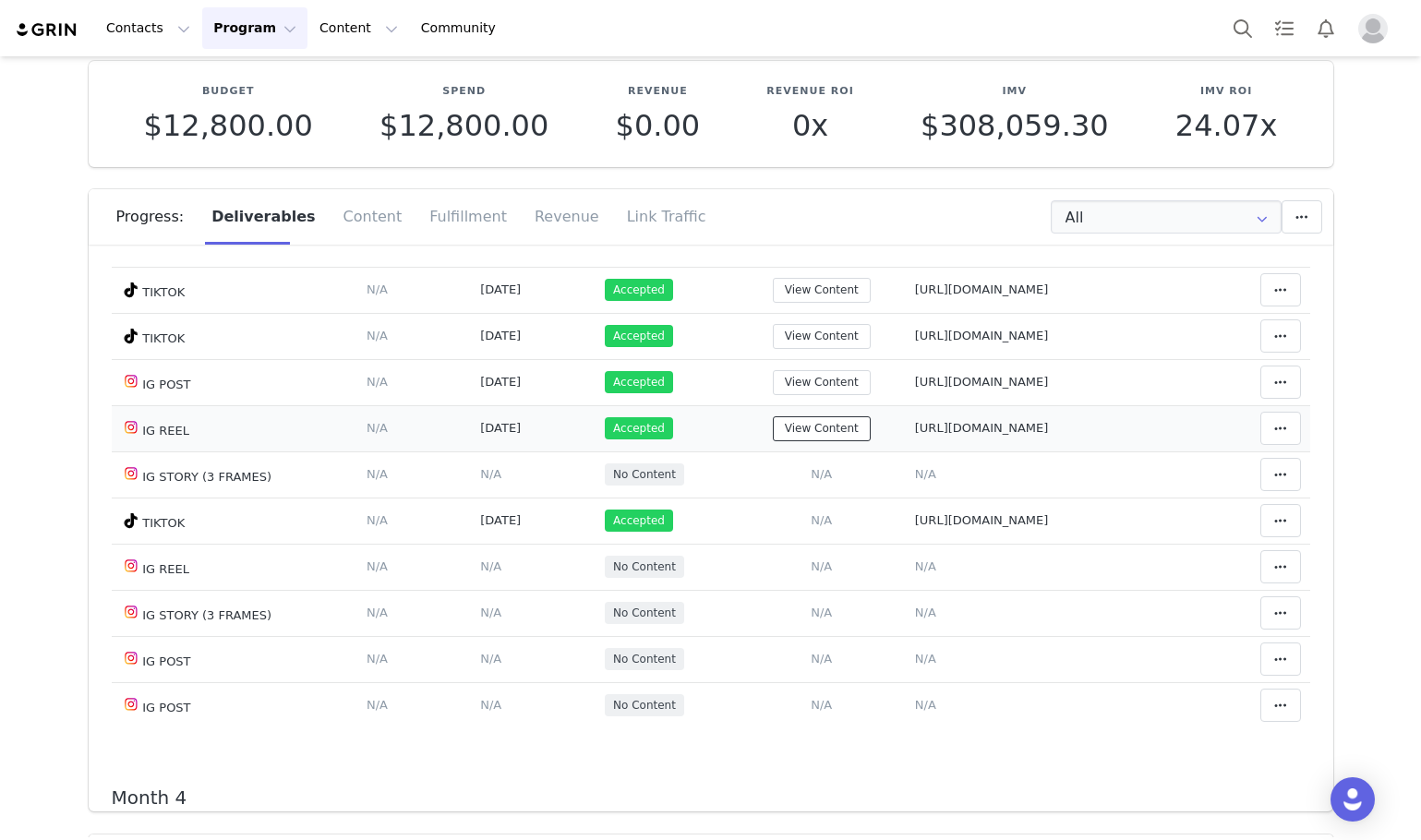
click at [773, 441] on button "View Content" at bounding box center [822, 429] width 98 height 25
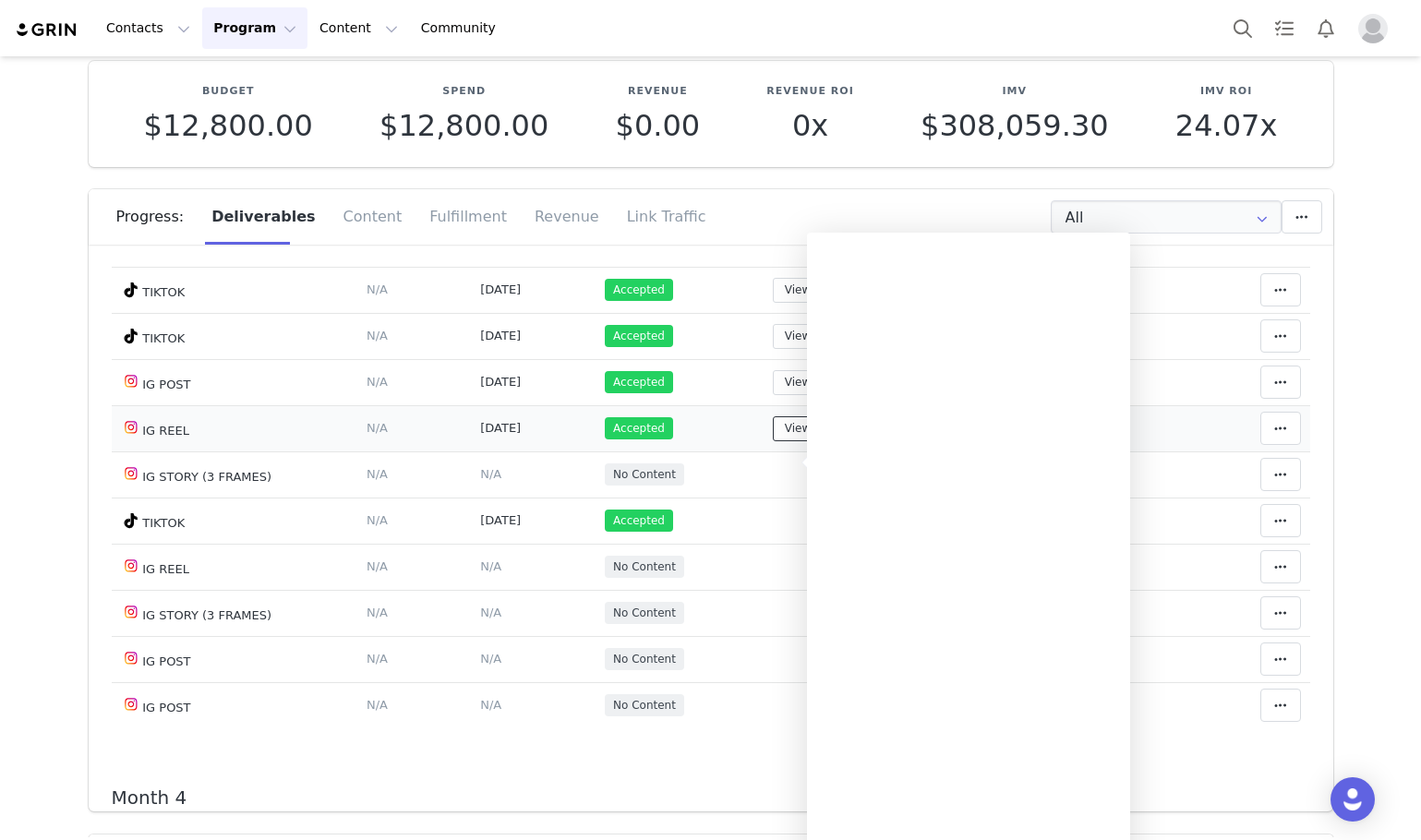
click at [773, 441] on button "View Content" at bounding box center [822, 429] width 98 height 25
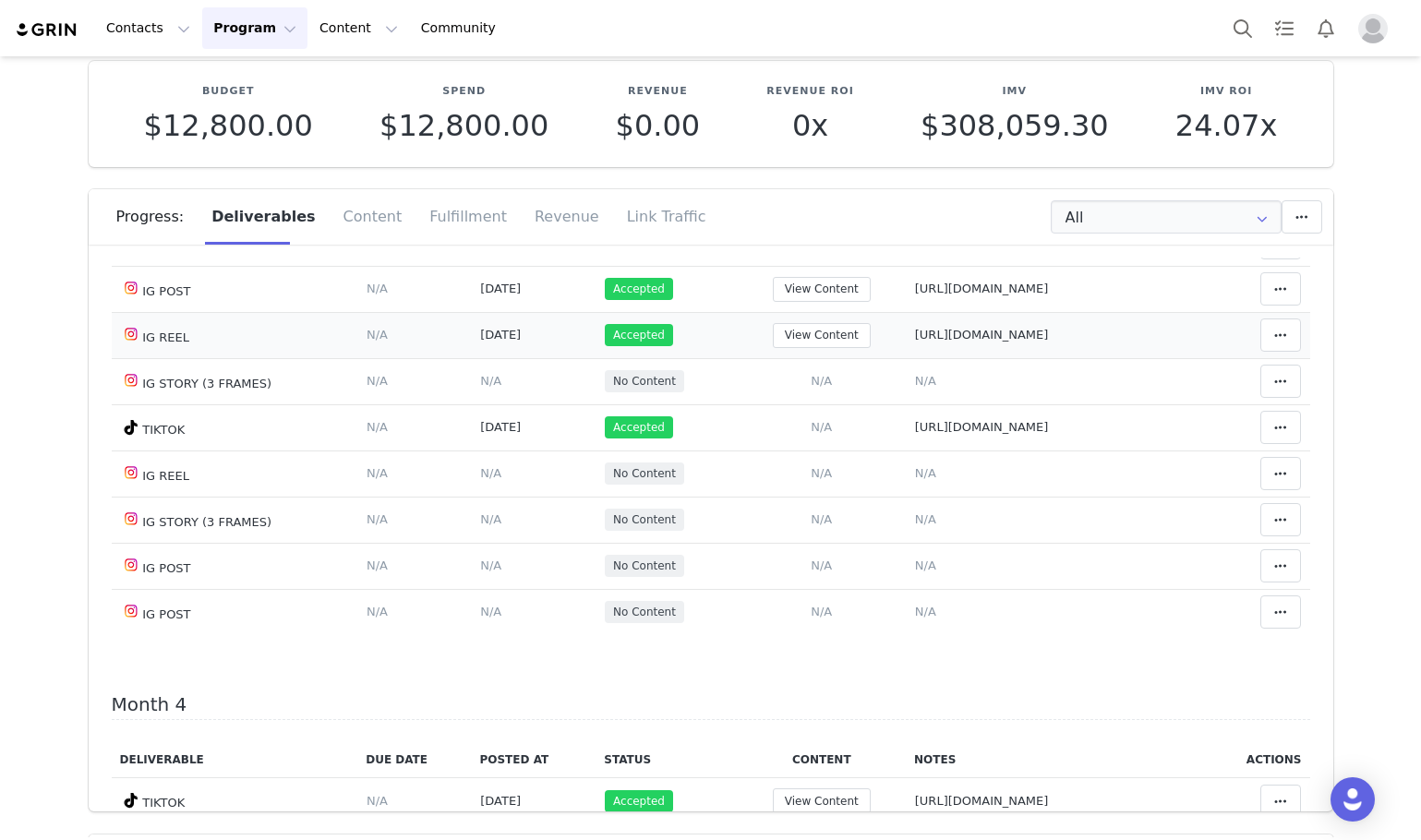
scroll to position [1385, 0]
click at [915, 527] on span "N/A" at bounding box center [926, 521] width 21 height 14
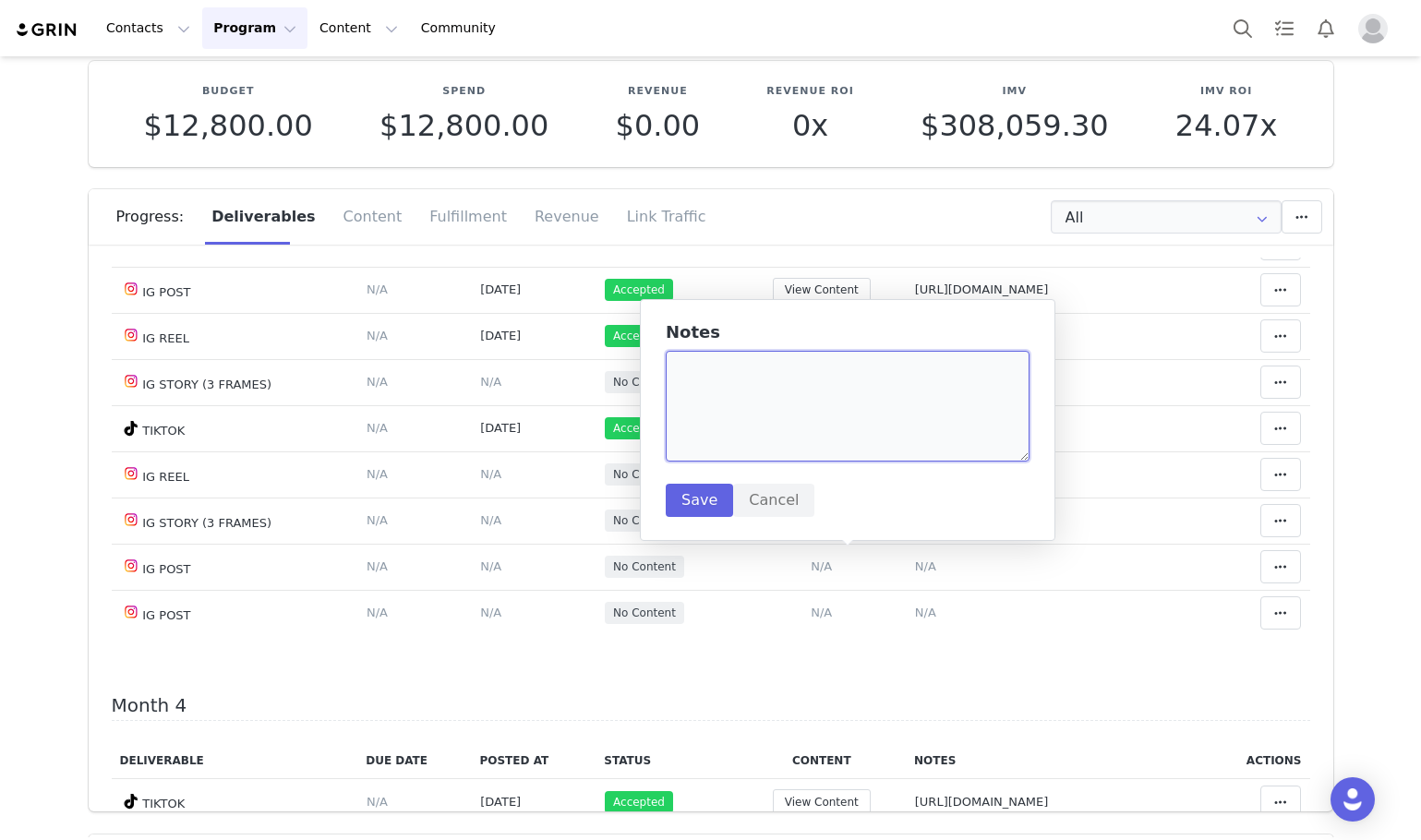
click at [800, 404] on textarea at bounding box center [847, 406] width 364 height 111
paste textarea "https://static-resources.creatoriq.com/instagram-stories/videos/372547969218414…"
type textarea "https://static-resources.creatoriq.com/instagram-stories/videos/372547969218414…"
click at [702, 497] on button "Save" at bounding box center [698, 500] width 67 height 33
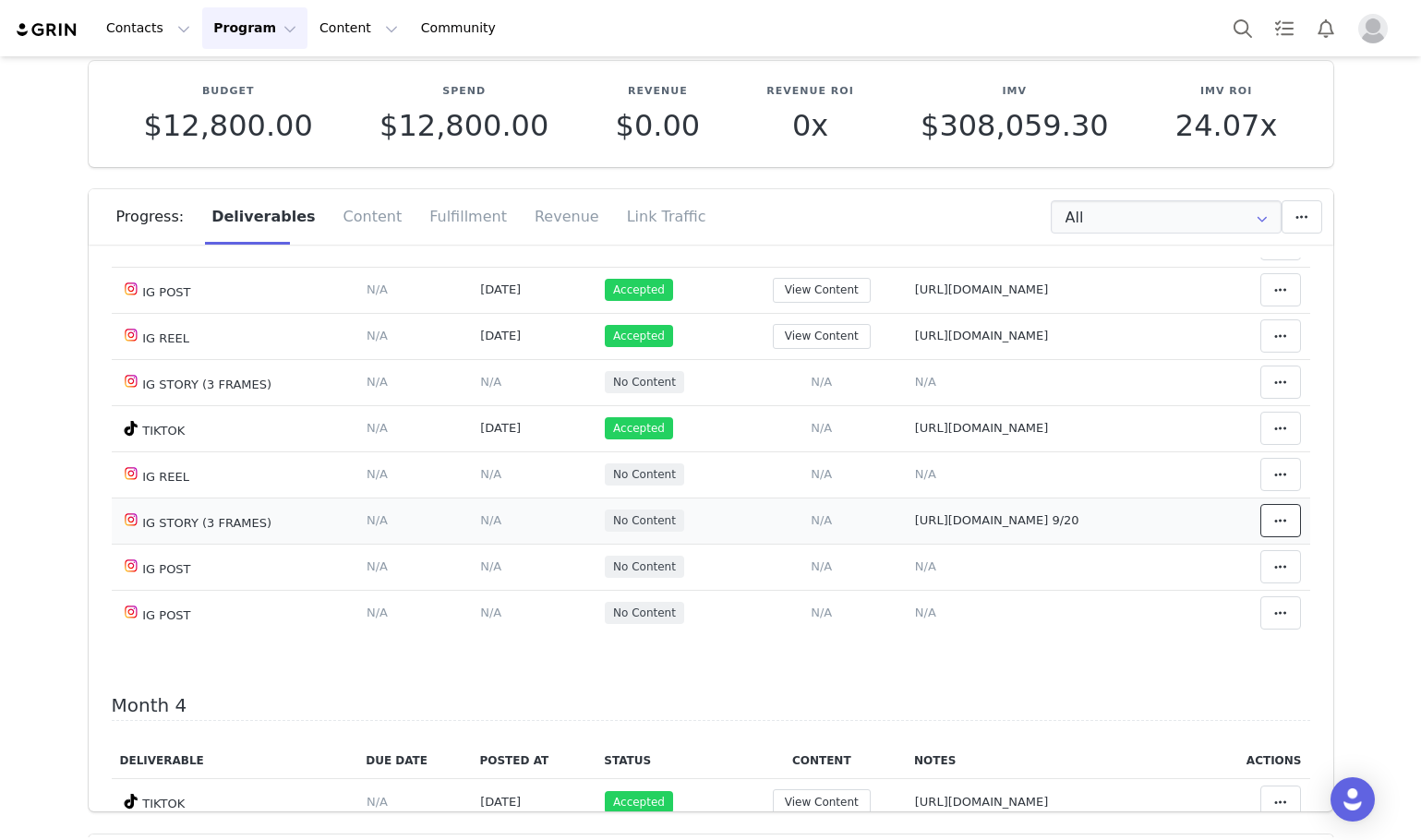
click at [1271, 537] on button at bounding box center [1281, 521] width 41 height 33
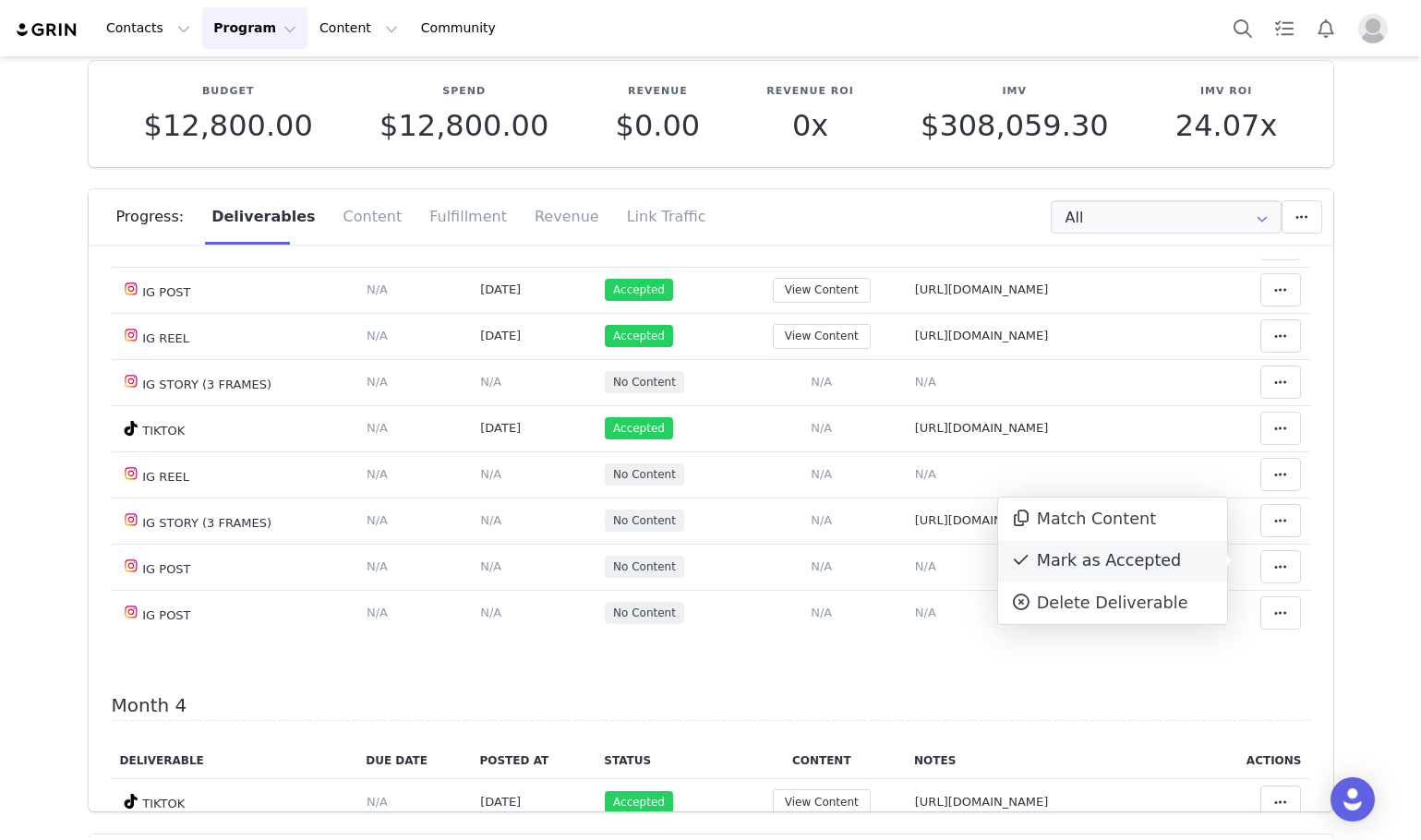
click at [1132, 556] on div "Mark as Accepted" at bounding box center [1113, 561] width 229 height 43
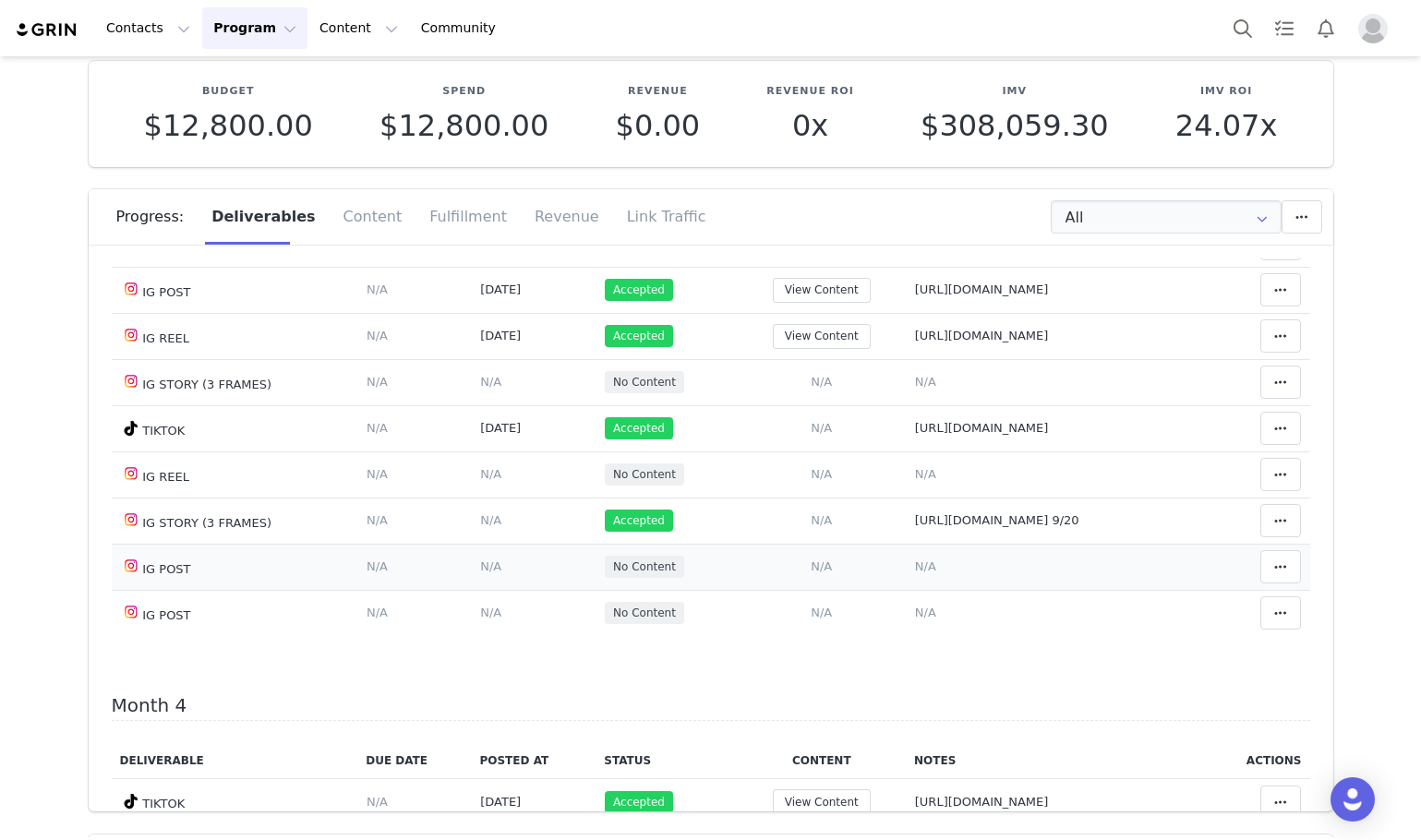
click at [811, 573] on span "N/A" at bounding box center [822, 566] width 21 height 14
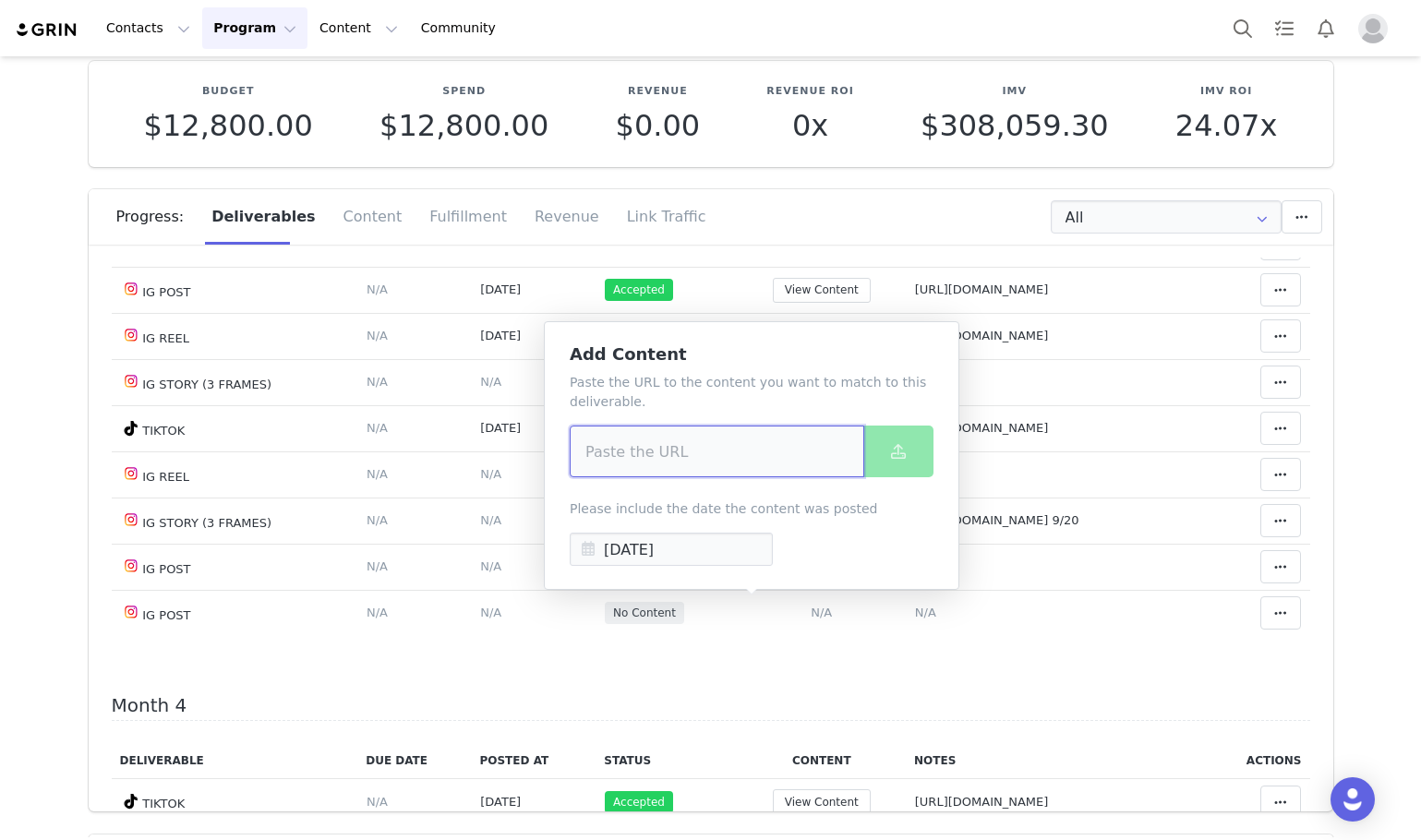
paste input "https://www.instagram.com/p/DO-LfOkDuPC/"
click at [678, 432] on input at bounding box center [717, 451] width 294 height 51
type input "https://www.instagram.com/p/DO-LfOkDuPC/"
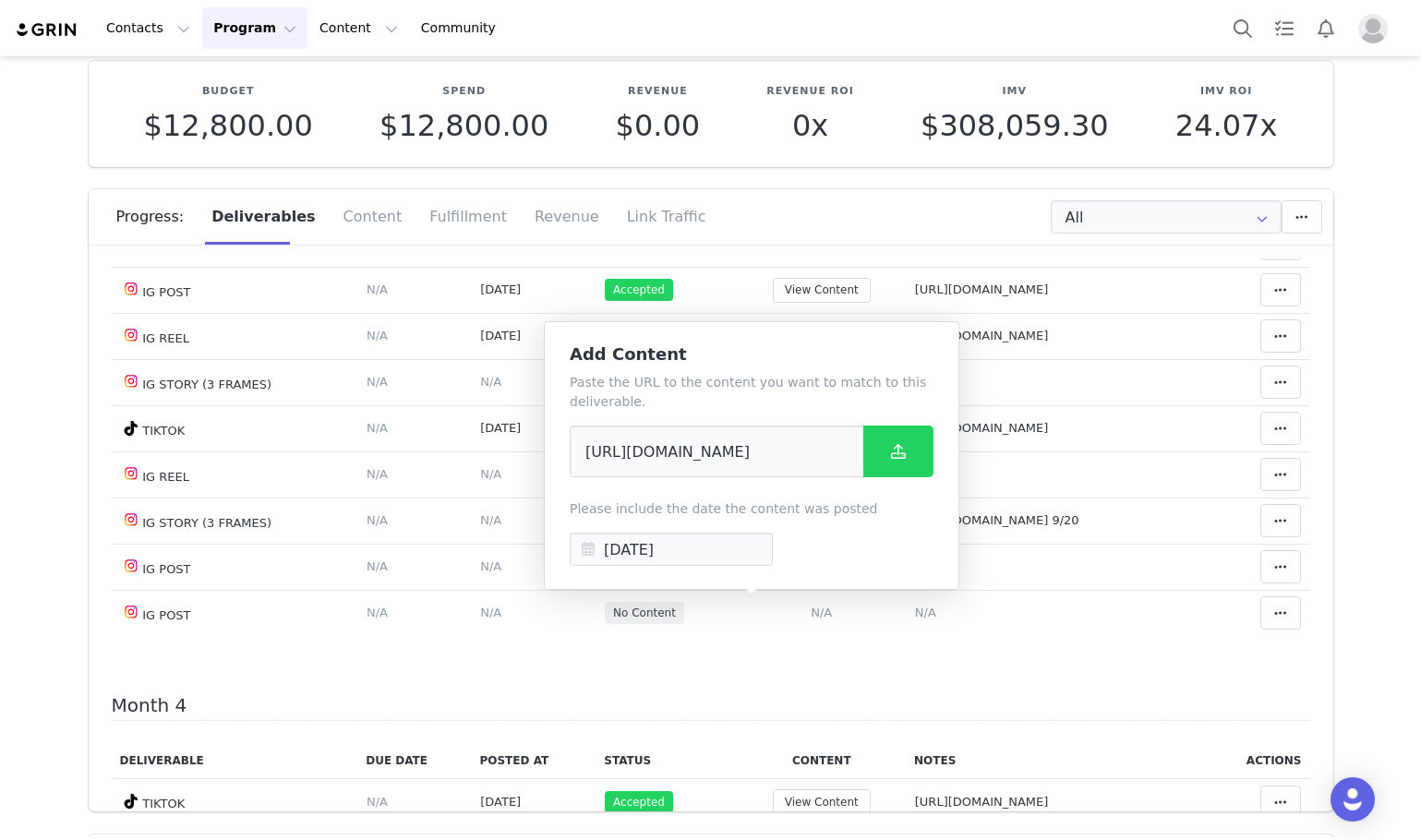
scroll to position [0, 0]
click at [895, 481] on div "Paste the URL to the content you want to match to this deliverable. https://www…" at bounding box center [752, 469] width 364 height 193
click at [887, 468] on button at bounding box center [898, 451] width 70 height 51
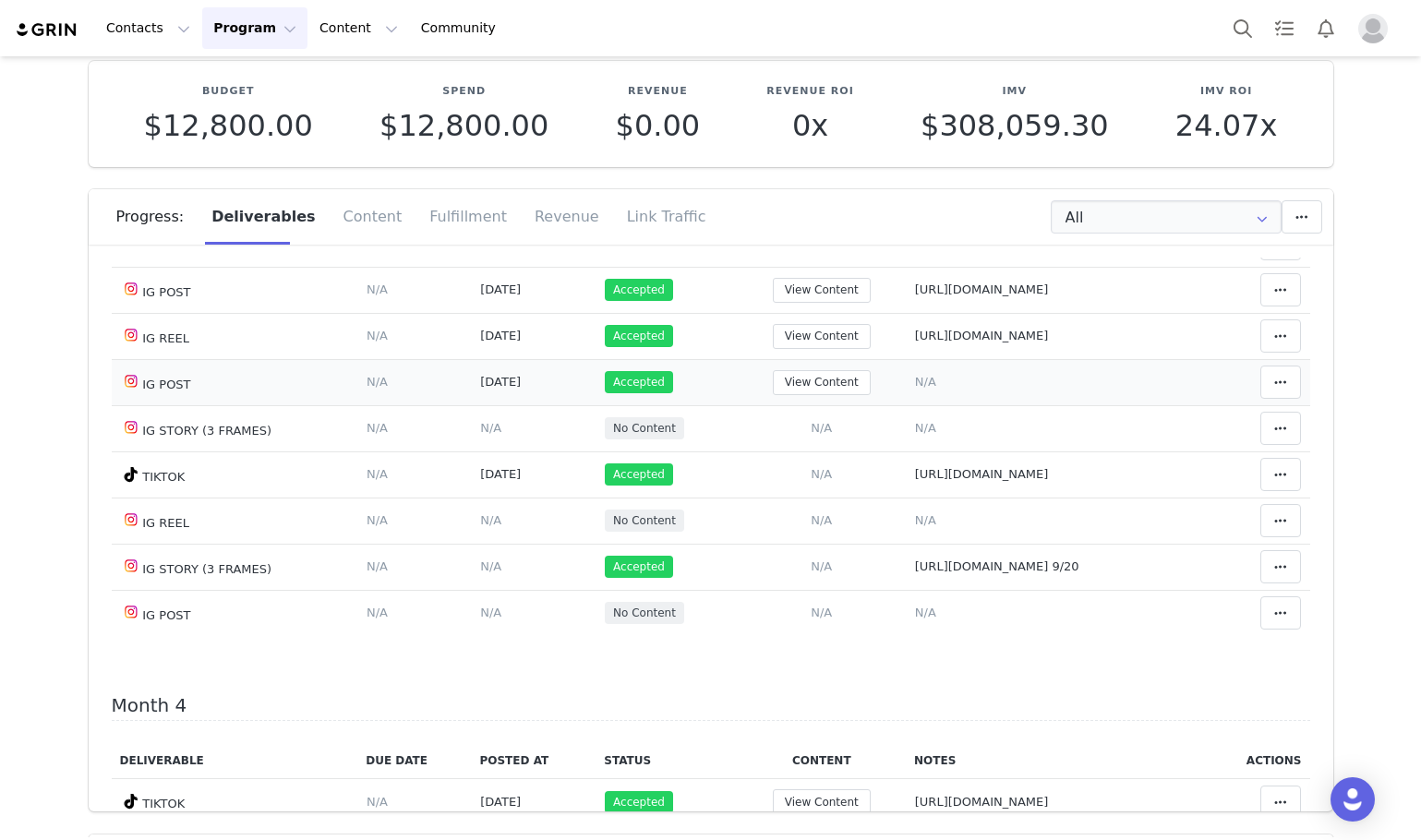
click at [915, 388] on span "N/A" at bounding box center [926, 382] width 21 height 14
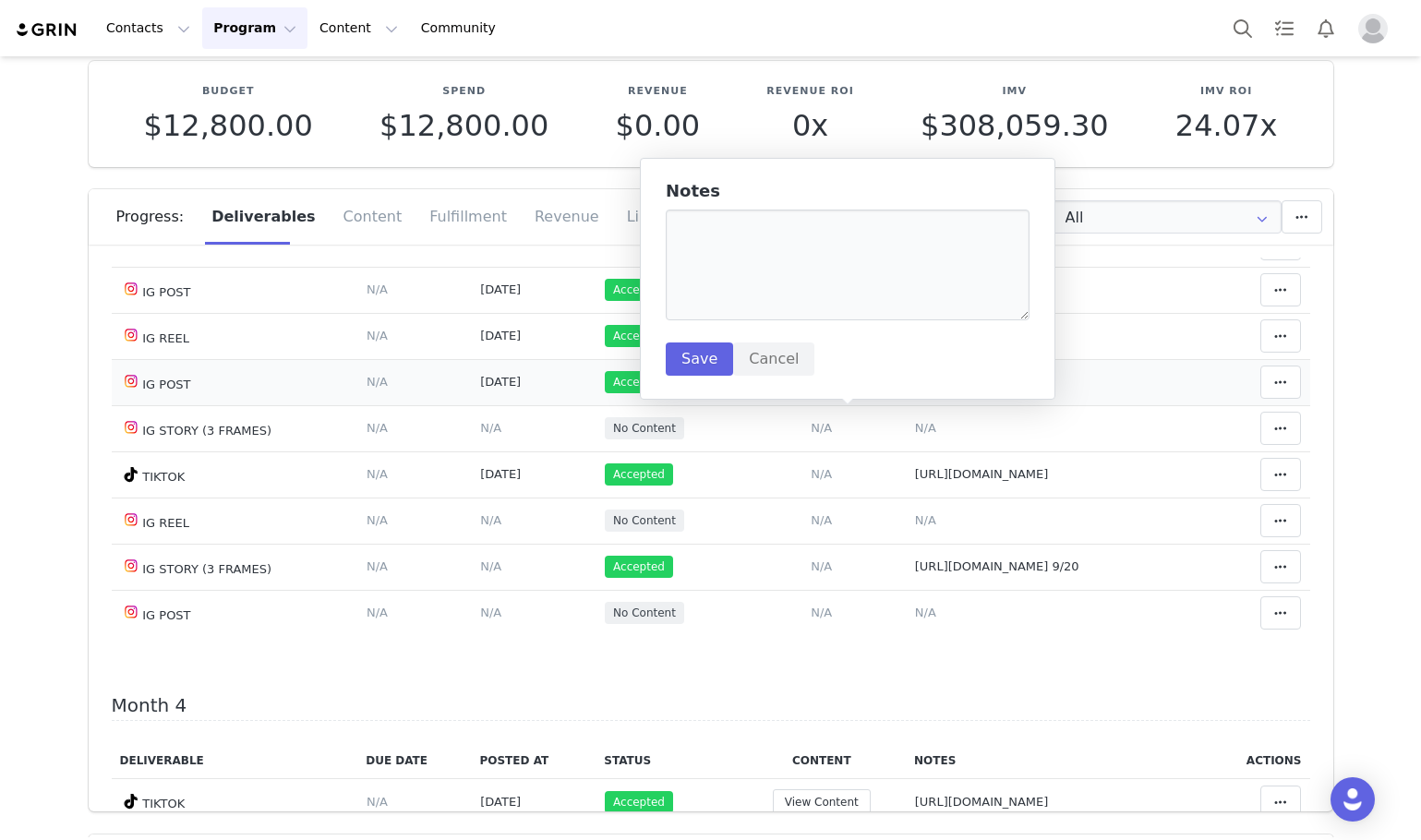
click at [915, 388] on span "N/A" at bounding box center [926, 382] width 21 height 14
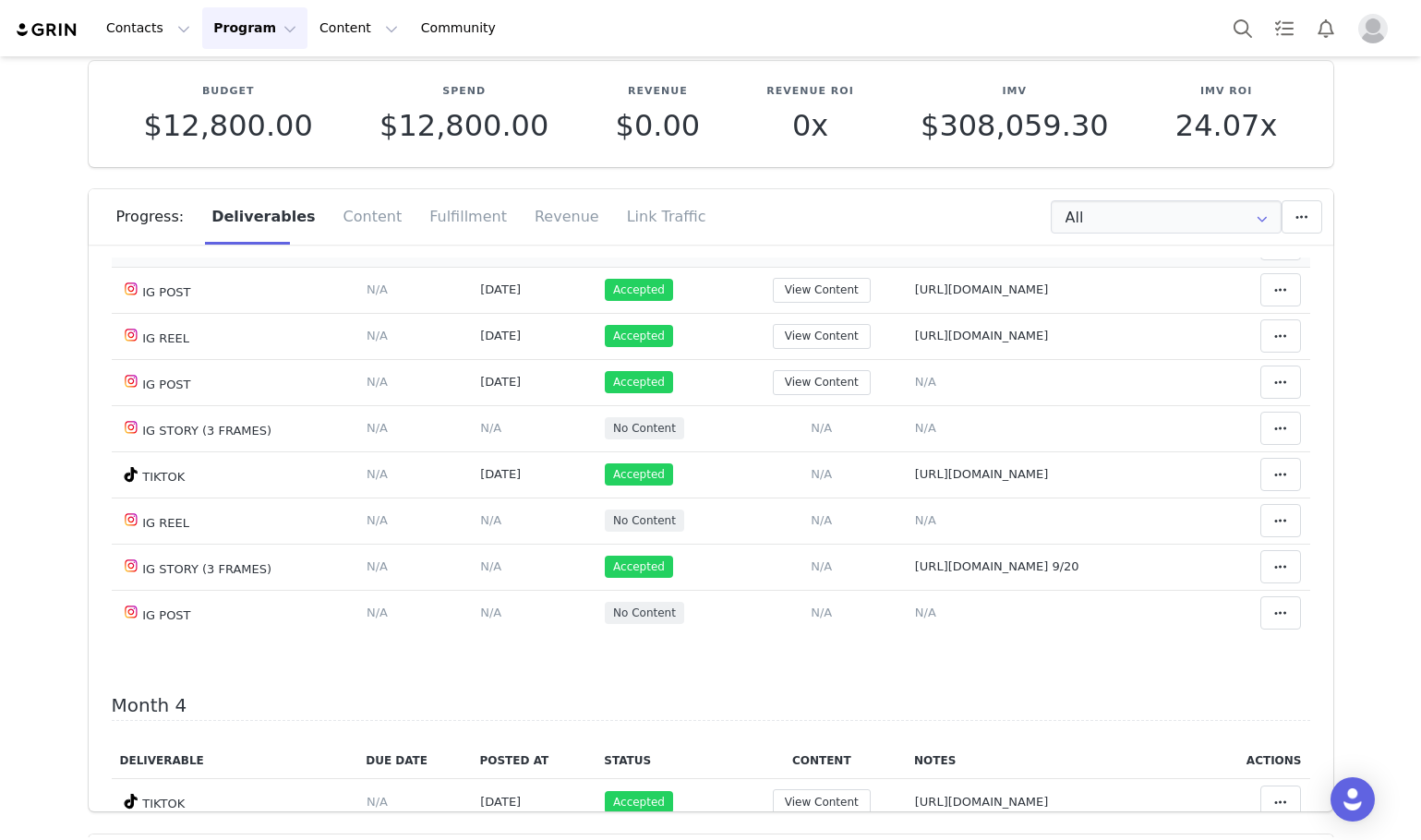
click at [774, 259] on td "View Content" at bounding box center [823, 244] width 169 height 47
click at [915, 388] on span "N/A" at bounding box center [926, 382] width 21 height 14
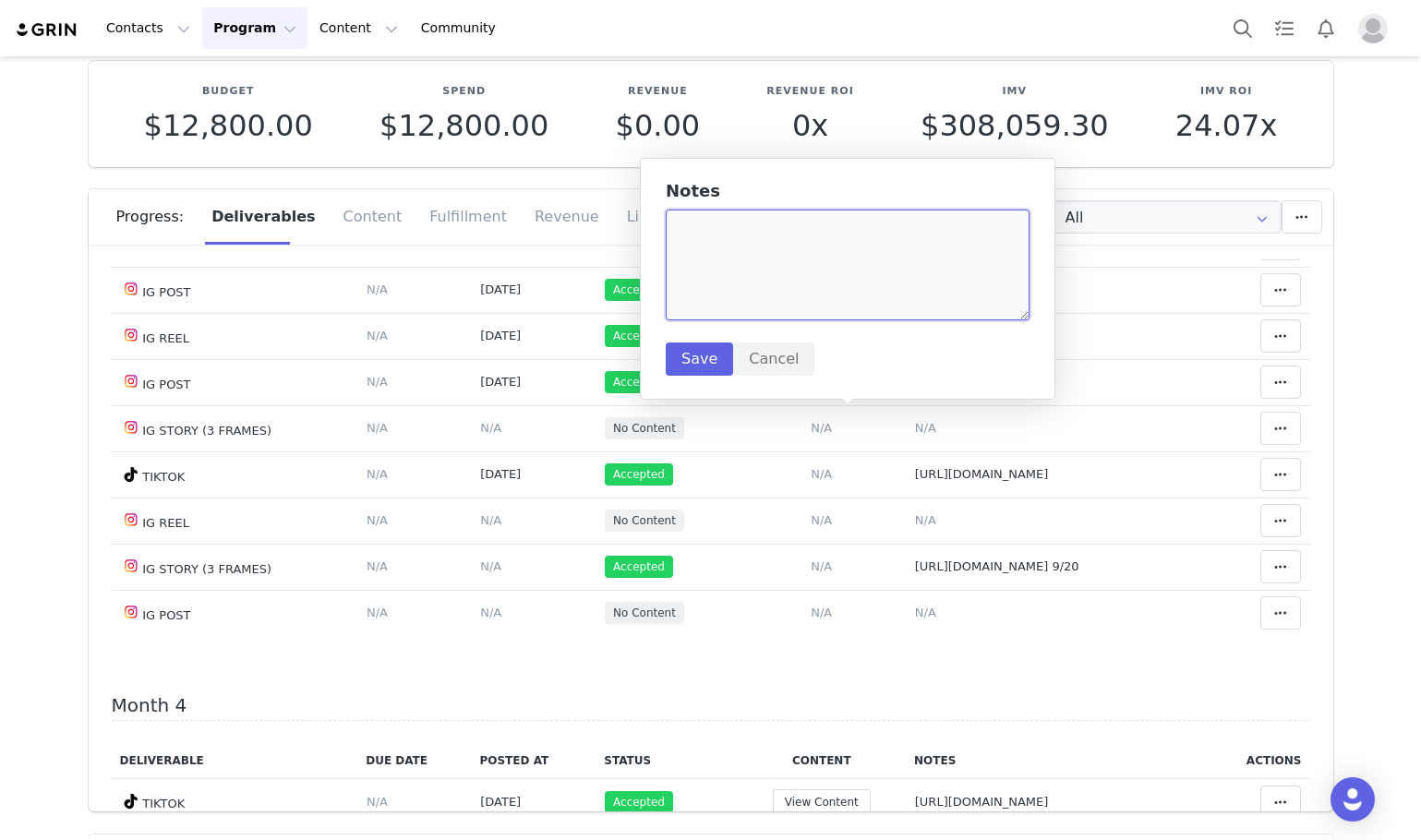
click at [755, 266] on textarea at bounding box center [847, 265] width 364 height 111
paste textarea "https://www.instagram.com/p/DO-LfOkDuPC/"
type textarea "https://www.instagram.com/p/DO-LfOkDuPC/"
click at [689, 355] on button "Save" at bounding box center [698, 359] width 67 height 33
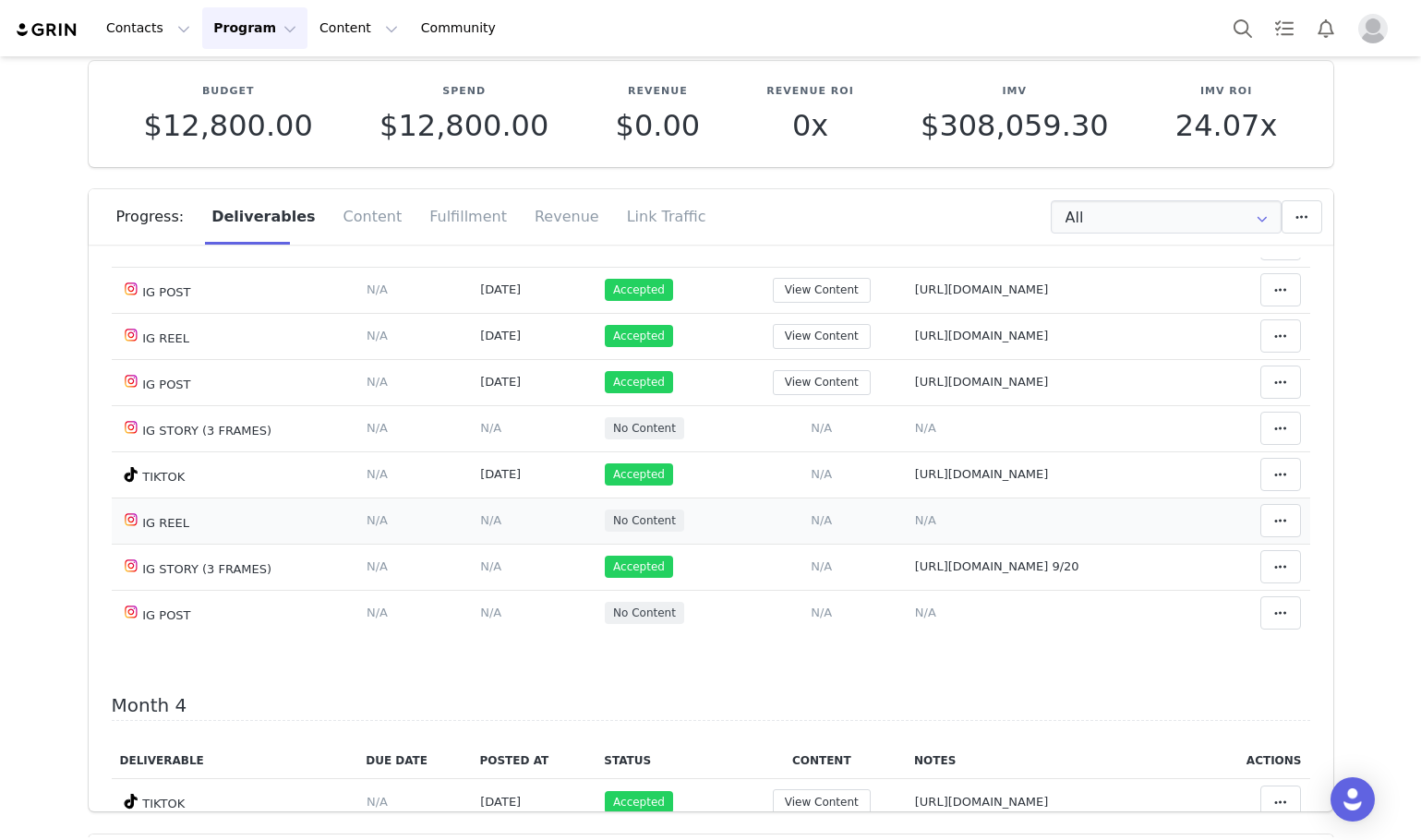
click at [811, 527] on span "N/A" at bounding box center [822, 521] width 21 height 14
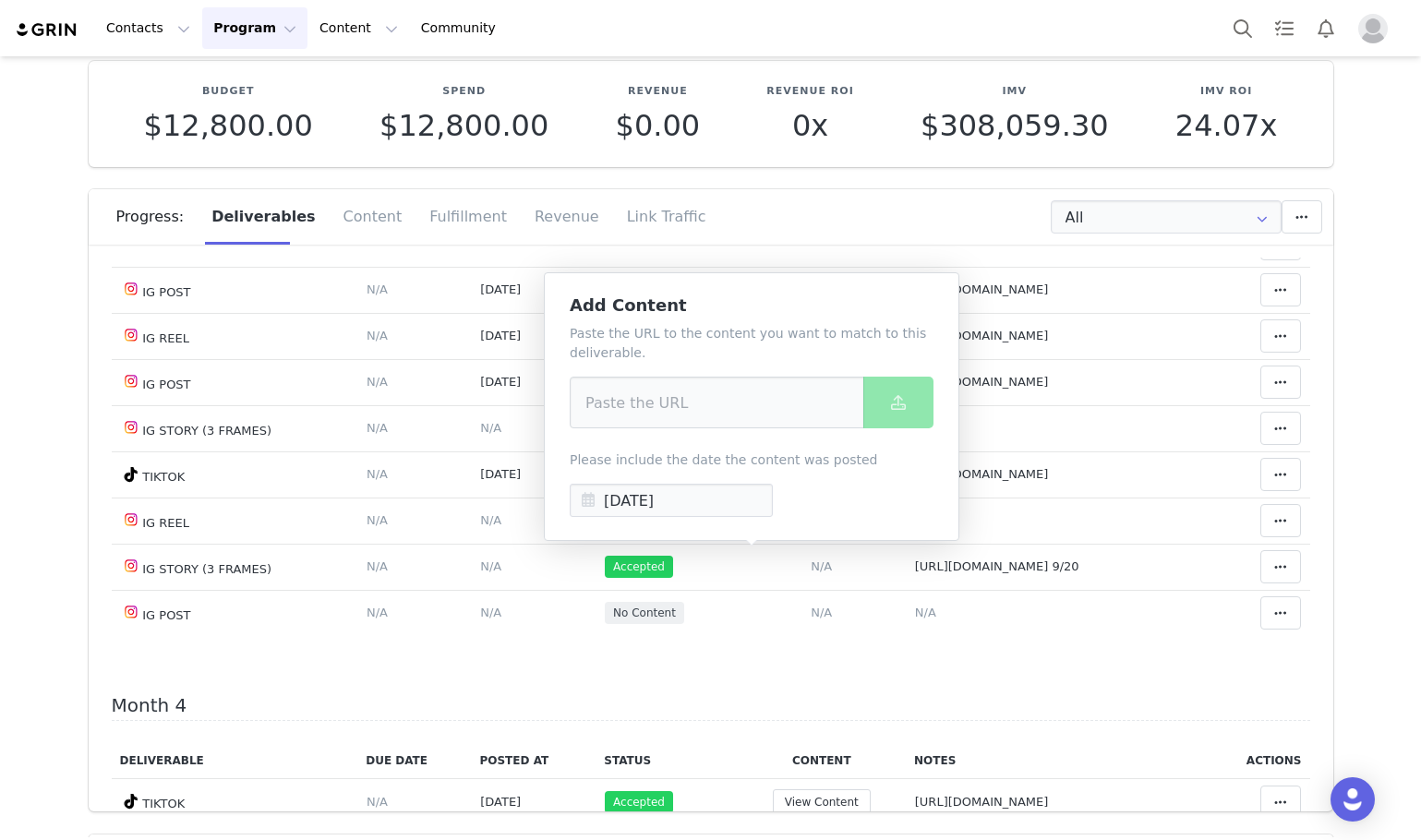
click at [689, 458] on p "Please include the date the content was posted" at bounding box center [752, 460] width 364 height 19
click at [652, 402] on input at bounding box center [717, 402] width 294 height 51
paste input "https://www.instagram.com/reel/DPHyaqNEraI/"
type input "https://www.instagram.com/reel/DPHyaqNEraI/"
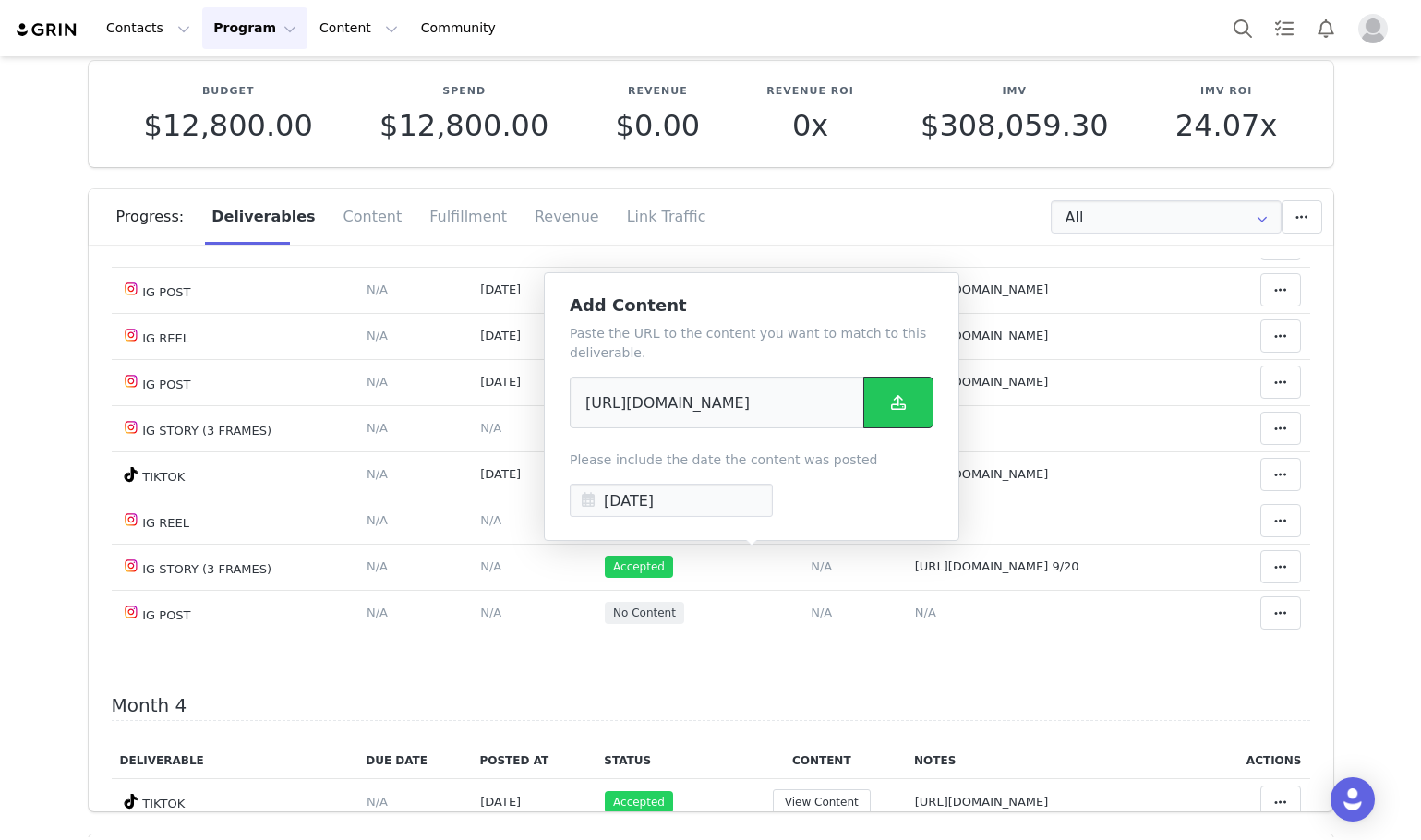
scroll to position [0, 0]
click at [873, 404] on button at bounding box center [898, 402] width 70 height 51
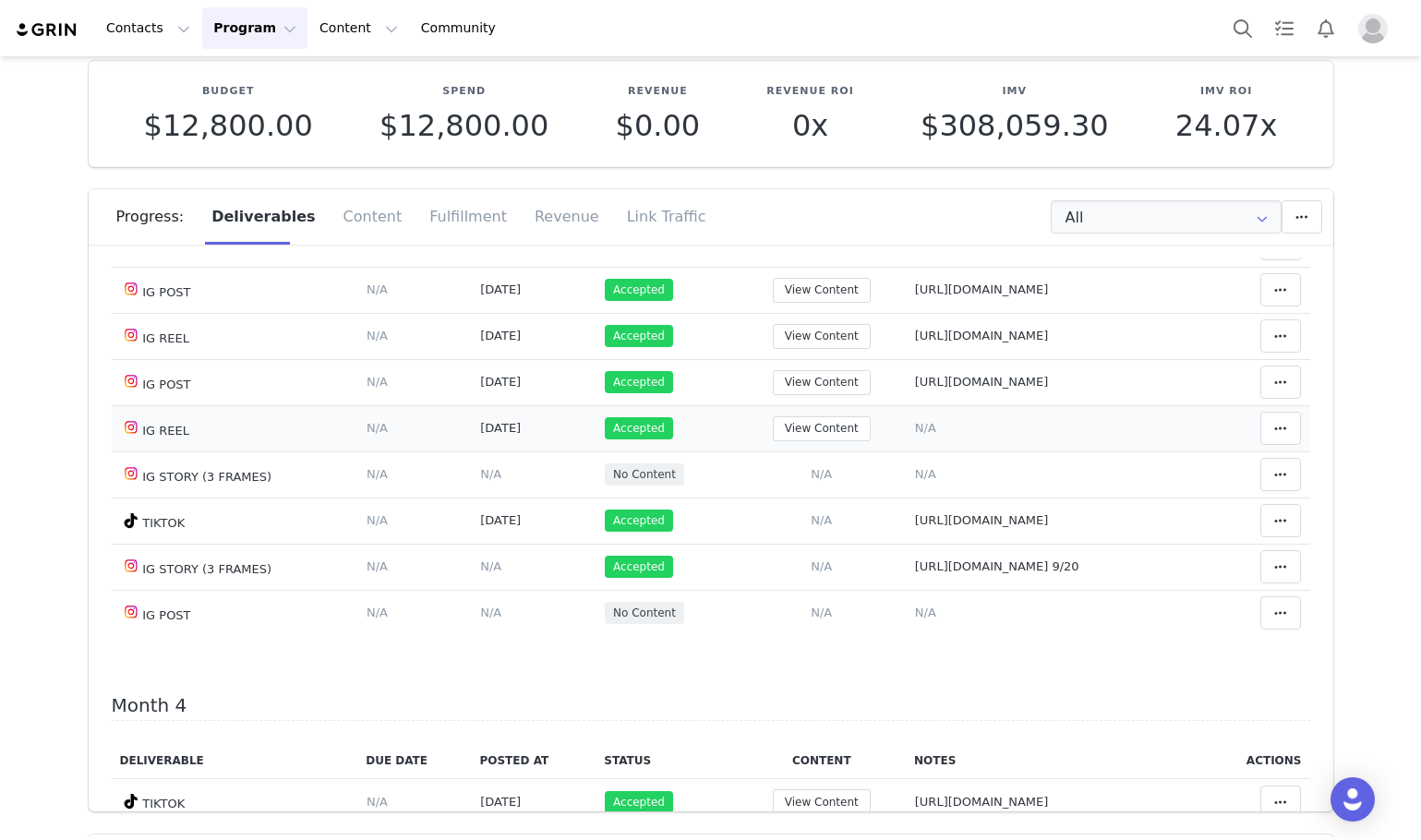
click at [915, 435] on span "N/A" at bounding box center [926, 427] width 21 height 14
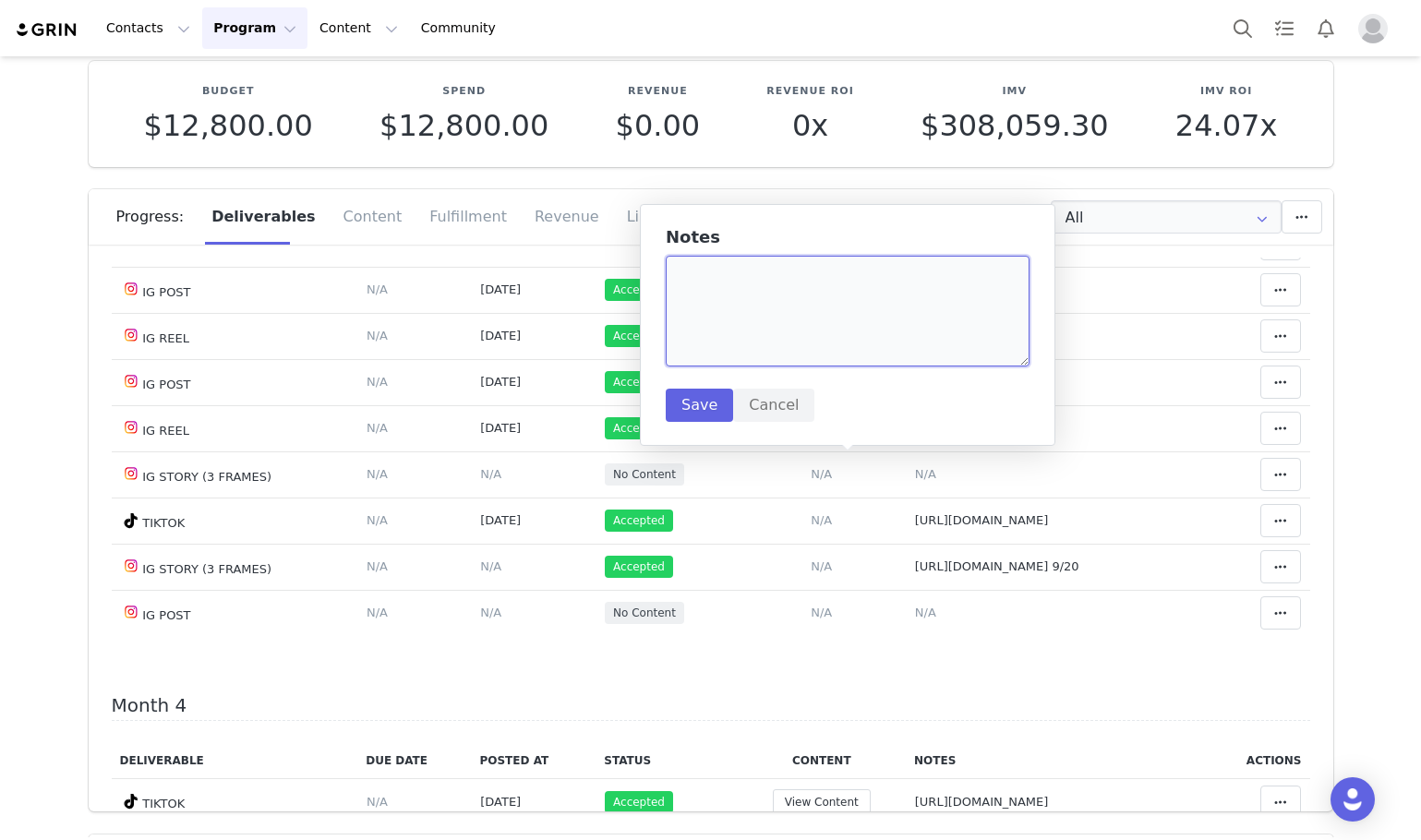
click at [803, 352] on textarea at bounding box center [847, 311] width 364 height 111
paste textarea "https://www.instagram.com/reel/DPHyaqNEraI/"
type textarea "https://www.instagram.com/reel/DPHyaqNEraI/"
click at [692, 390] on button "Save" at bounding box center [698, 405] width 67 height 33
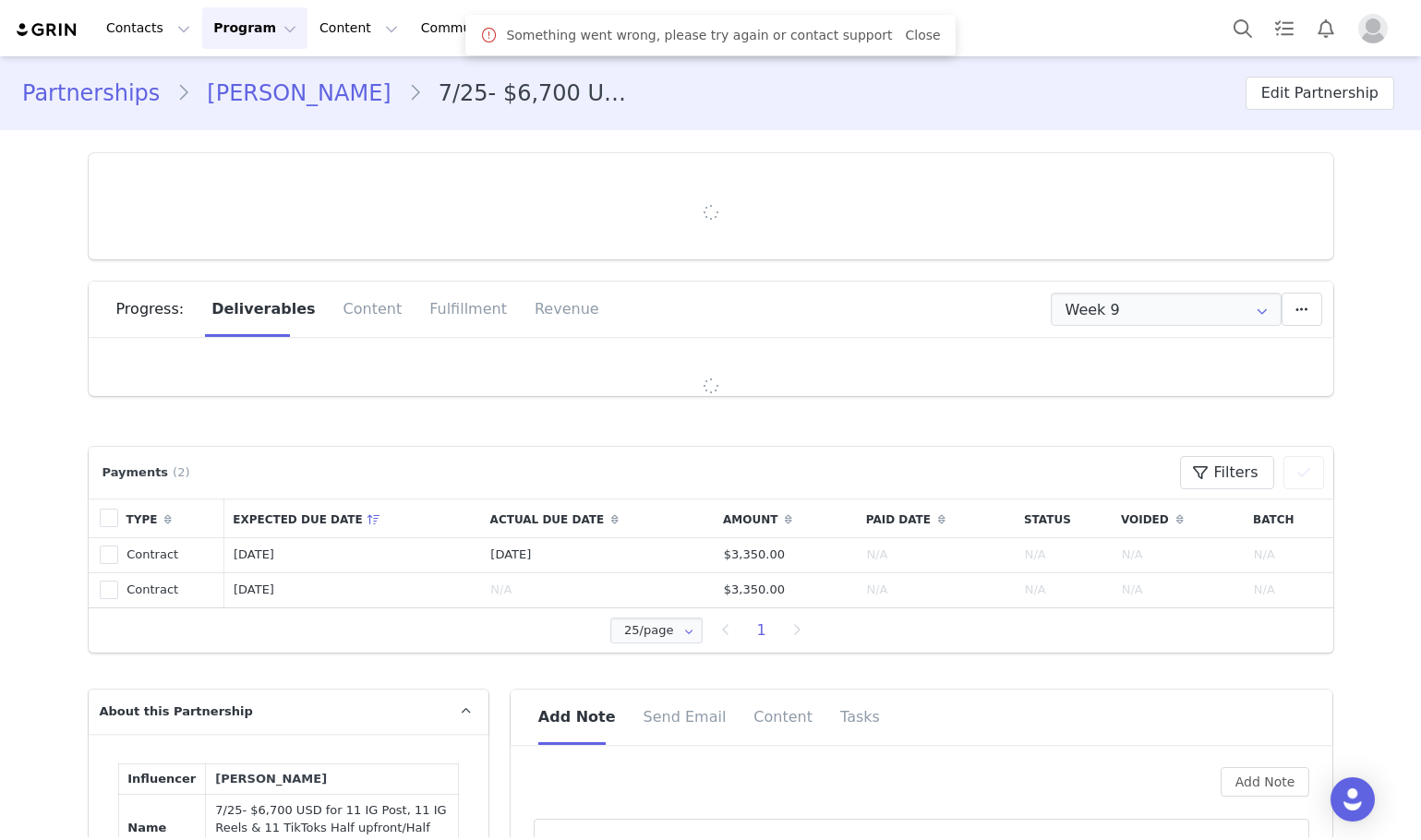
type input "+1 ([GEOGRAPHIC_DATA])"
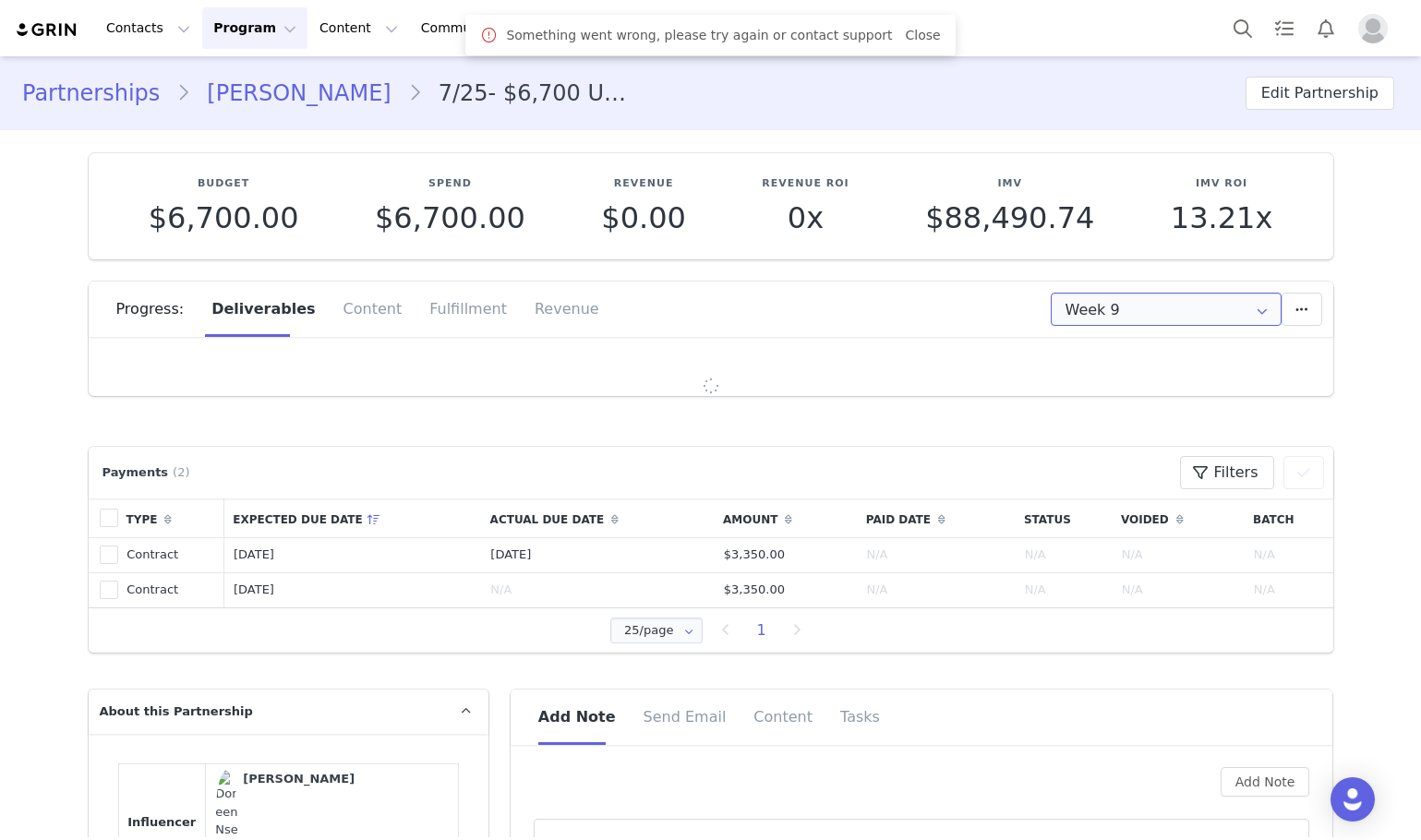
click at [1163, 308] on input "Week 9" at bounding box center [1167, 309] width 231 height 33
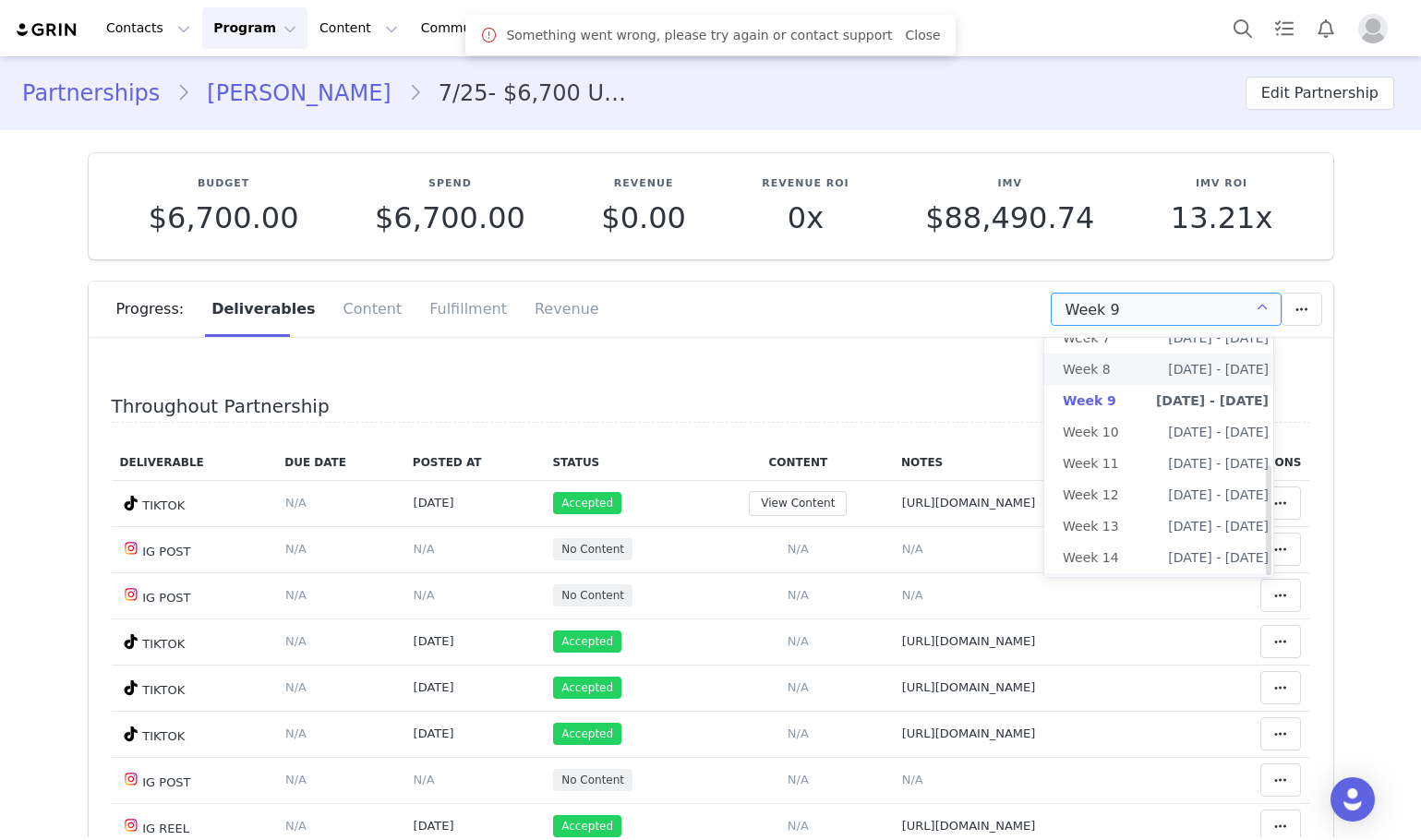
scroll to position [274, 0]
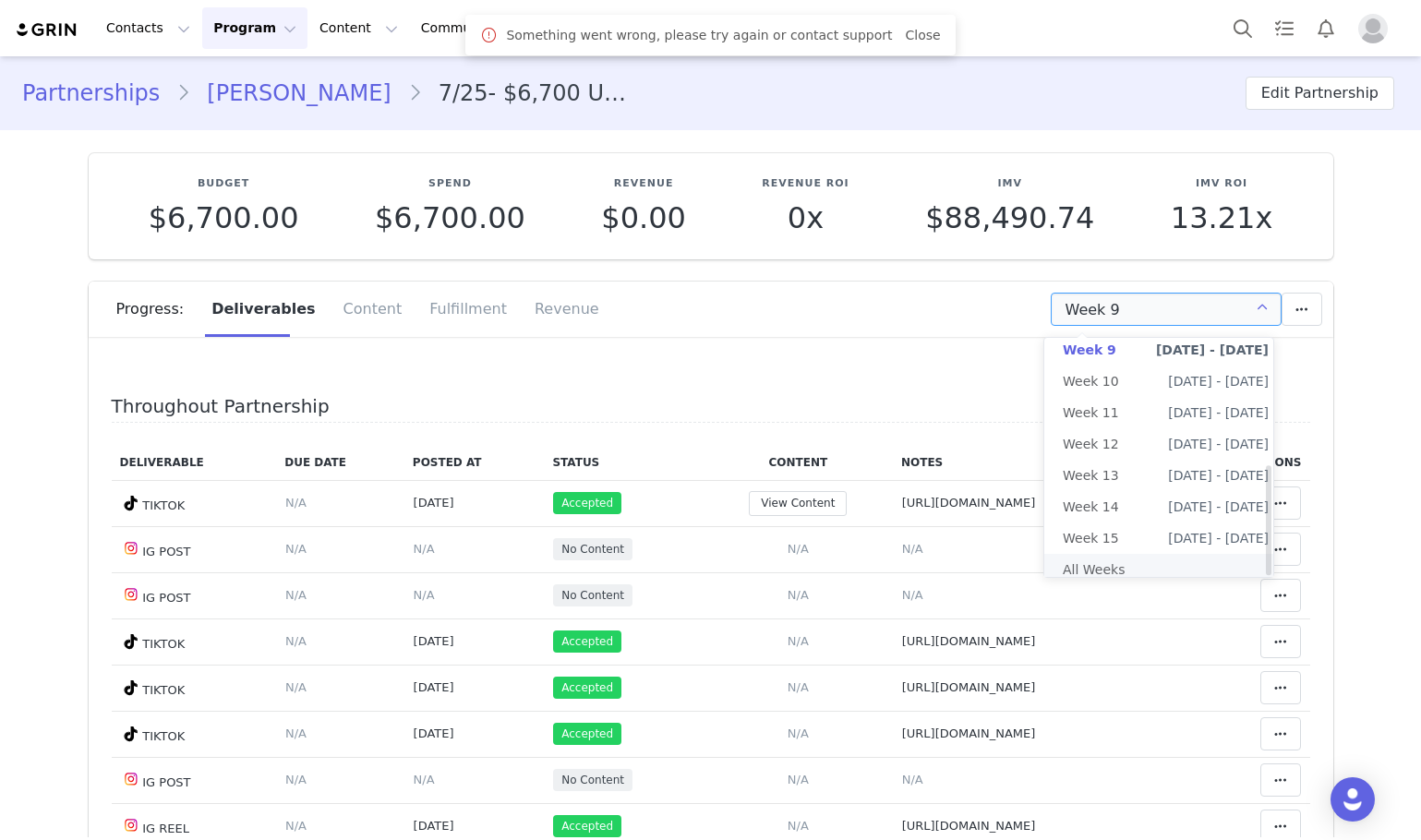
click at [1115, 554] on li "All Weeks" at bounding box center [1166, 569] width 243 height 31
type input "All"
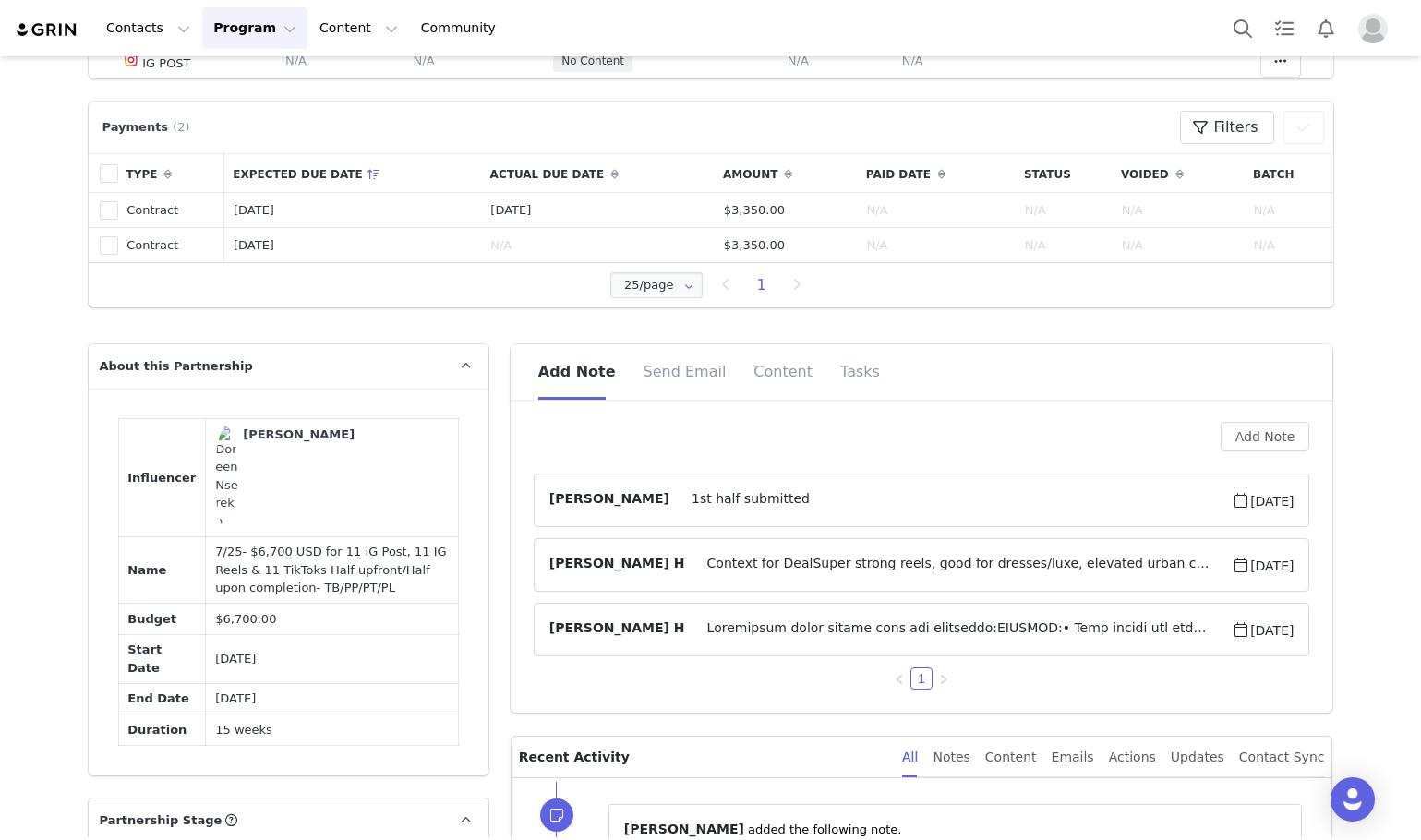
scroll to position [831, 0]
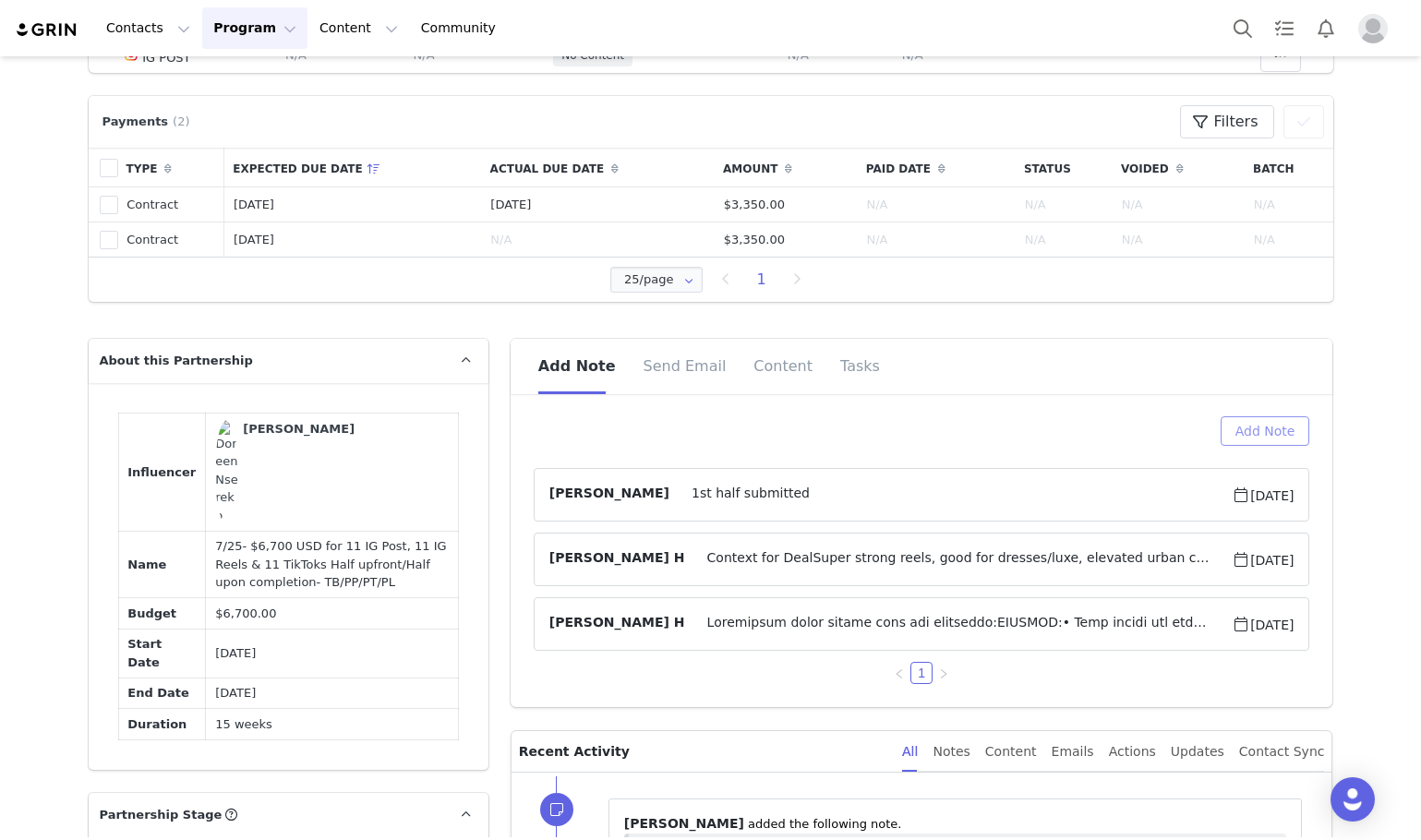
click at [1269, 418] on button "Add Note" at bounding box center [1266, 431] width 89 height 29
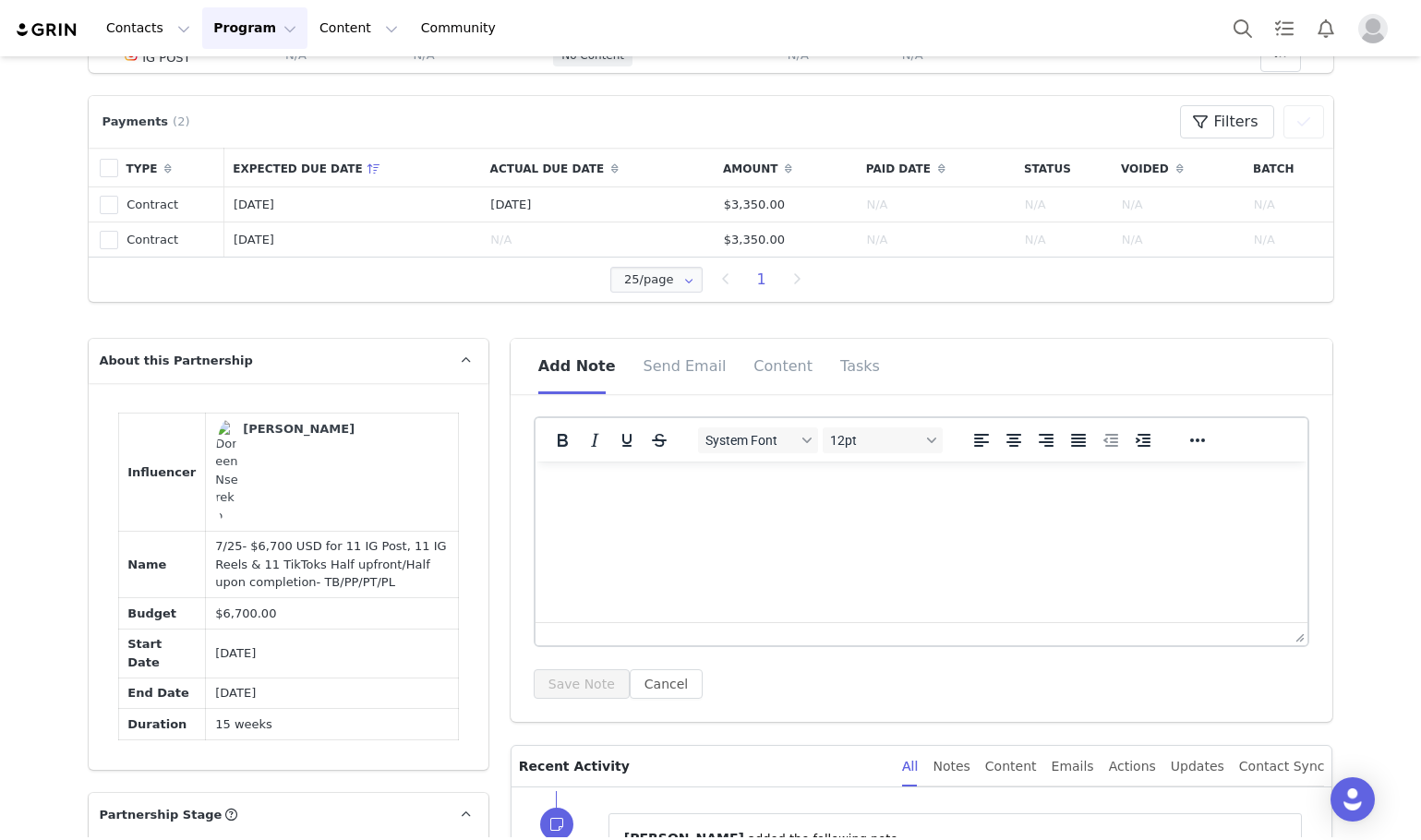
scroll to position [0, 0]
drag, startPoint x: 791, startPoint y: 510, endPoint x: 390, endPoint y: 449, distance: 405.6
click at [534, 461] on html "when it is" at bounding box center [921, 486] width 773 height 50
drag, startPoint x: 650, startPoint y: 470, endPoint x: 310, endPoint y: 445, distance: 340.9
click at [534, 461] on html "when it is" at bounding box center [921, 486] width 773 height 50
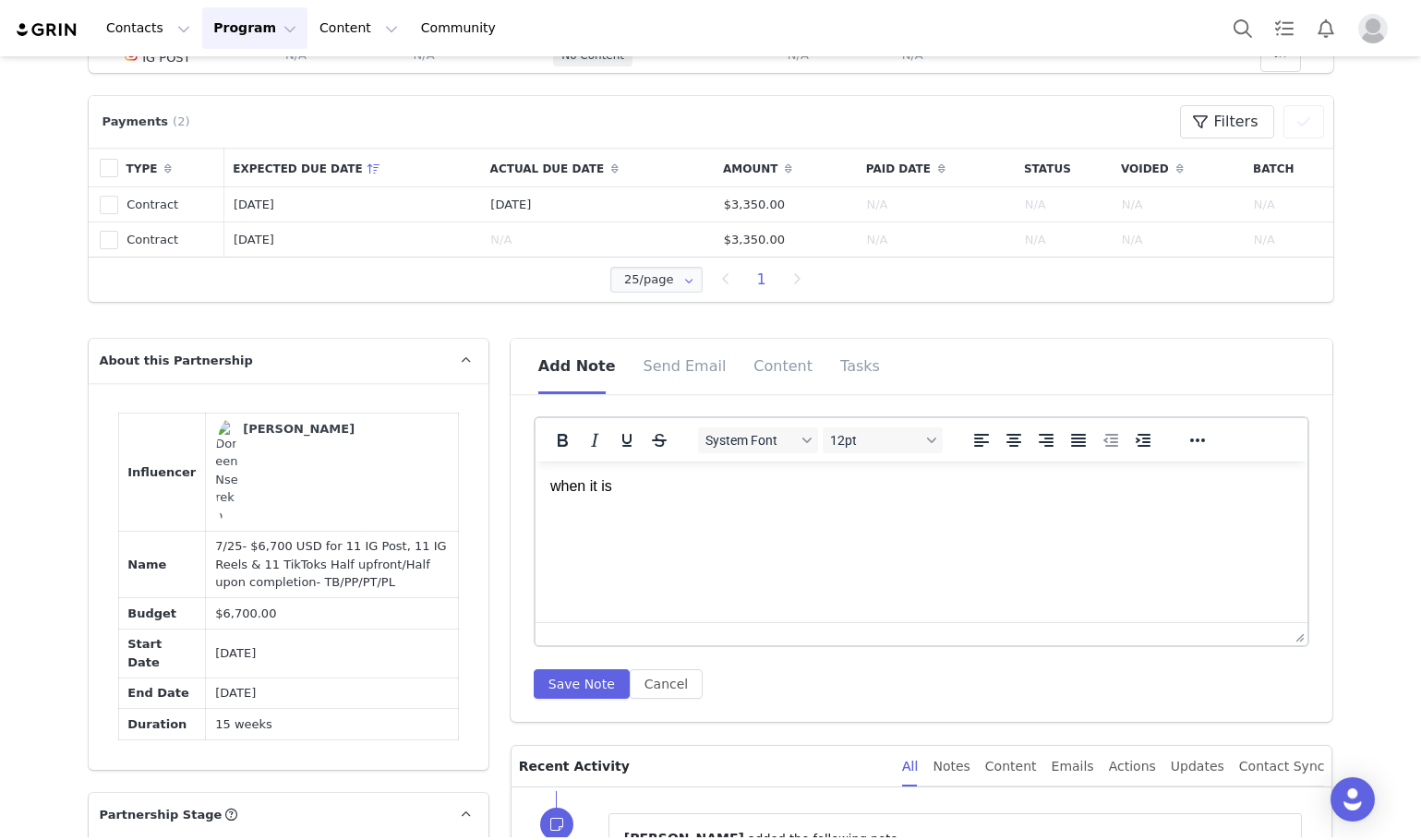
click at [781, 512] on html "when it is" at bounding box center [921, 486] width 773 height 50
click at [778, 512] on html "when it is" at bounding box center [921, 486] width 773 height 50
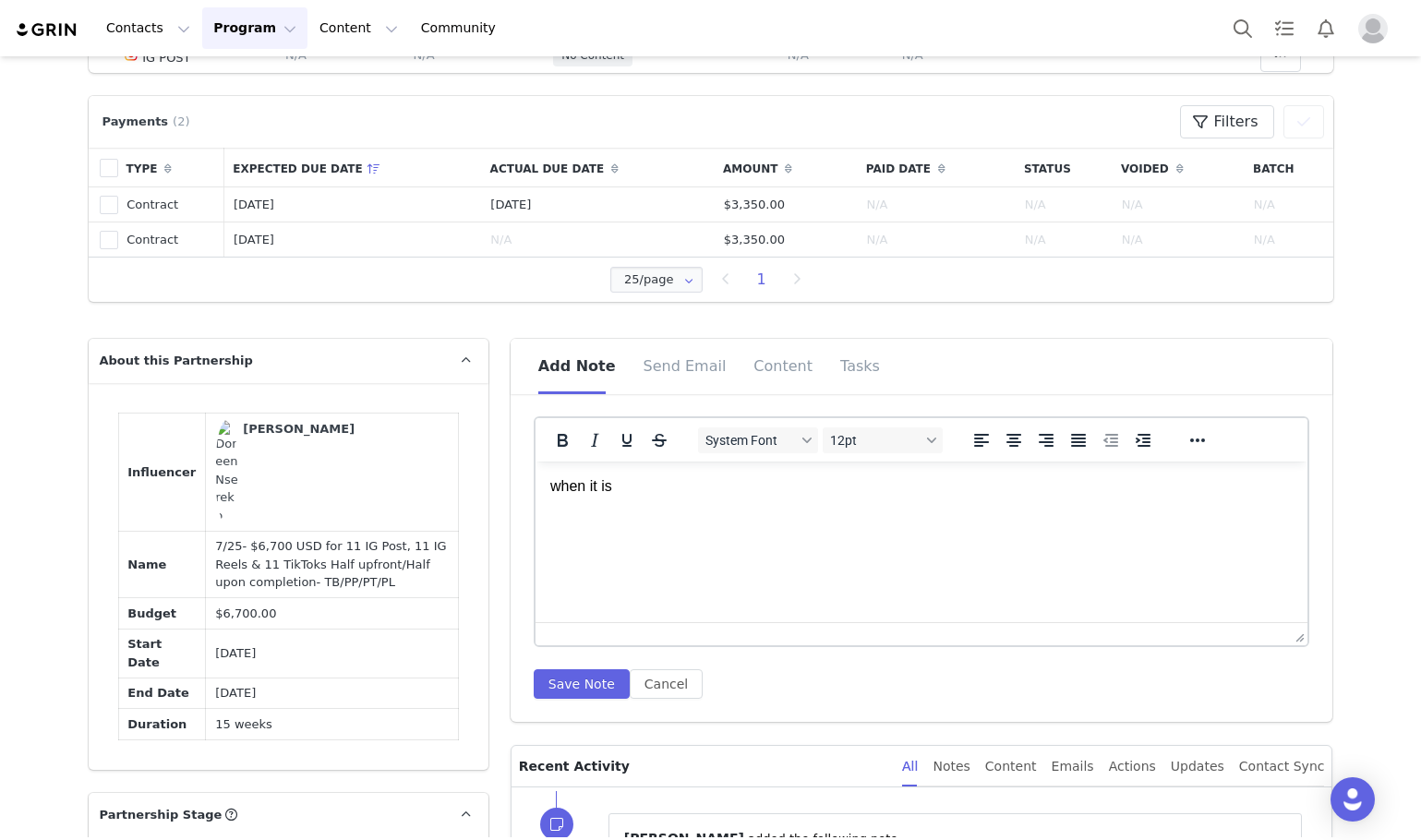
click at [778, 512] on html "when it is" at bounding box center [921, 486] width 773 height 50
click at [539, 483] on html "when it is" at bounding box center [921, 486] width 773 height 50
click at [544, 484] on html "when it is" at bounding box center [921, 486] width 773 height 50
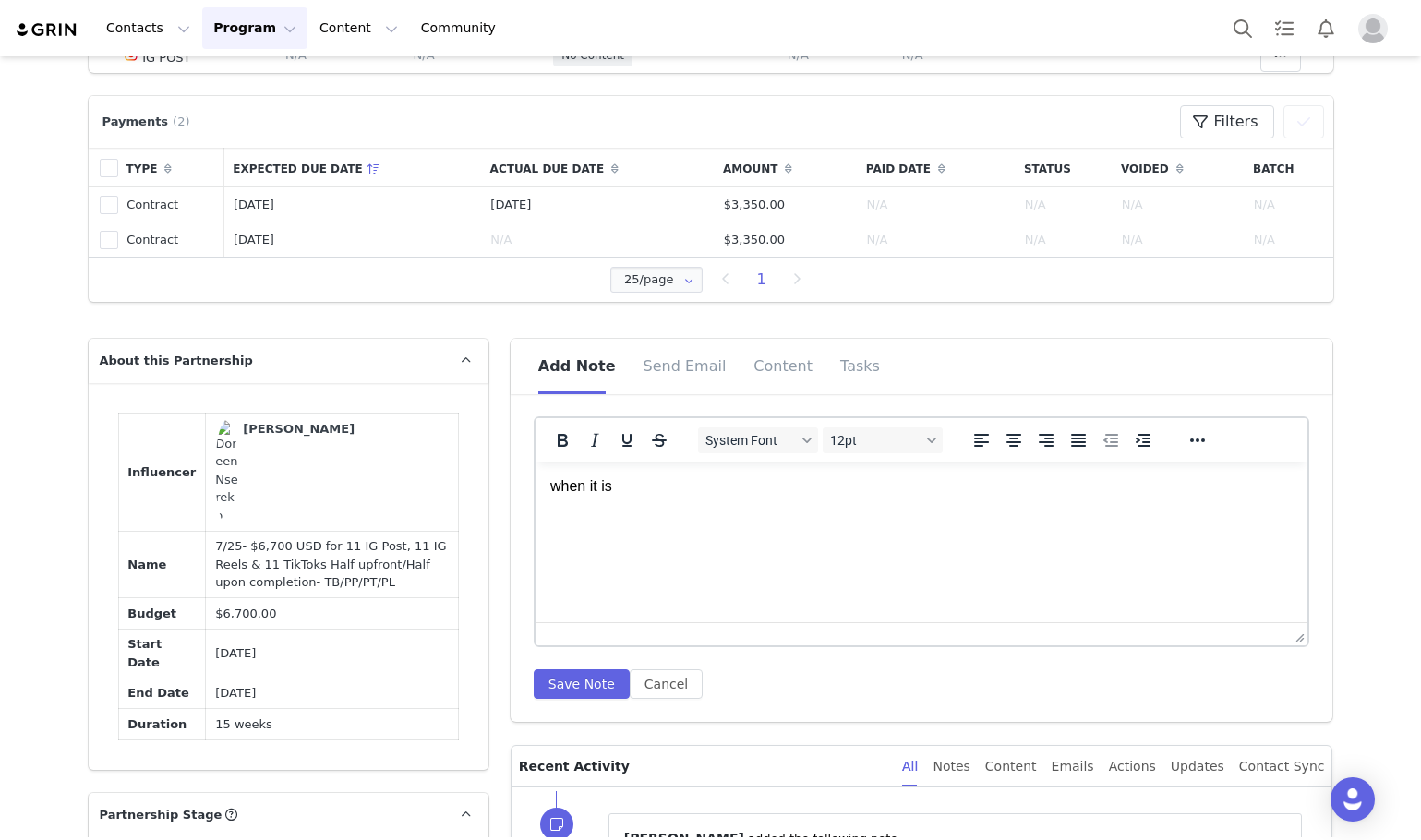
click at [544, 484] on html "when it is" at bounding box center [921, 486] width 773 height 50
drag, startPoint x: 575, startPoint y: 476, endPoint x: 683, endPoint y: 496, distance: 109.8
click at [592, 477] on html "when it is" at bounding box center [921, 486] width 773 height 50
drag, startPoint x: 683, startPoint y: 496, endPoint x: 426, endPoint y: 491, distance: 257.0
click at [534, 491] on html "when it is" at bounding box center [921, 486] width 773 height 50
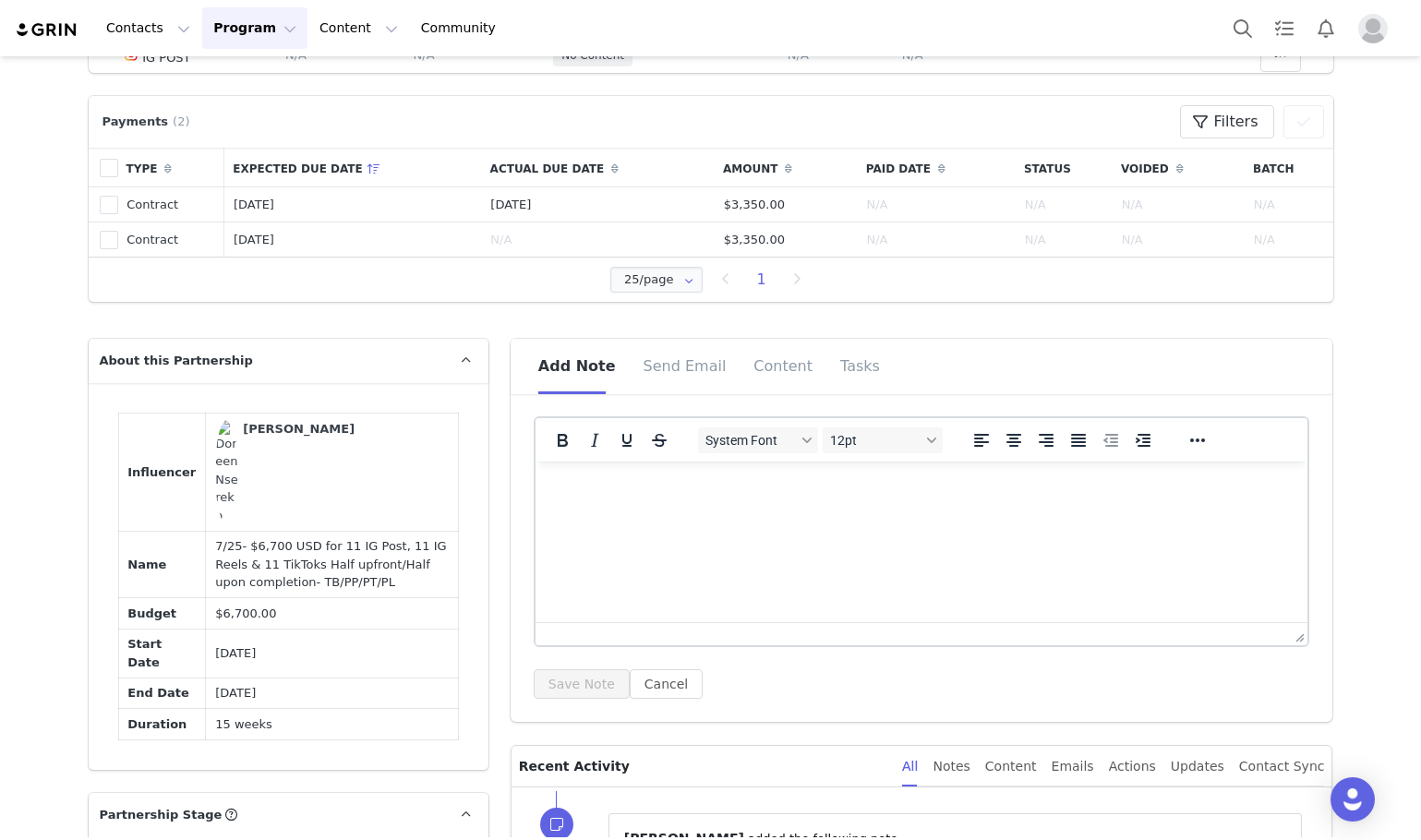
click at [549, 512] on html at bounding box center [921, 486] width 773 height 50
click at [647, 512] on html at bounding box center [921, 486] width 773 height 50
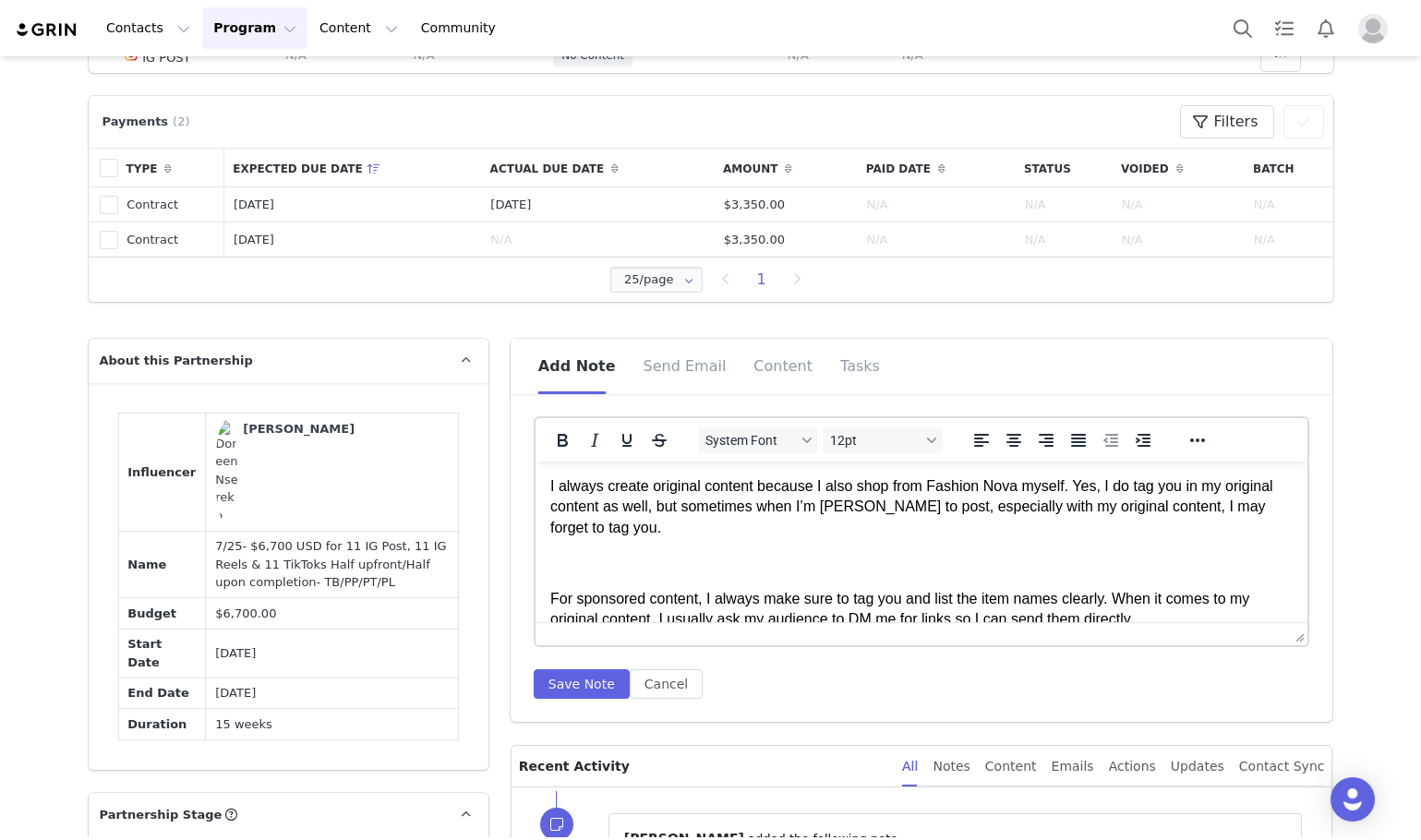
scroll to position [7, 0]
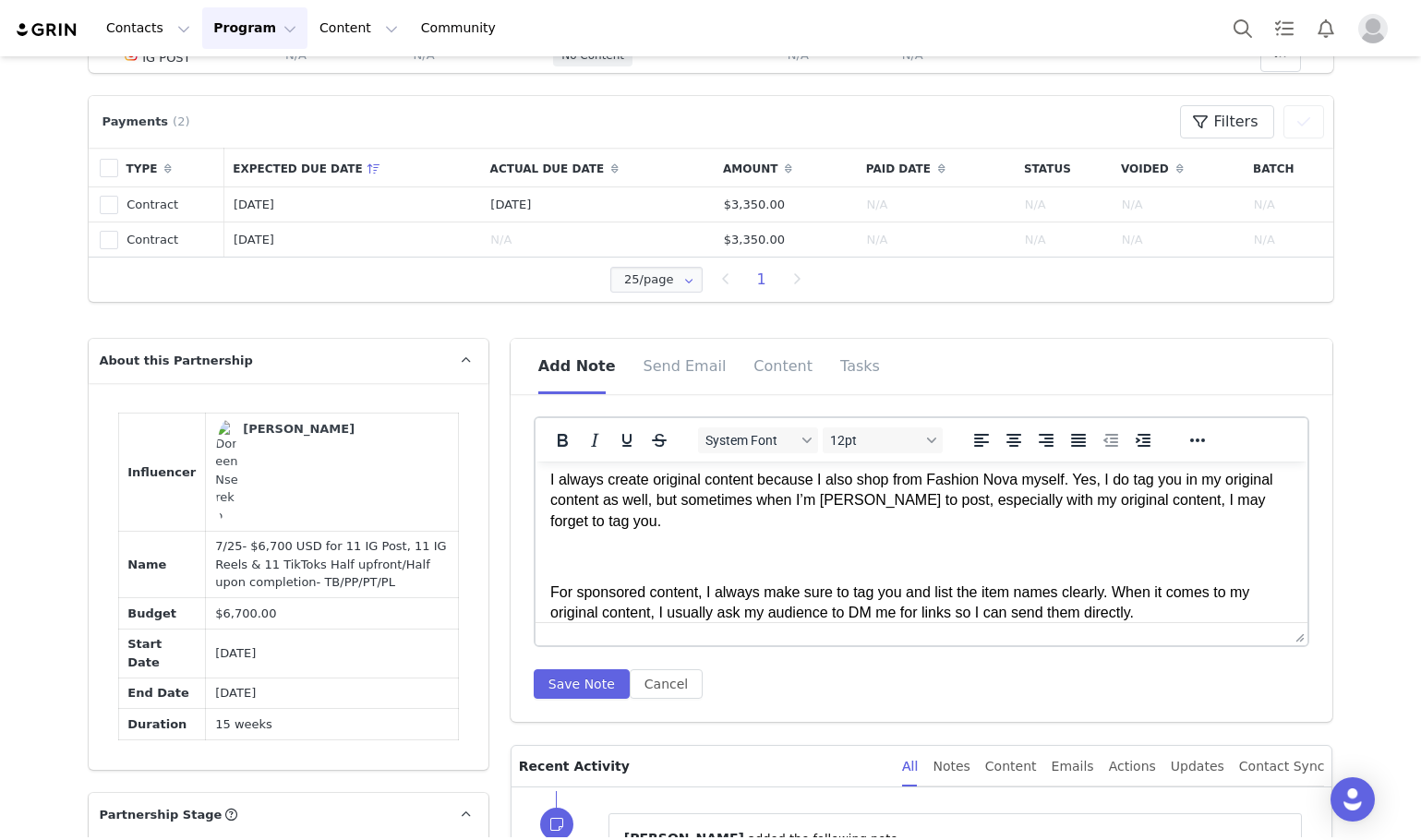
click at [580, 562] on p "Rich Text Area. Press ALT-0 for help." at bounding box center [921, 556] width 743 height 20
drag, startPoint x: 549, startPoint y: 594, endPoint x: 694, endPoint y: 601, distance: 145.2
click at [694, 601] on p "For sponsored content, I always make sure to tag you and list the item names cl…" at bounding box center [921, 603] width 743 height 42
drag, startPoint x: 694, startPoint y: 599, endPoint x: 545, endPoint y: 601, distance: 149.0
click at [545, 601] on html "I always create original content because I also shop from Fashion Nova myself. …" at bounding box center [921, 547] width 773 height 183
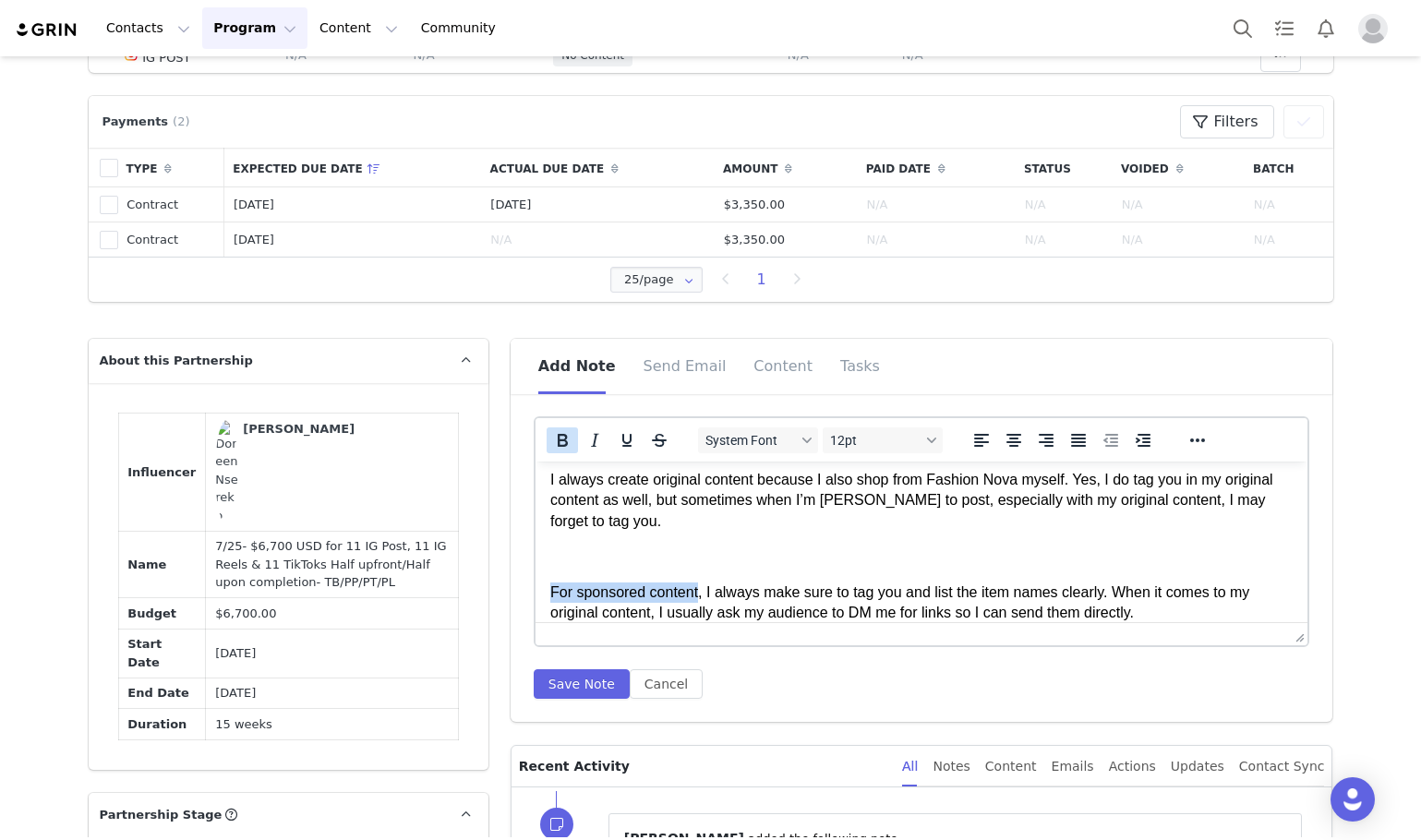
click at [558, 442] on icon "Bold" at bounding box center [562, 440] width 10 height 13
click at [694, 562] on p "Rich Text Area. Press ALT-0 for help." at bounding box center [921, 556] width 743 height 20
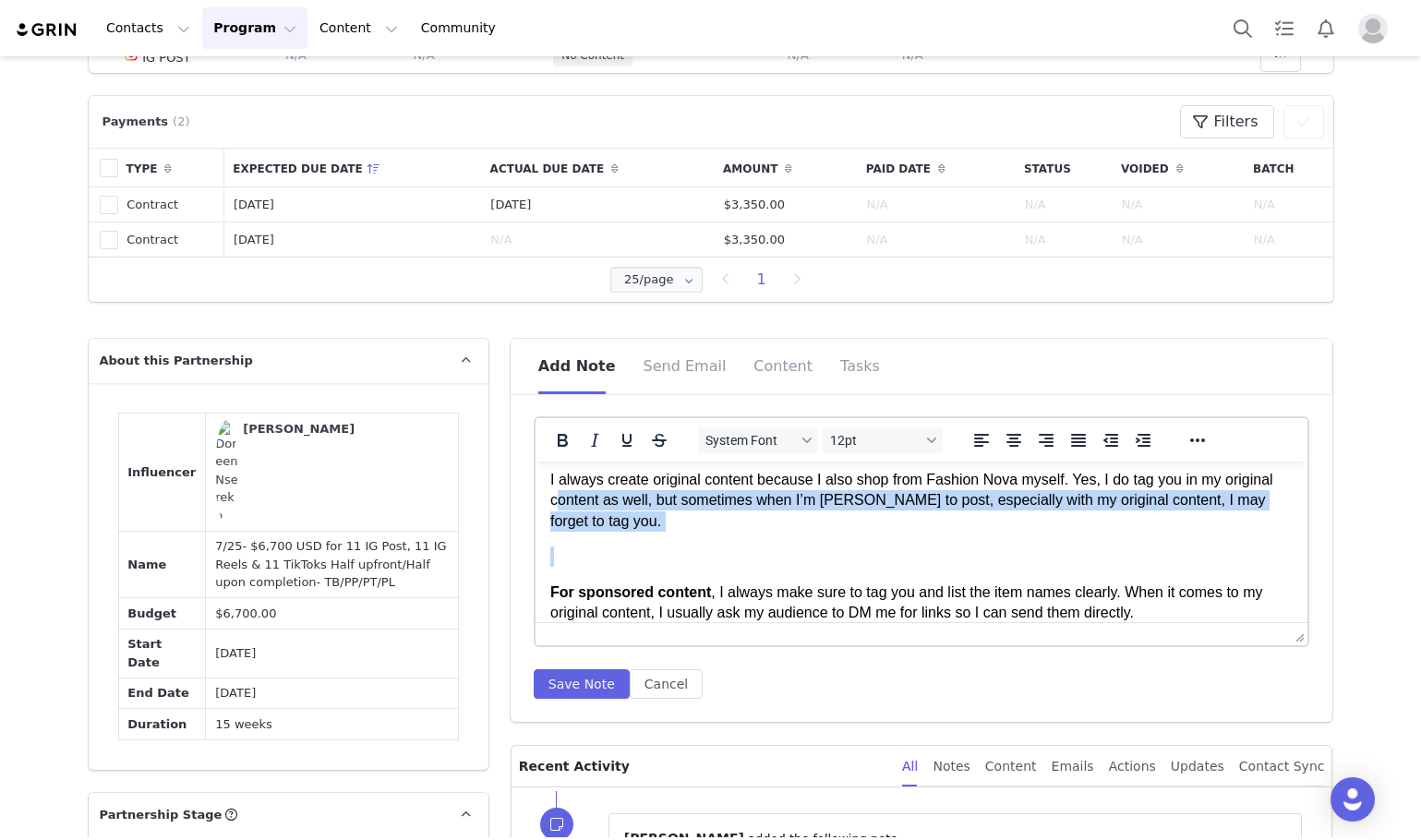
scroll to position [0, 0]
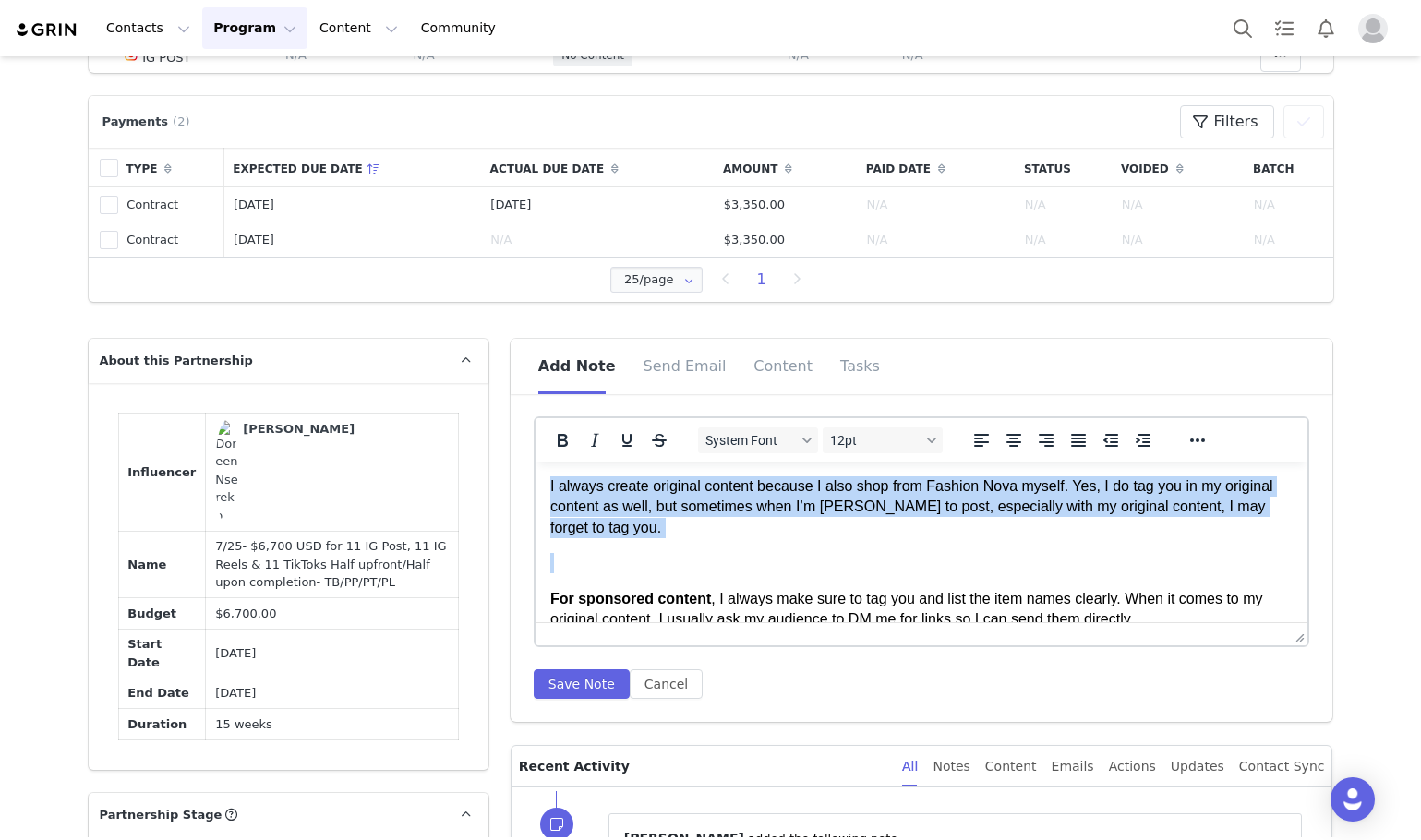
drag, startPoint x: 610, startPoint y: 542, endPoint x: 1059, endPoint y: 931, distance: 594.1
click at [534, 467] on html "I always create original content because I also shop from Fashion Nova myself. …" at bounding box center [921, 553] width 773 height 183
copy p "I always create original content because I also shop from Fashion Nova myself. …"
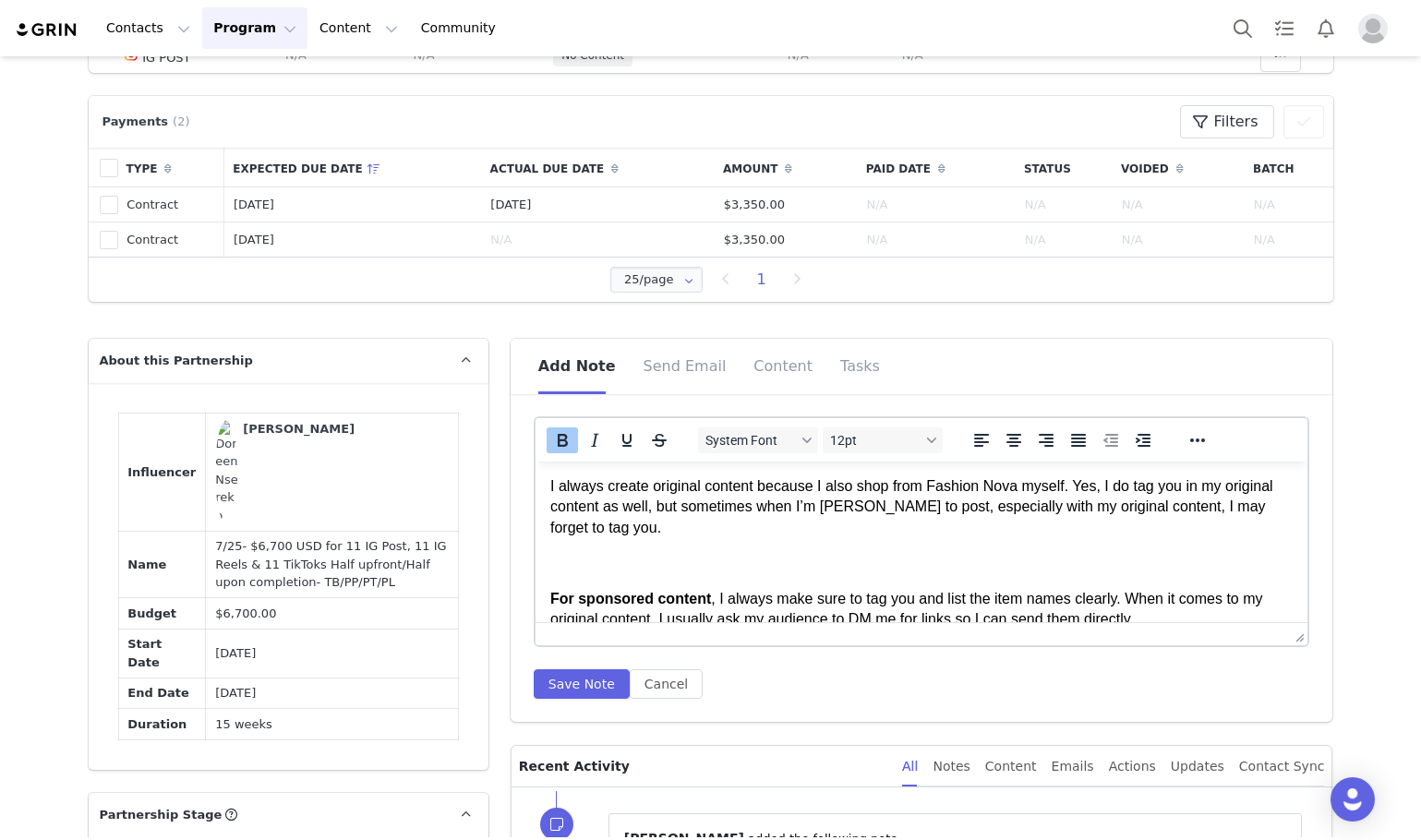
click at [561, 603] on strong "For sponsored content" at bounding box center [629, 598] width 160 height 16
click at [551, 598] on strong "For sponsored content" at bounding box center [629, 598] width 160 height 16
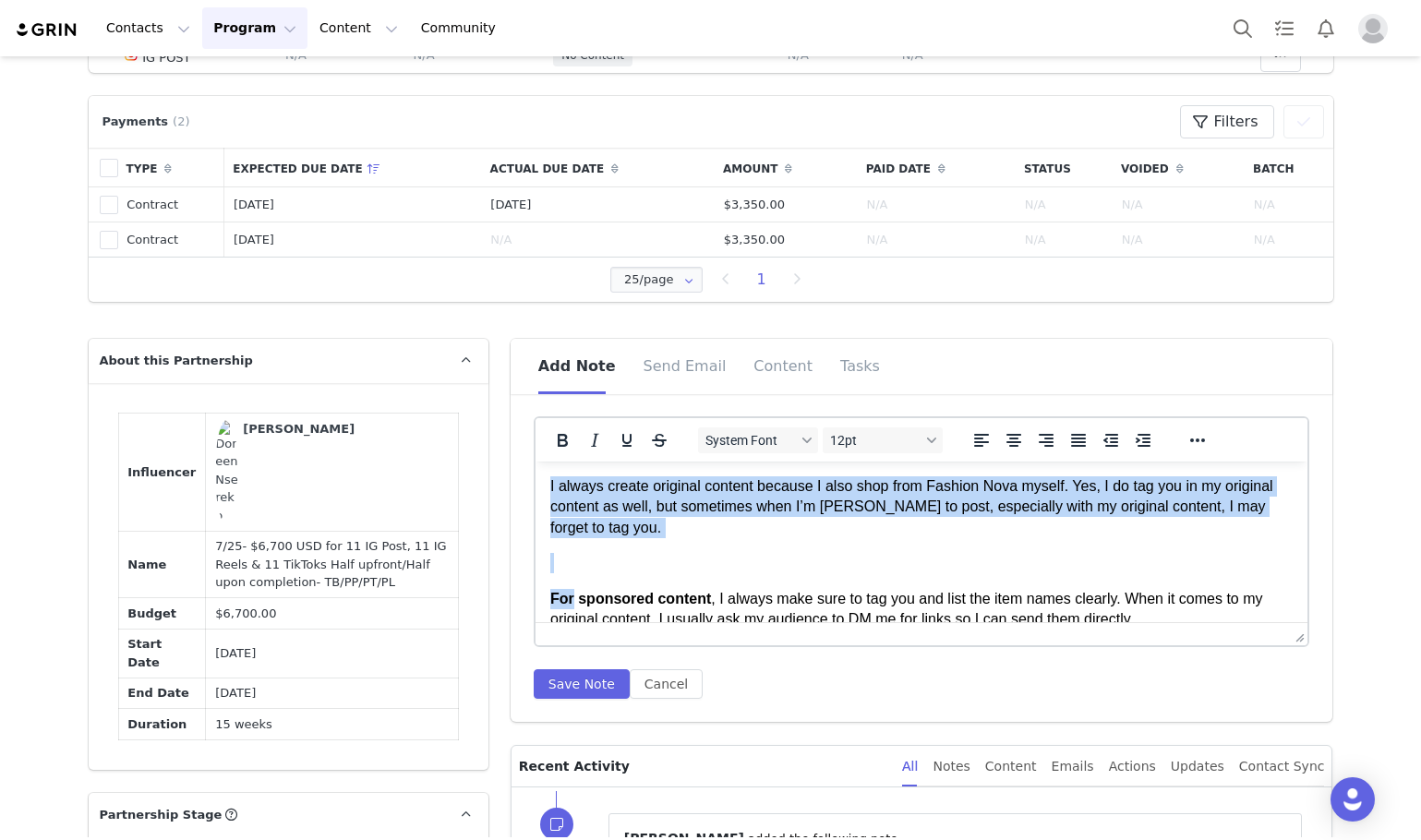
drag, startPoint x: 551, startPoint y: 598, endPoint x: 1069, endPoint y: 889, distance: 594.1
click at [540, 461] on html "I always create original content because I also shop from Fashion Nova myself. …" at bounding box center [921, 553] width 773 height 183
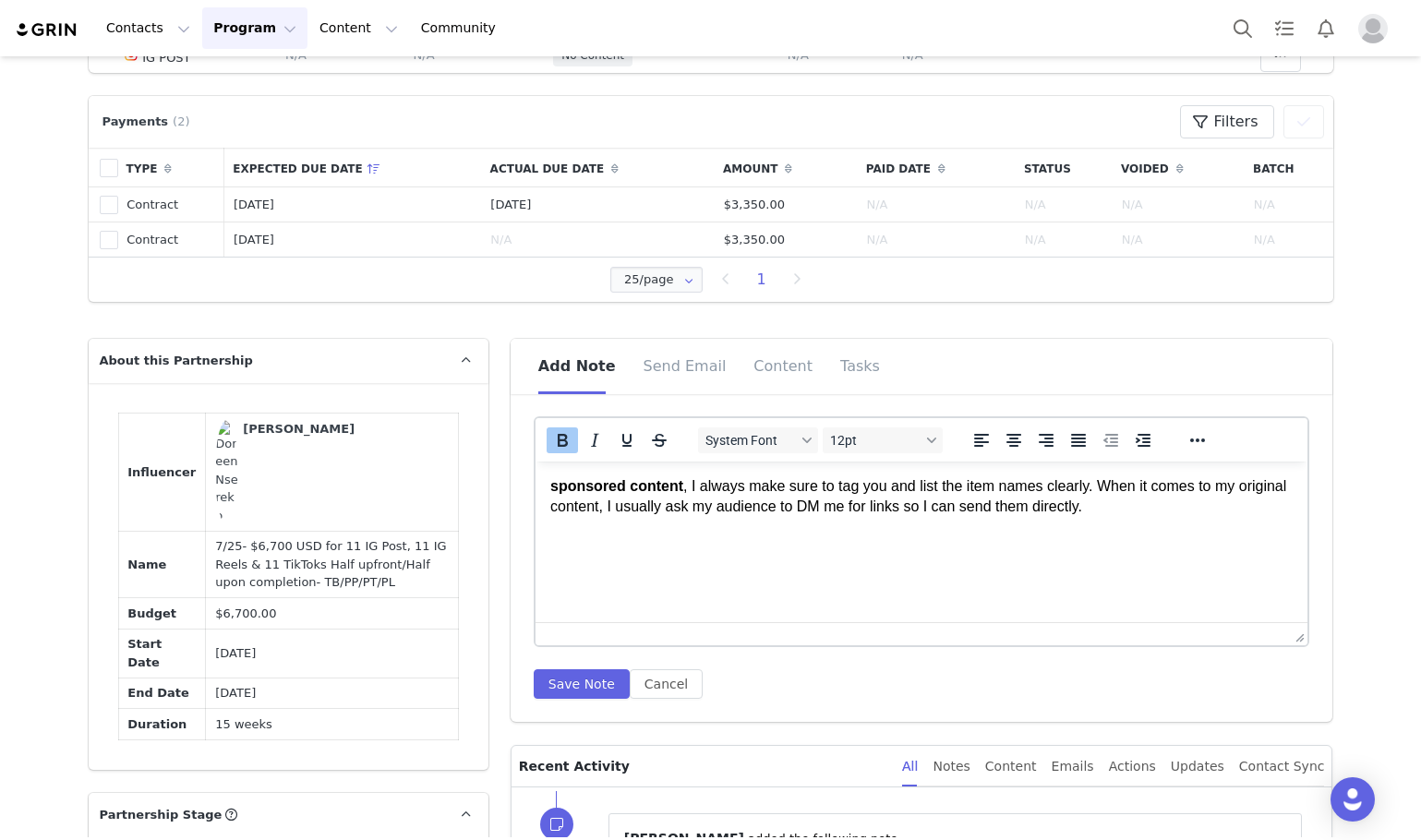
click at [1200, 506] on p "sponsored content , I always make sure to tag you and list the item names clear…" at bounding box center [921, 497] width 743 height 42
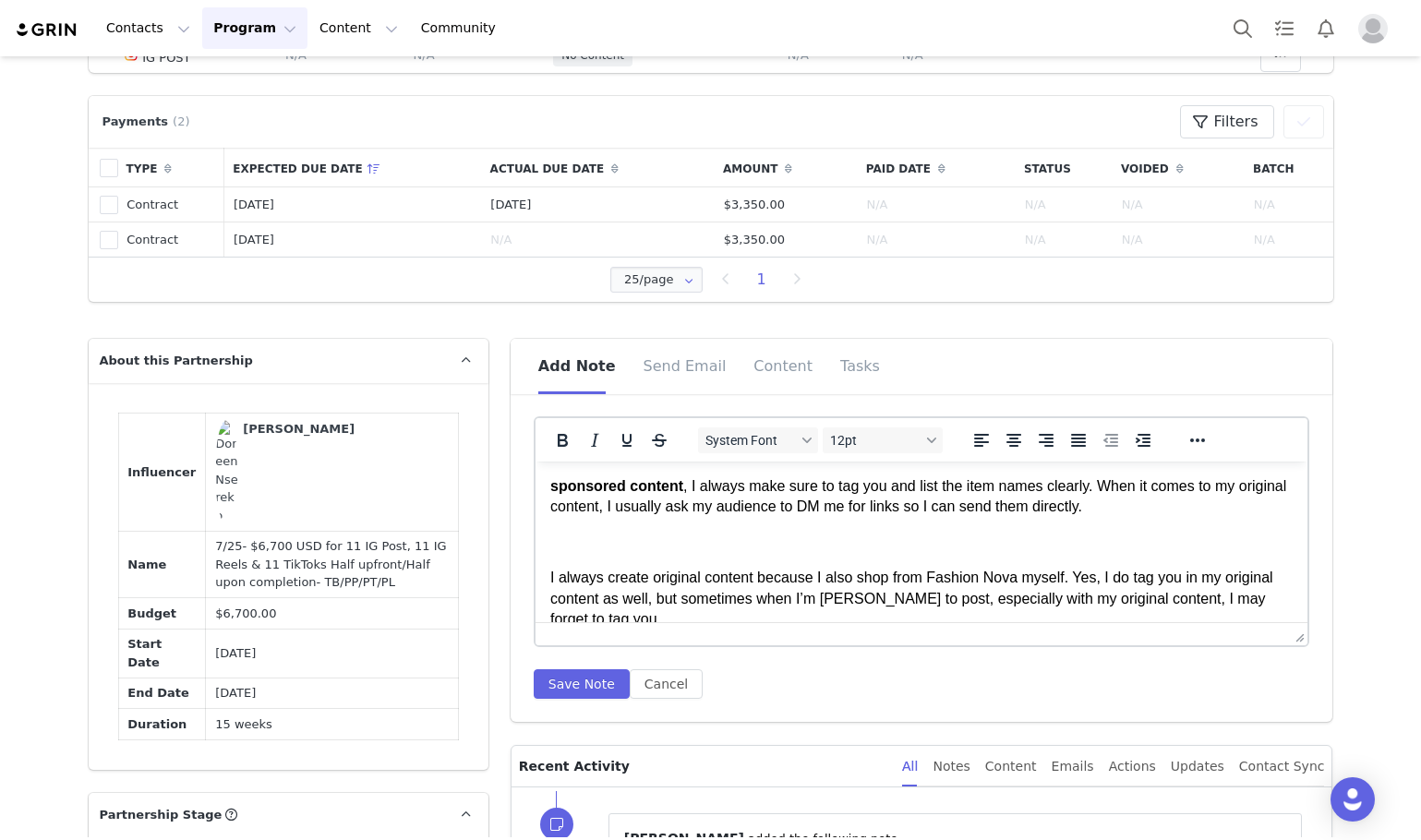
scroll to position [42, 0]
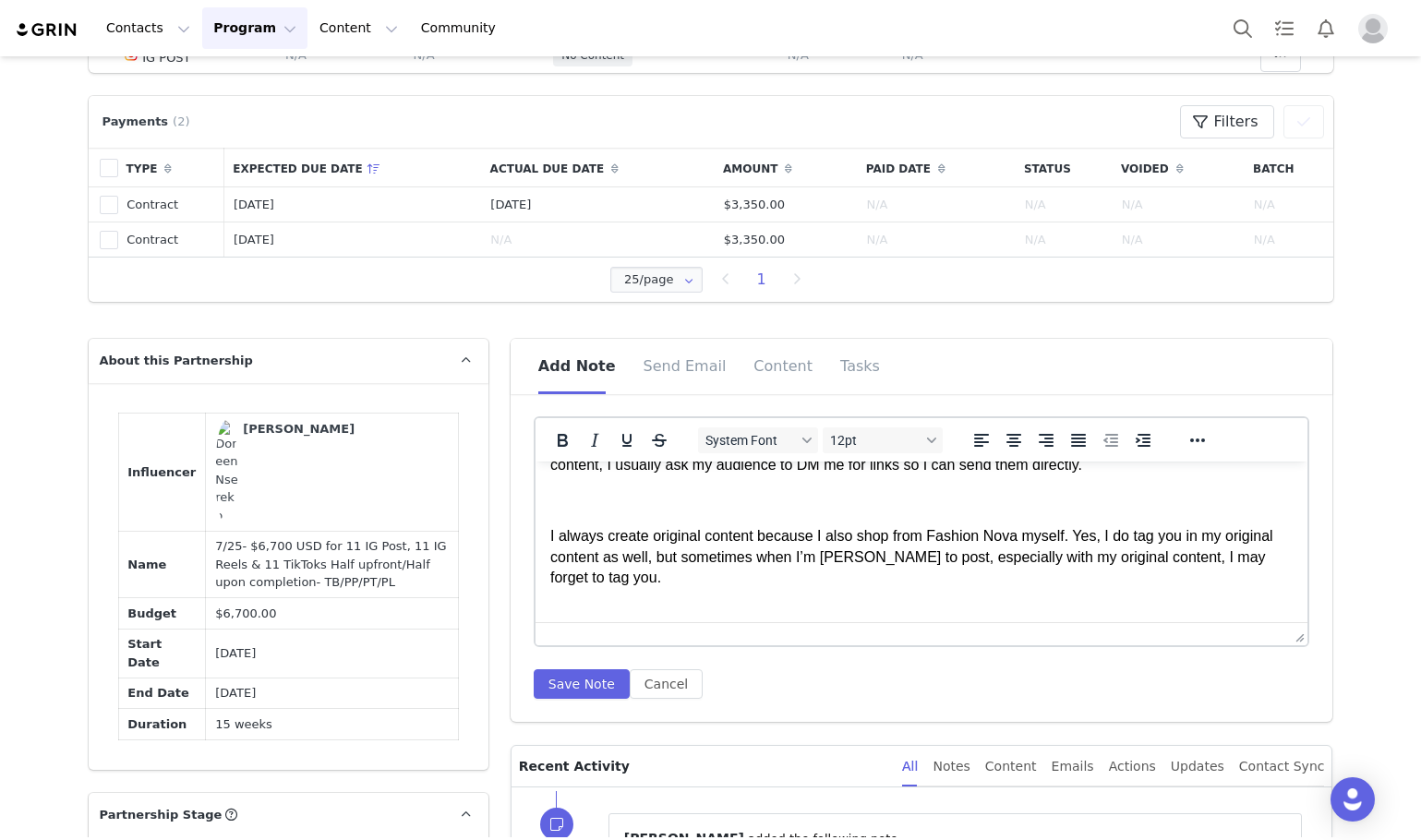
click at [552, 534] on p "I always create original content because I also shop from Fashion Nova myself. …" at bounding box center [921, 557] width 743 height 62
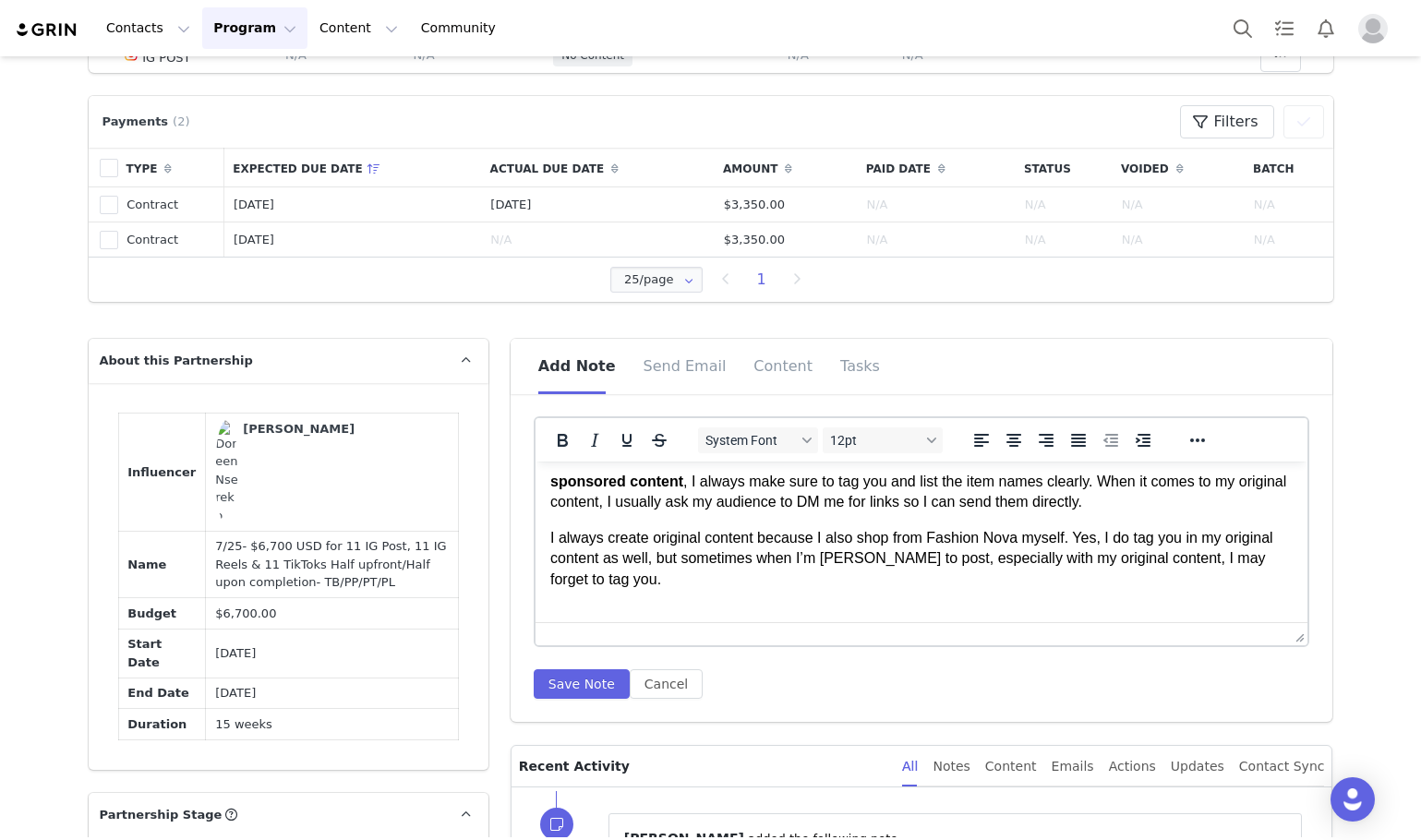
scroll to position [0, 0]
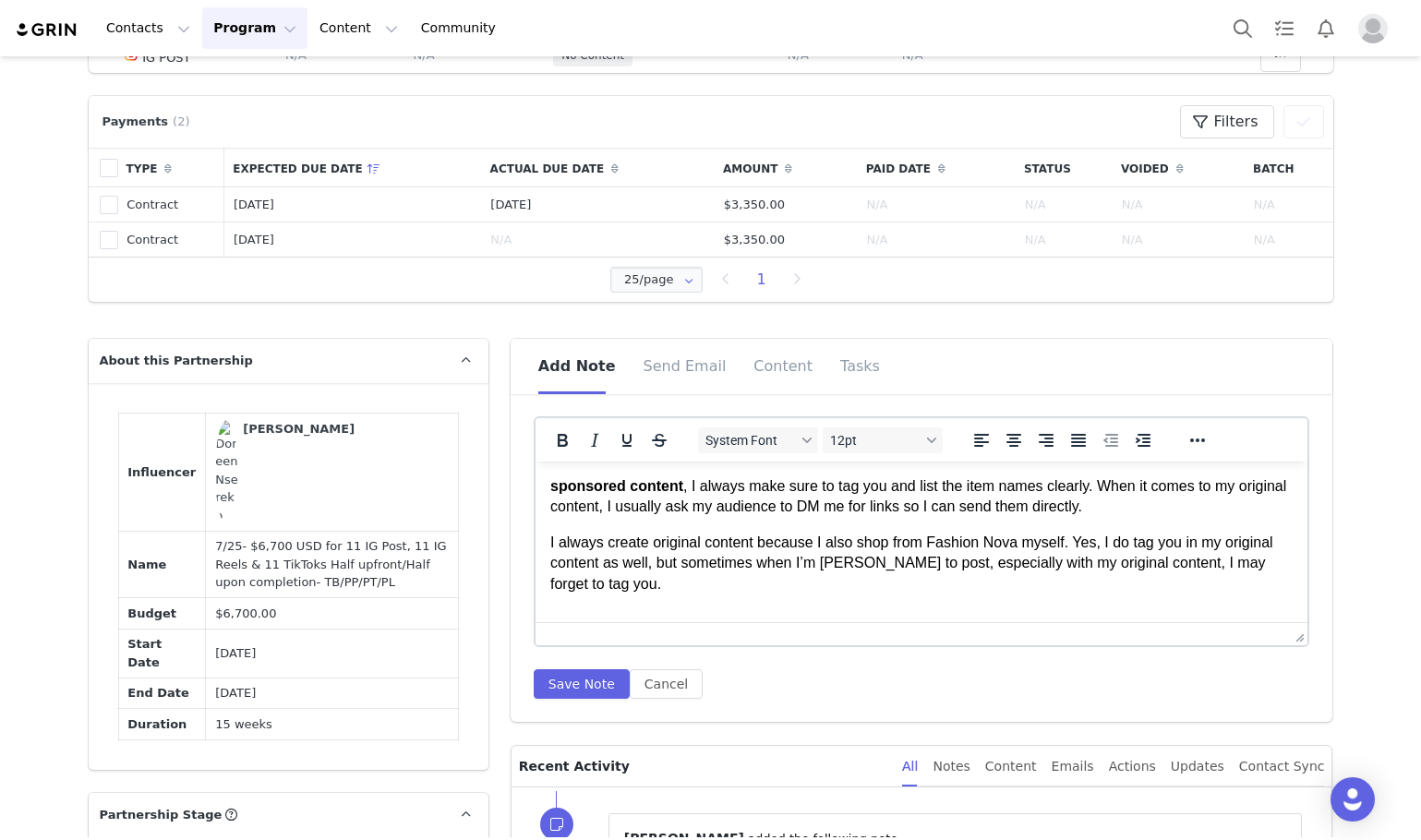
click at [548, 490] on html "sponsored content , I always make sure to tag you and list the item names clear…" at bounding box center [921, 553] width 773 height 183
click at [565, 689] on button "Save Note" at bounding box center [581, 684] width 96 height 29
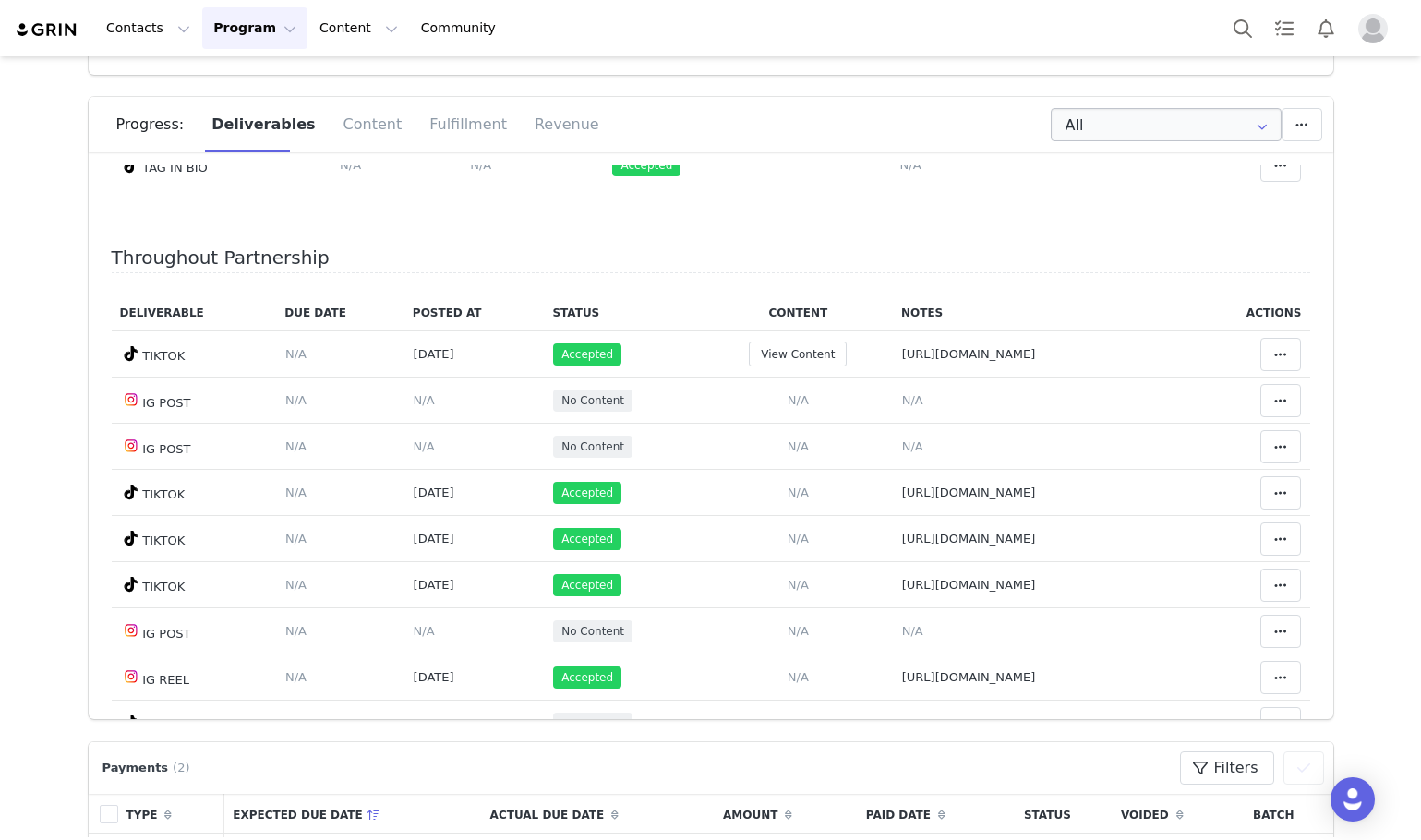
scroll to position [277, 0]
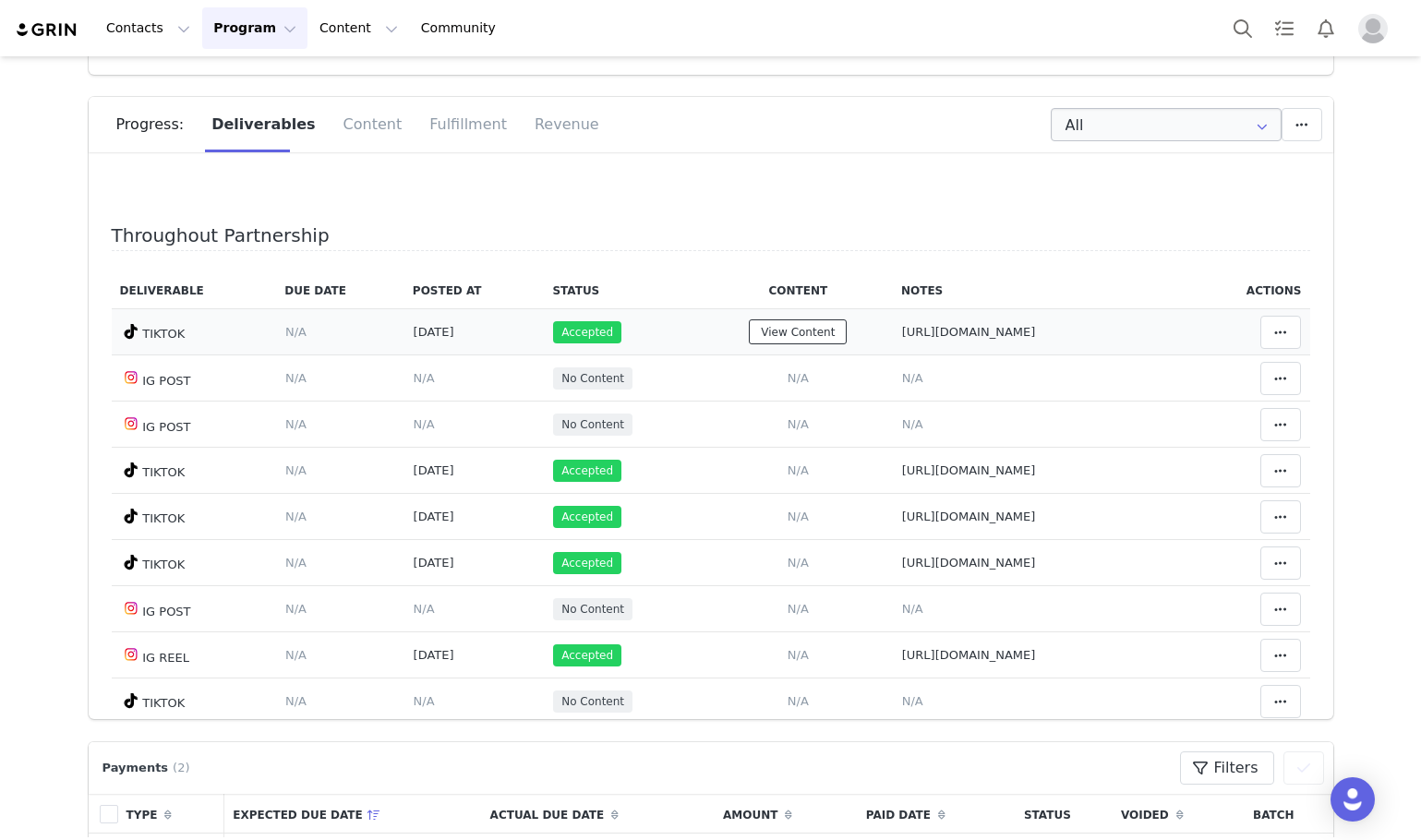
click at [749, 324] on button "View Content" at bounding box center [797, 332] width 98 height 25
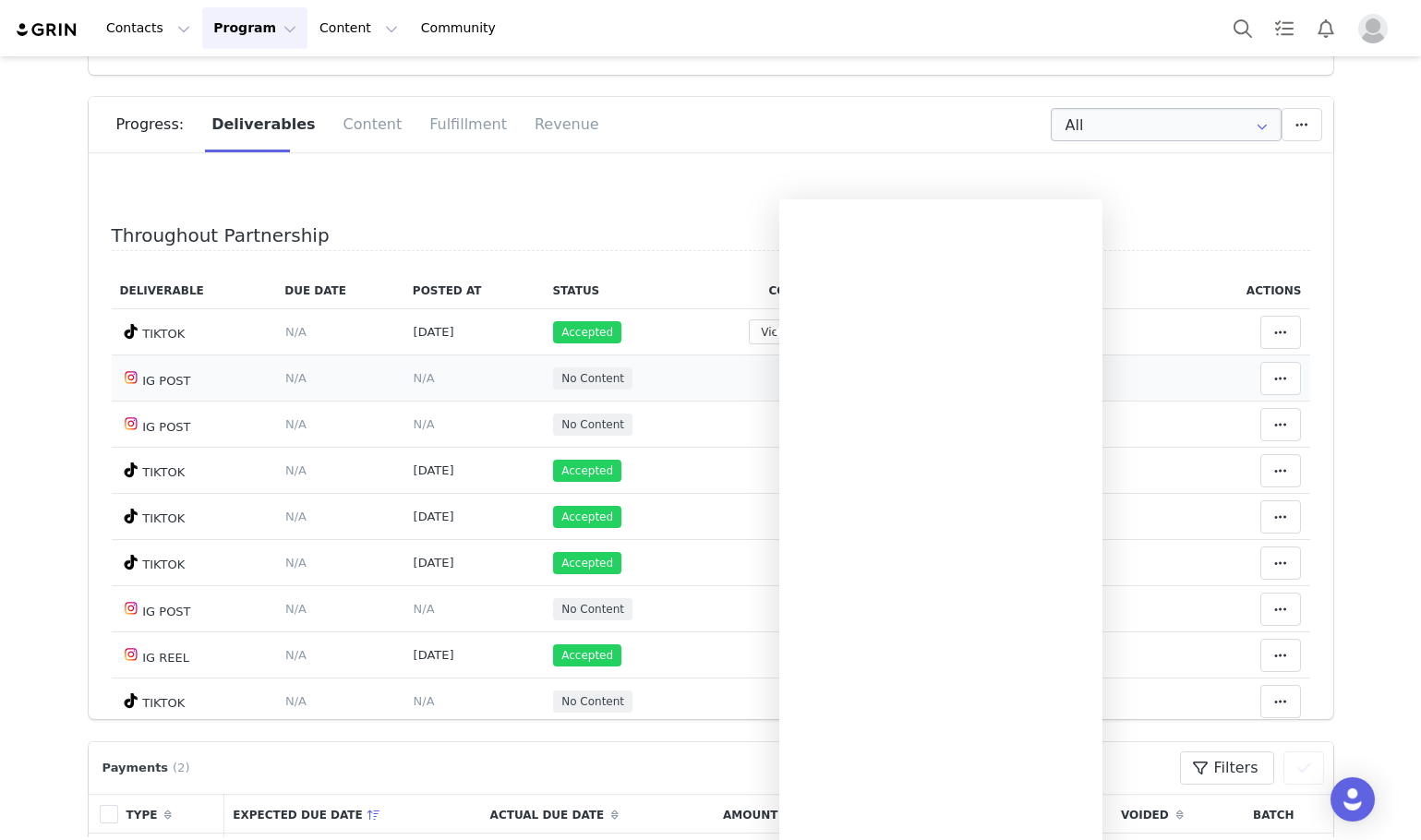
click at [703, 380] on td "Add Content Paste the URL to the content you want to match to this deliverable.…" at bounding box center [797, 379] width 189 height 47
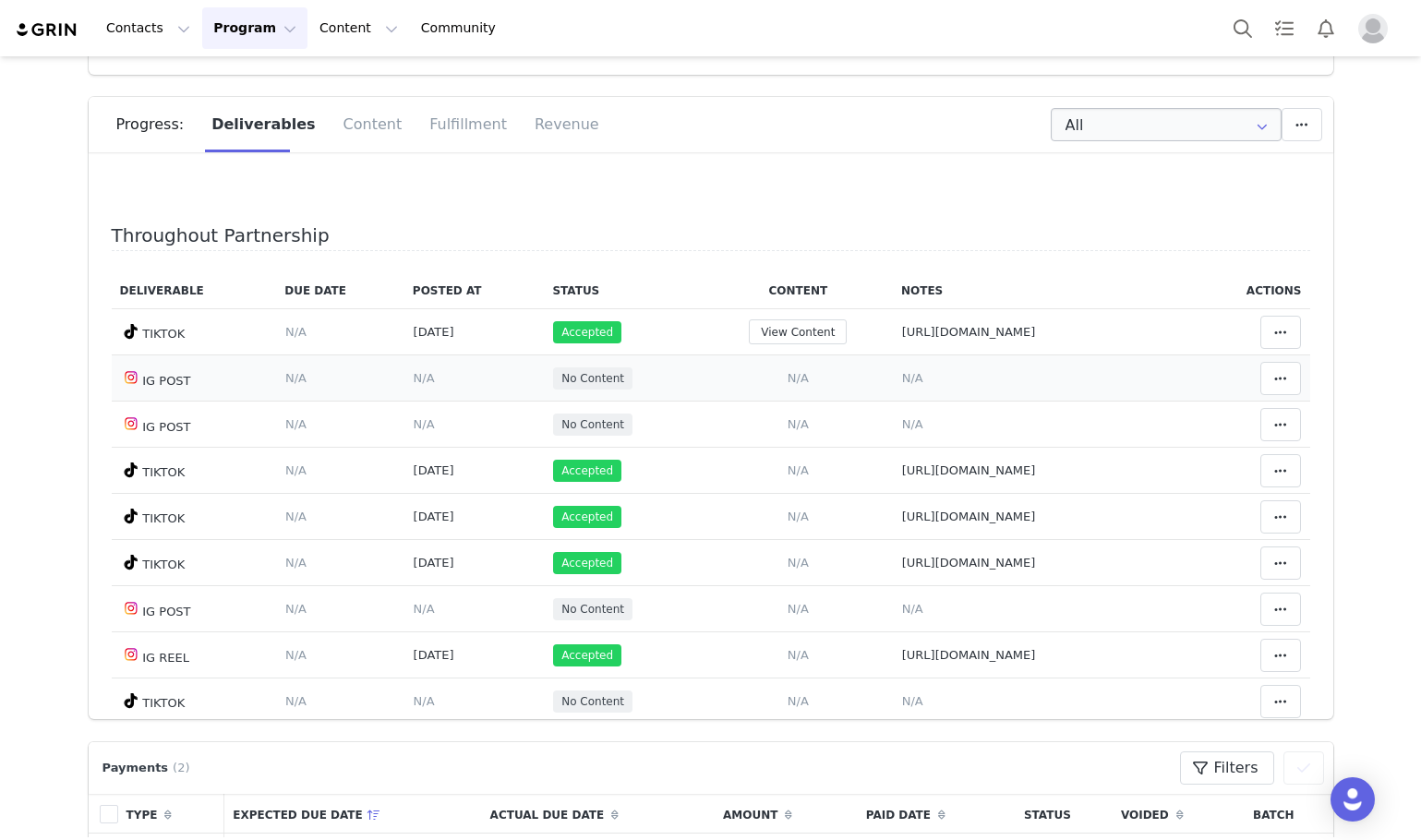
scroll to position [0, 0]
